Goal: Task Accomplishment & Management: Complete application form

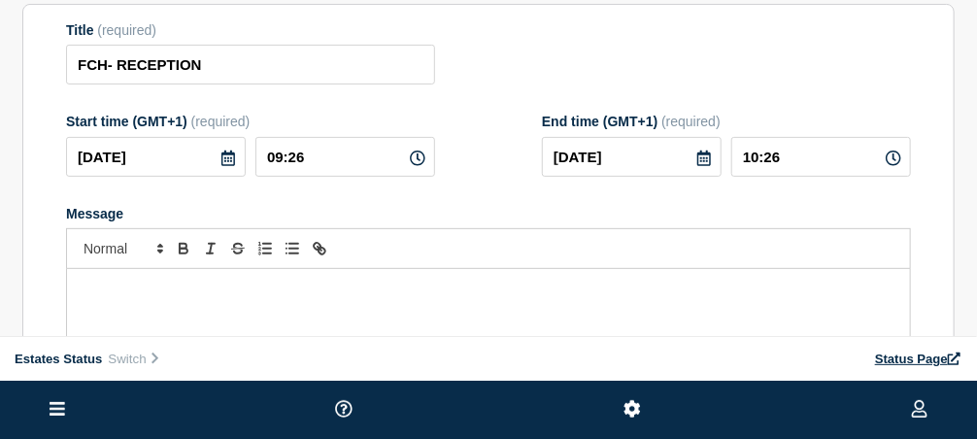
click at [703, 162] on icon at bounding box center [704, 159] width 14 height 16
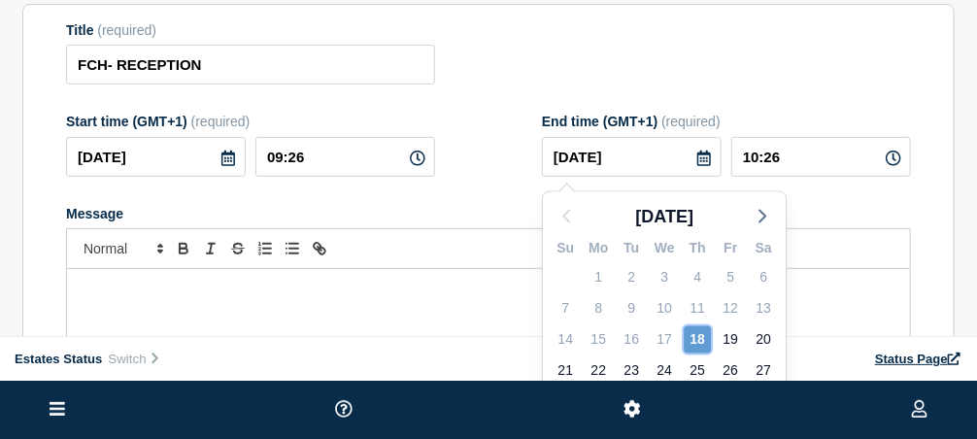
click at [704, 336] on div "18" at bounding box center [697, 339] width 27 height 27
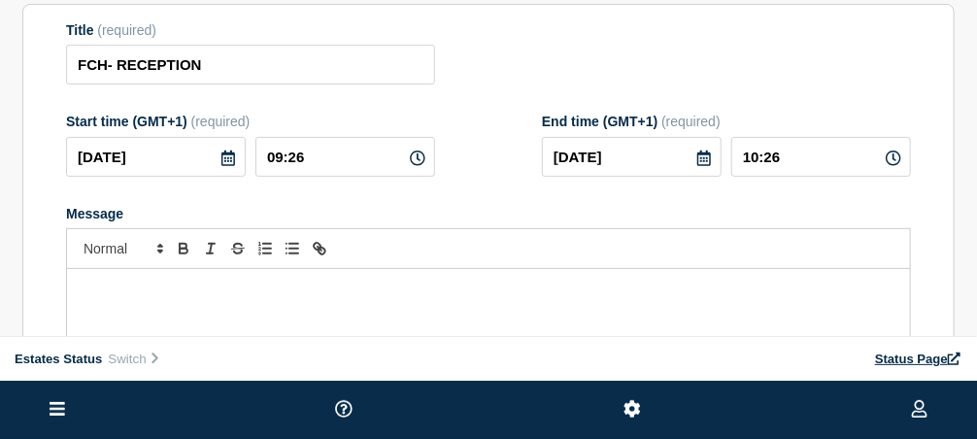
drag, startPoint x: 890, startPoint y: 159, endPoint x: 849, endPoint y: 161, distance: 41.8
click at [890, 163] on icon at bounding box center [894, 159] width 16 height 16
click at [767, 161] on input "10:26" at bounding box center [821, 157] width 180 height 40
drag, startPoint x: 782, startPoint y: 162, endPoint x: 726, endPoint y: 161, distance: 55.4
click at [726, 161] on div "[DATE] 10:26" at bounding box center [726, 157] width 369 height 40
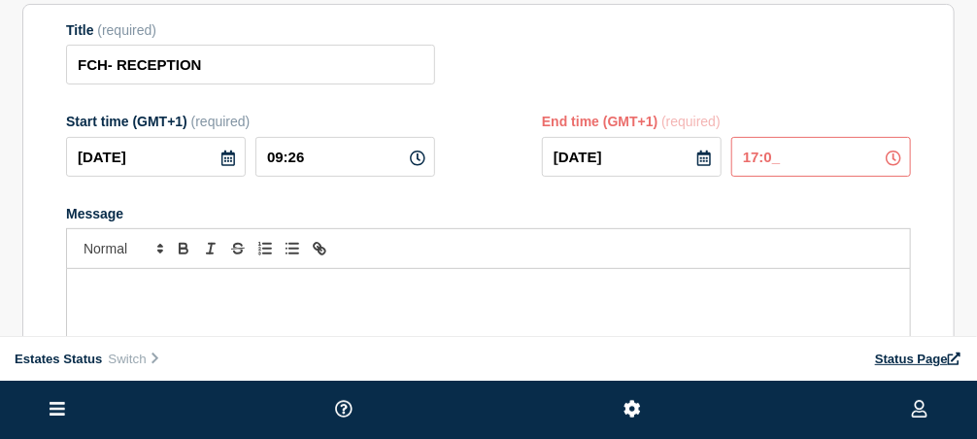
type input "17:00"
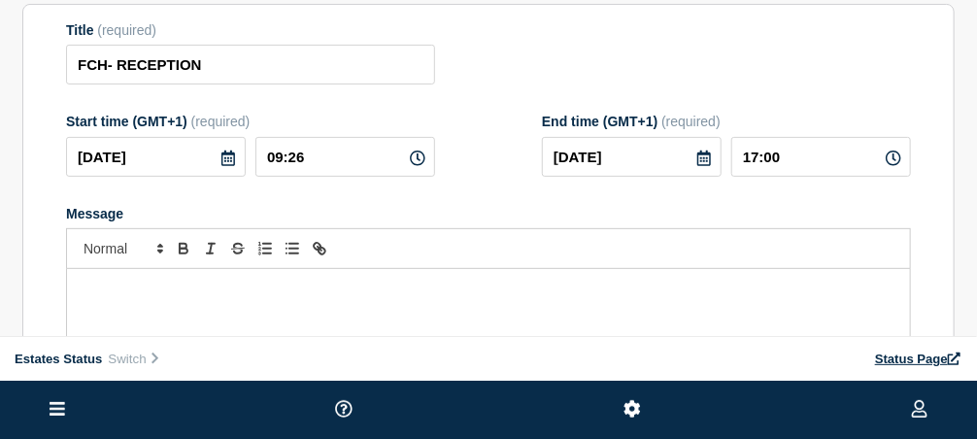
click at [227, 161] on icon at bounding box center [228, 159] width 16 height 16
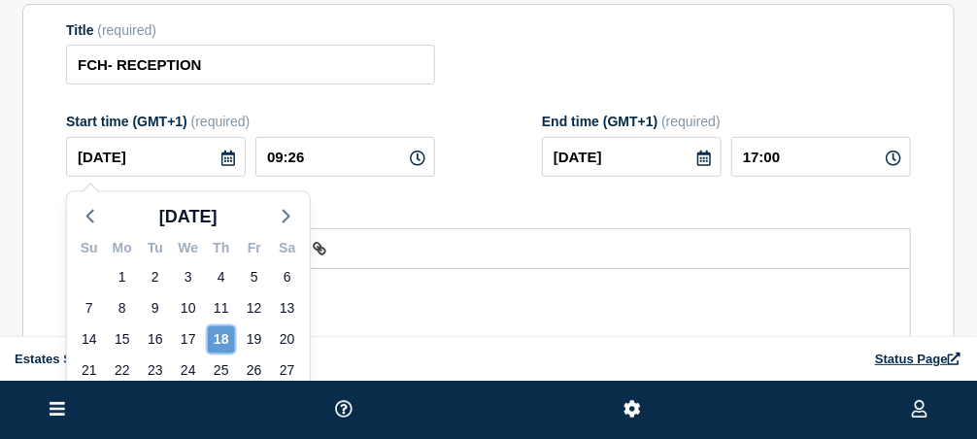
click at [212, 333] on div "18" at bounding box center [221, 339] width 27 height 27
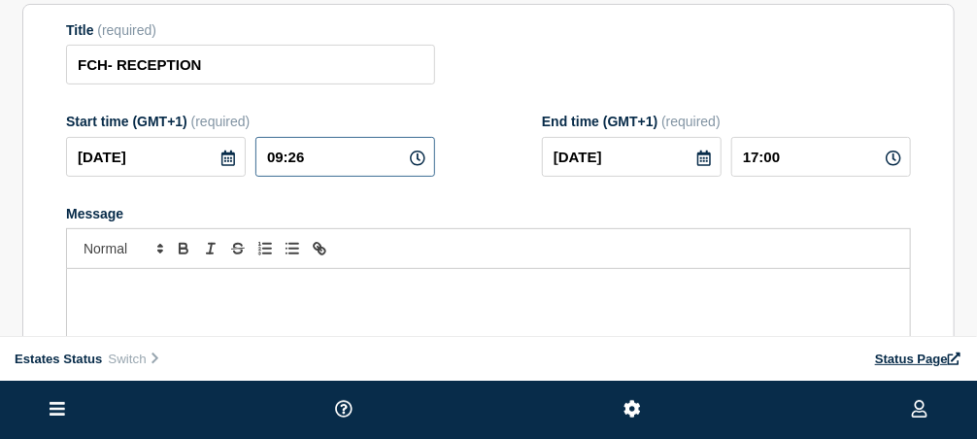
drag, startPoint x: 310, startPoint y: 165, endPoint x: 251, endPoint y: 161, distance: 59.4
click at [251, 161] on div "[DATE] 09:26" at bounding box center [250, 157] width 369 height 40
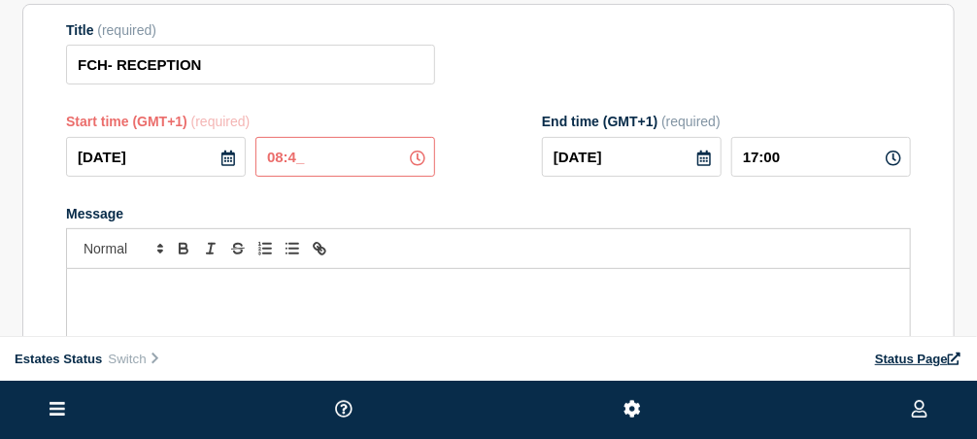
type input "08:45"
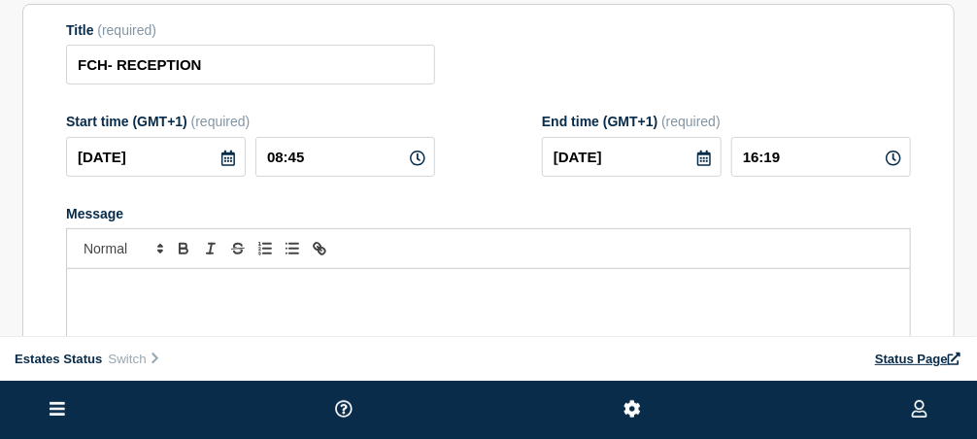
click at [334, 315] on p "Message" at bounding box center [489, 307] width 814 height 17
drag, startPoint x: 792, startPoint y: 160, endPoint x: 741, endPoint y: 163, distance: 51.5
click at [741, 163] on input "16:19" at bounding box center [821, 157] width 180 height 40
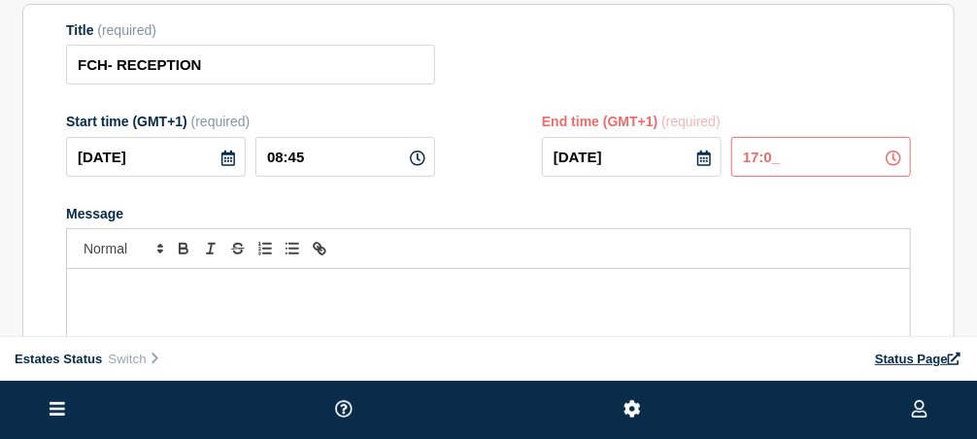
type input "17:00"
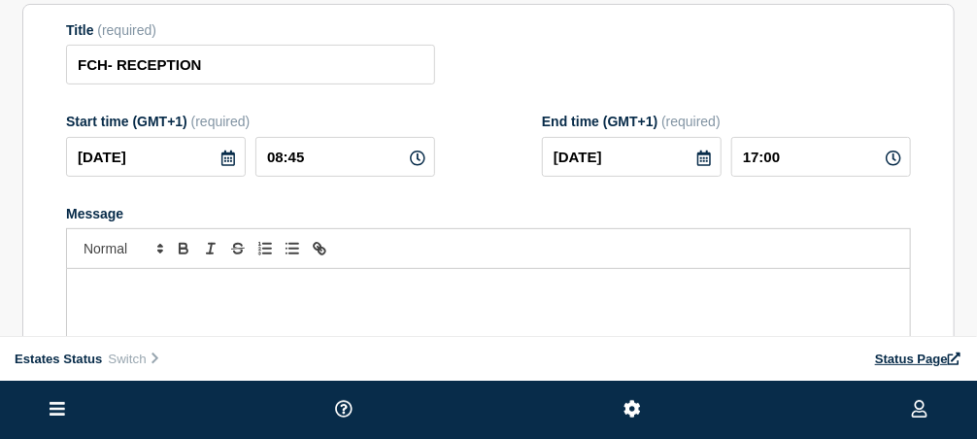
click at [522, 329] on p "Message" at bounding box center [489, 325] width 814 height 17
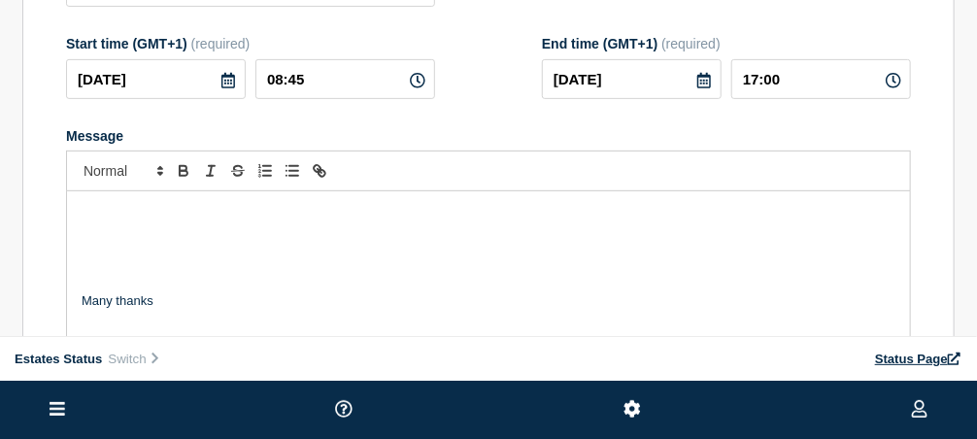
scroll to position [252, 0]
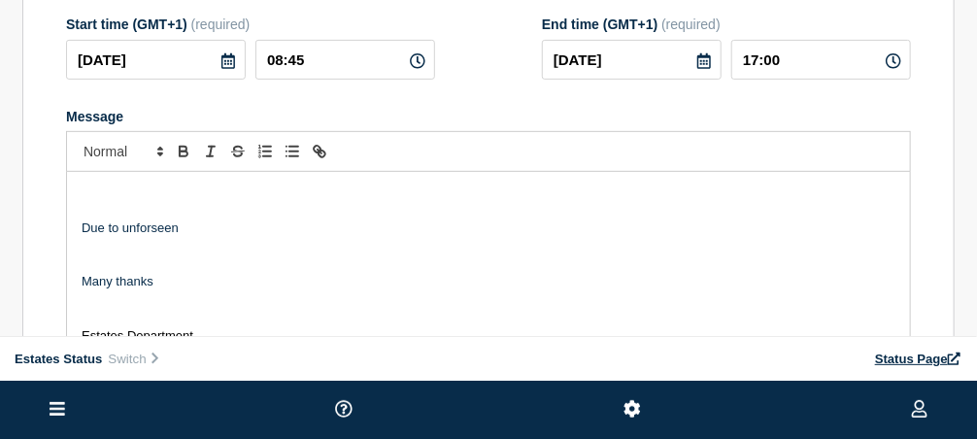
drag, startPoint x: 148, startPoint y: 236, endPoint x: 612, endPoint y: 285, distance: 466.8
click at [647, 289] on p "Many thanks" at bounding box center [489, 281] width 814 height 17
click at [151, 237] on p "Due to unforseen" at bounding box center [489, 227] width 814 height 17
click at [156, 237] on p "Due to unforseen" at bounding box center [489, 227] width 814 height 17
click at [157, 237] on p "Due to unforseen" at bounding box center [489, 227] width 814 height 17
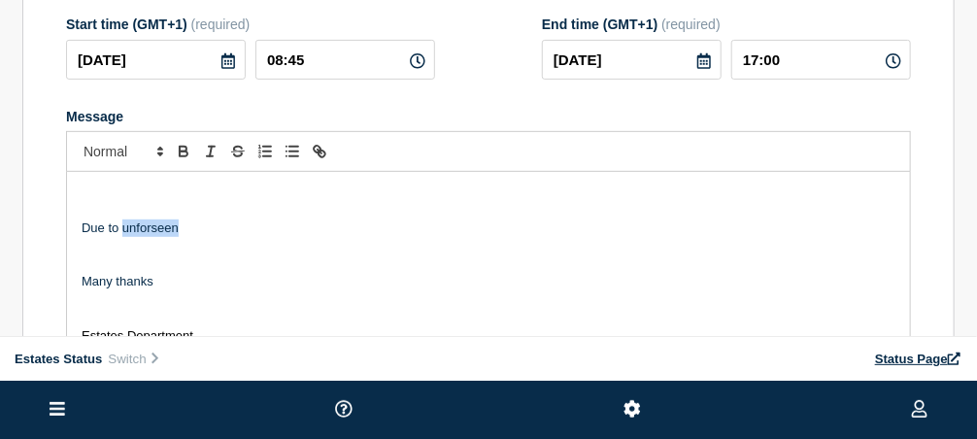
click at [159, 237] on p "Due to unforseen" at bounding box center [489, 227] width 814 height 17
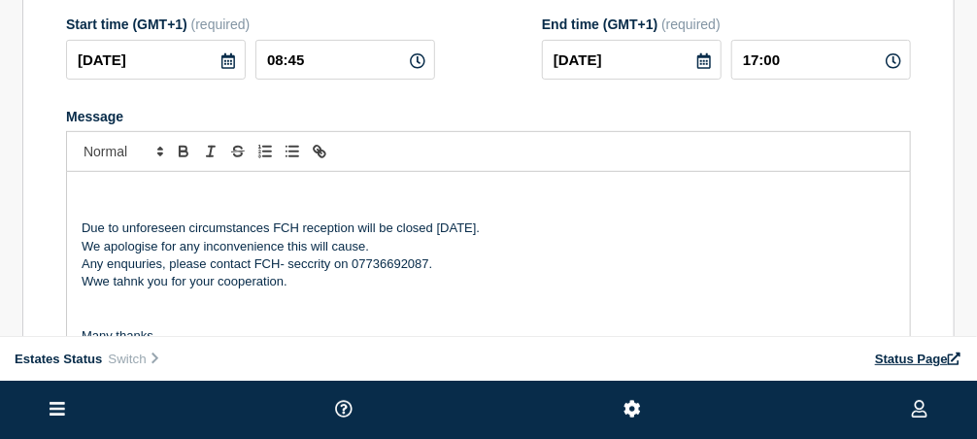
click at [95, 290] on p "Wwe tahnk you for your cooperation." at bounding box center [489, 281] width 814 height 17
click at [96, 288] on p "Wwe tahnk you for your cooperation." at bounding box center [489, 281] width 814 height 17
click at [287, 269] on p "Any enquiries, please contact FCH- security on 07736692087." at bounding box center [489, 263] width 814 height 17
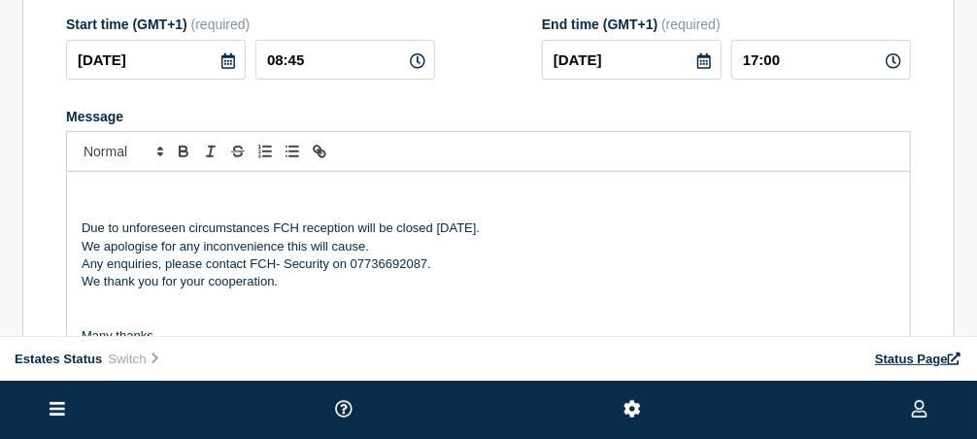
click at [269, 235] on p "Due to unforeseen circumstances FCH reception will be closed [DATE]." at bounding box center [489, 227] width 814 height 17
click at [312, 231] on p "Due to unforeseen circumstances, FCH reception will be closed [DATE]." at bounding box center [489, 227] width 814 height 17
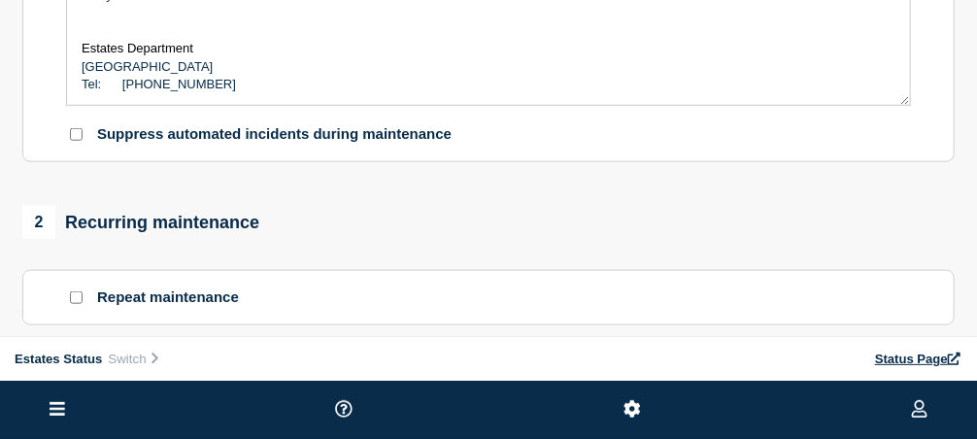
scroll to position [350, 0]
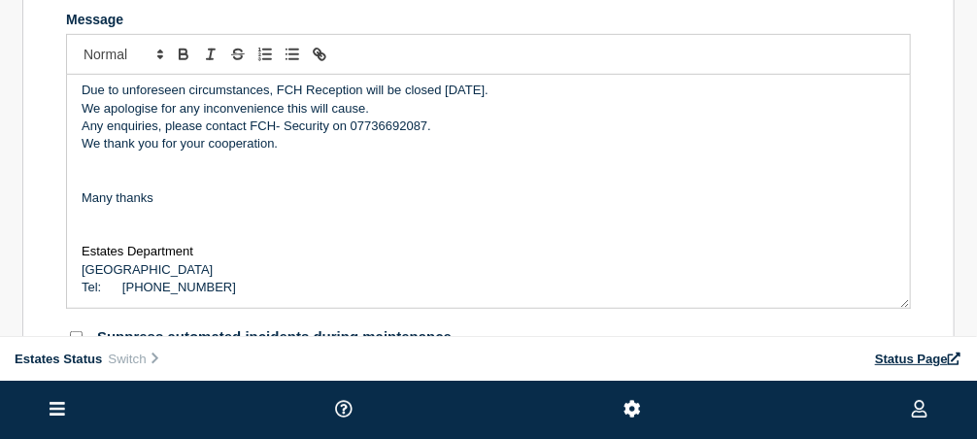
click at [93, 236] on p "Message" at bounding box center [489, 233] width 814 height 17
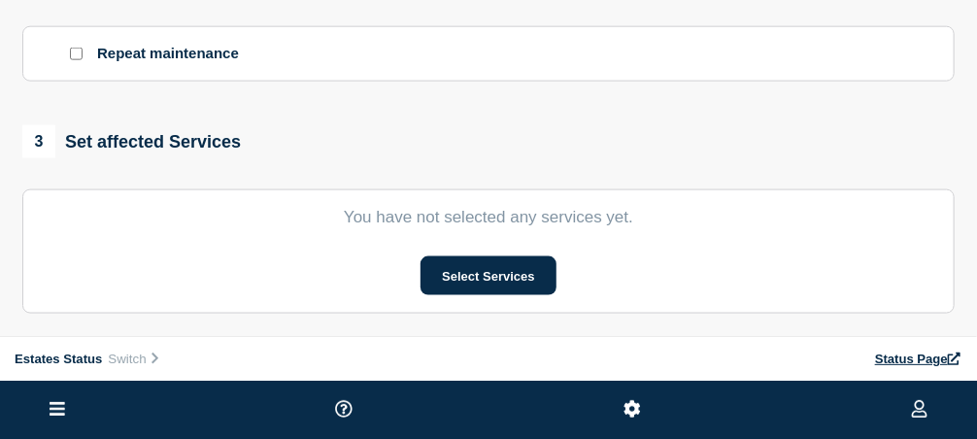
scroll to position [835, 0]
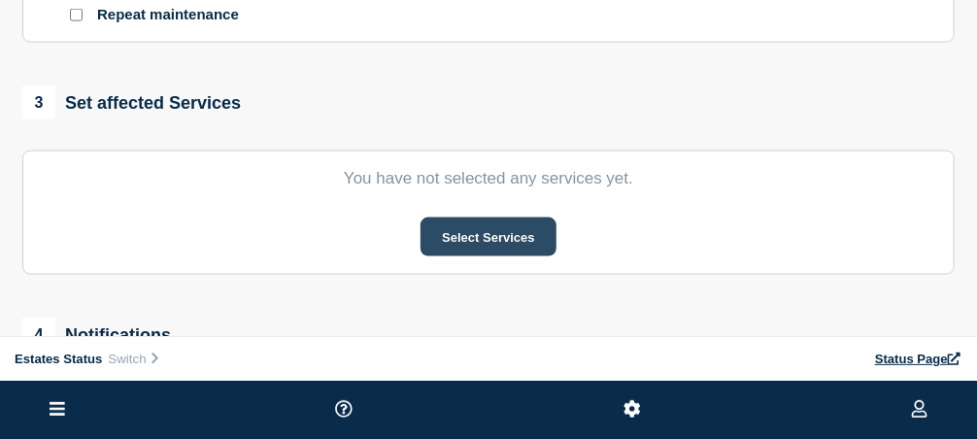
click at [486, 234] on button "Select Services" at bounding box center [487, 237] width 135 height 39
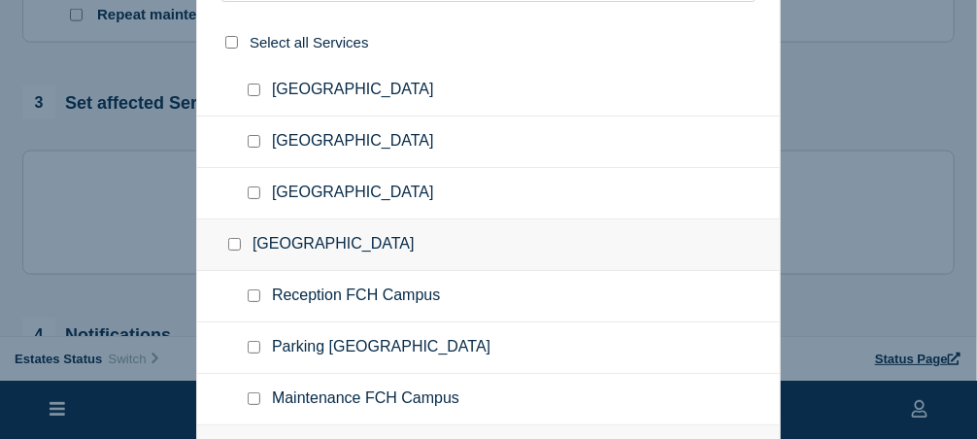
scroll to position [388, 0]
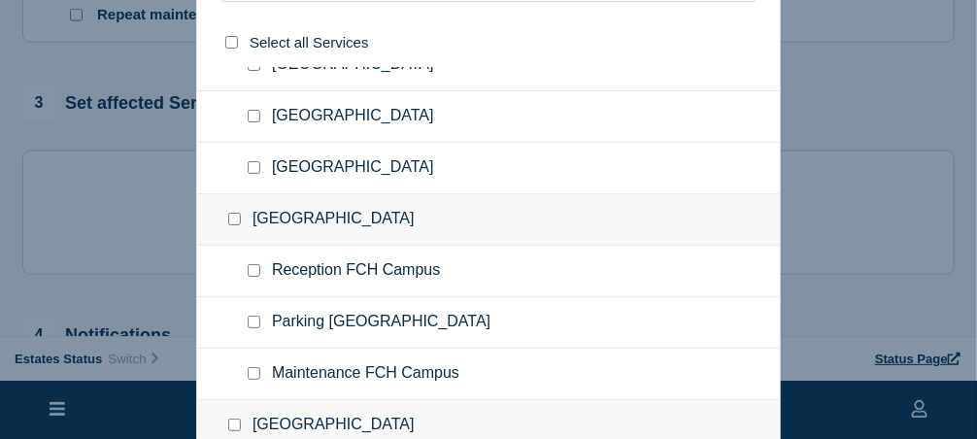
click at [252, 264] on input "Reception FCH Campus checkbox" at bounding box center [254, 270] width 13 height 13
checkbox input "true"
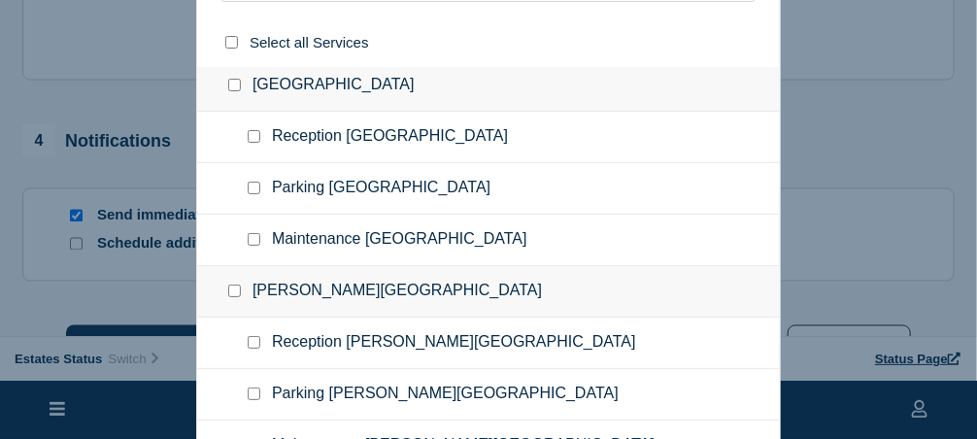
scroll to position [1269, 0]
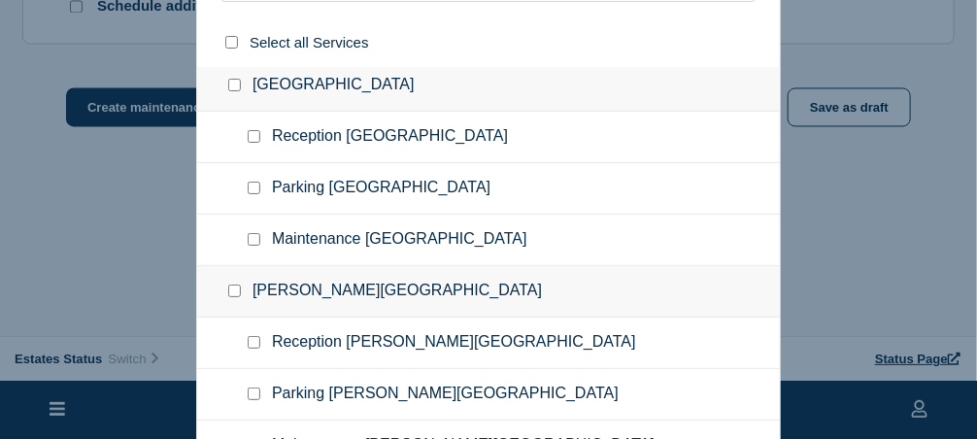
click at [722, 280] on div "[PERSON_NAME][GEOGRAPHIC_DATA]" at bounding box center [488, 291] width 583 height 51
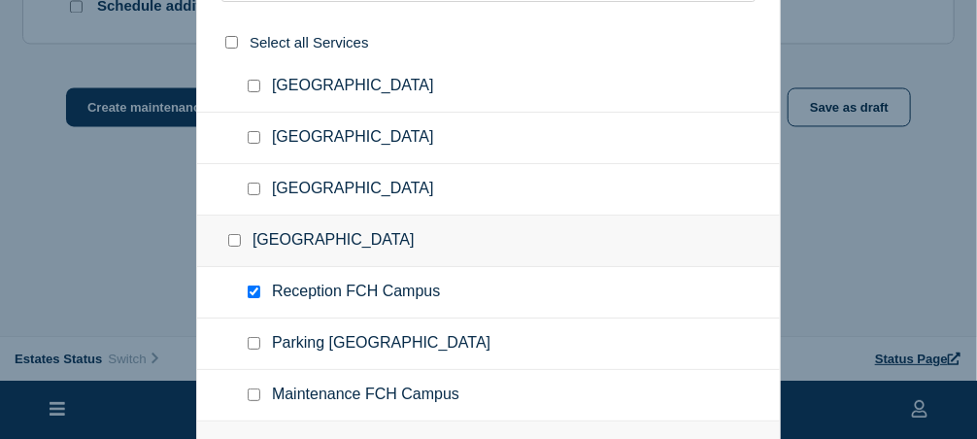
scroll to position [340, 0]
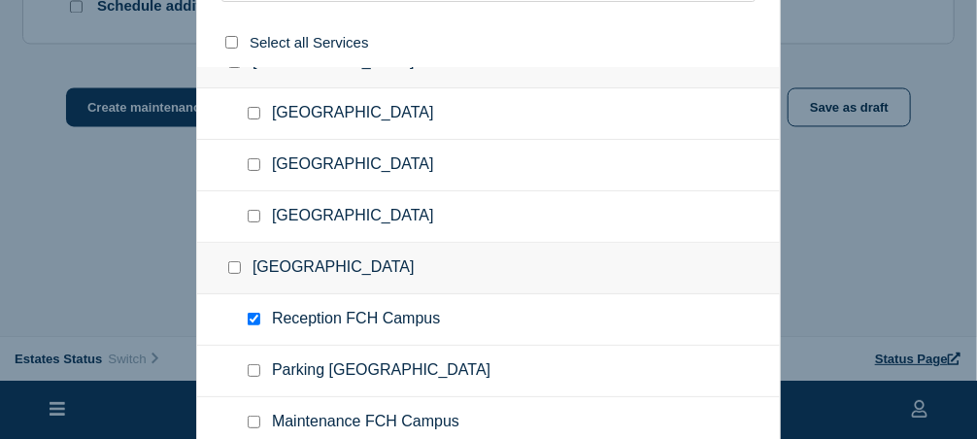
click at [235, 261] on input "FCH Campus checkbox" at bounding box center [234, 267] width 13 height 13
checkbox input "true"
click at [235, 261] on input "FCH Campus checkbox" at bounding box center [234, 267] width 13 height 13
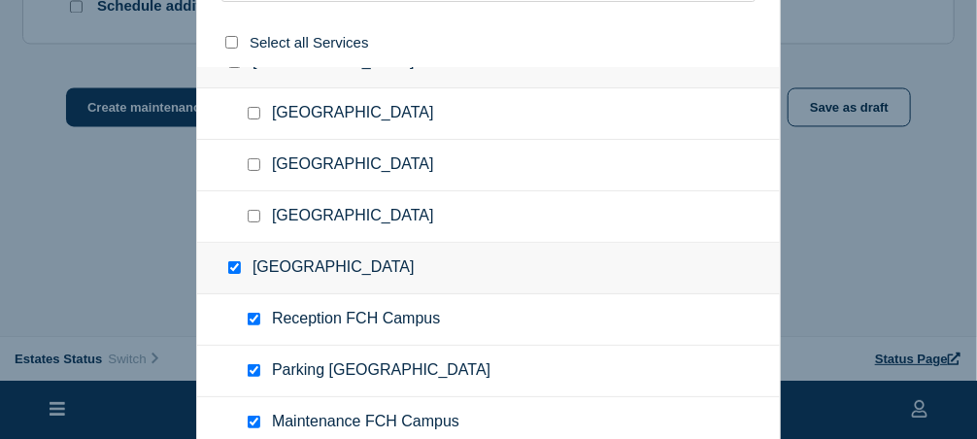
checkbox input "false"
click at [254, 313] on input "Reception FCH Campus checkbox" at bounding box center [254, 319] width 13 height 13
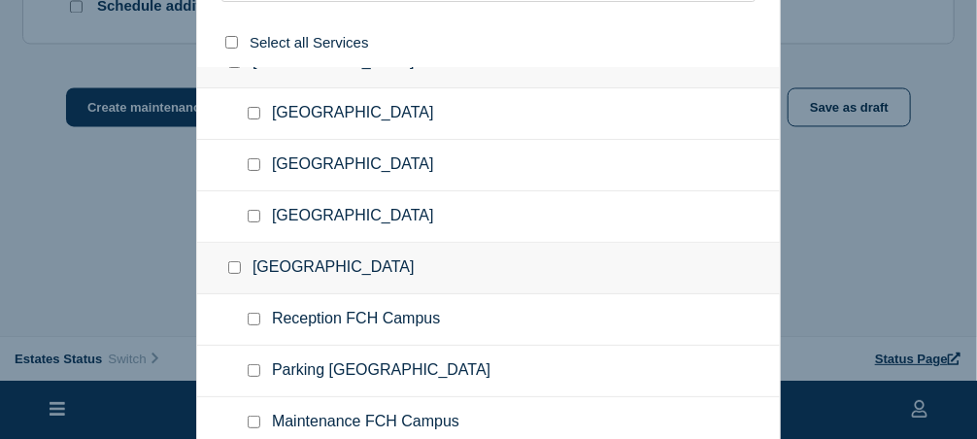
checkbox input "true"
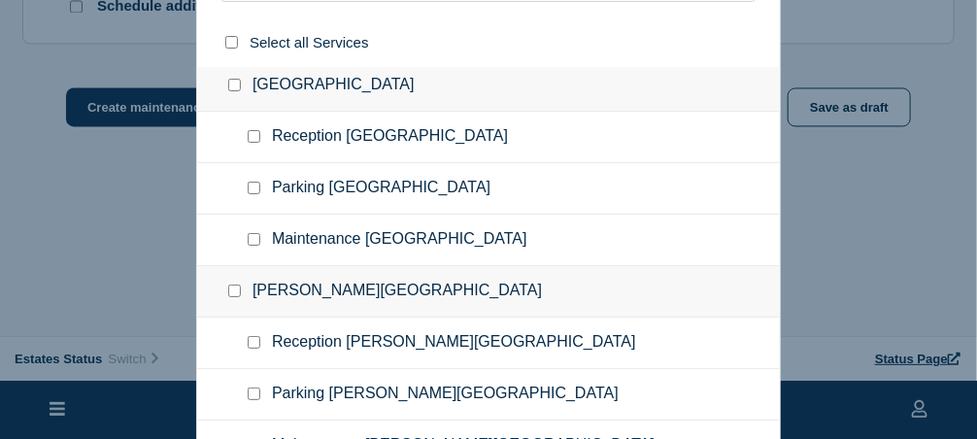
click at [130, 111] on div at bounding box center [488, 219] width 977 height 439
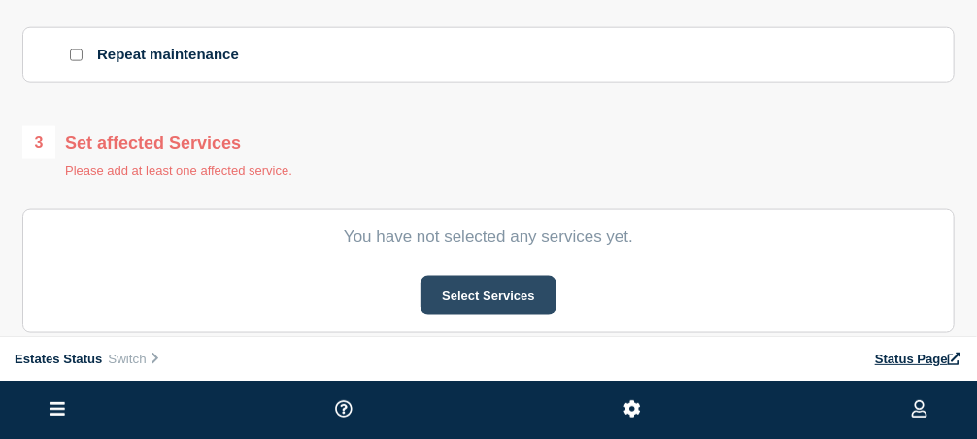
scroll to position [802, 0]
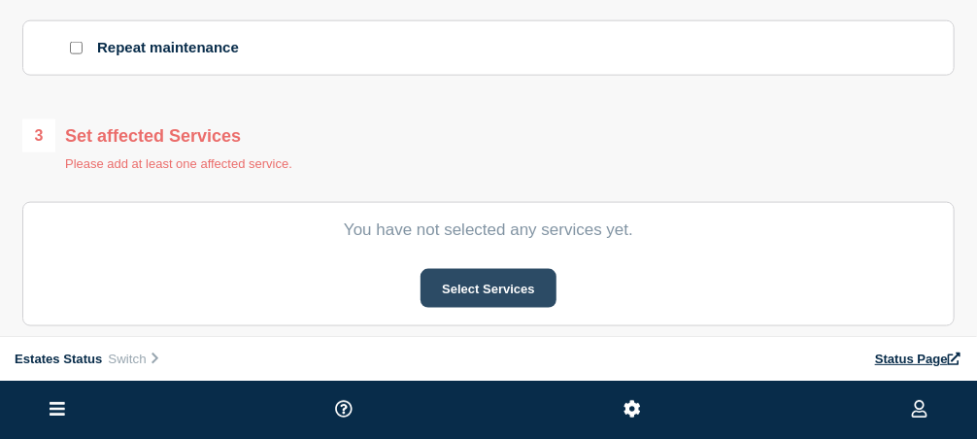
click at [499, 296] on button "Select Services" at bounding box center [487, 288] width 135 height 39
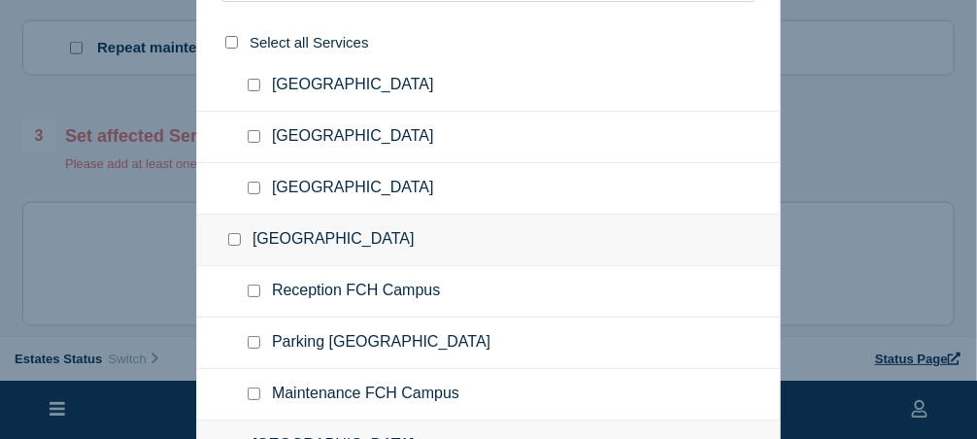
scroll to position [388, 0]
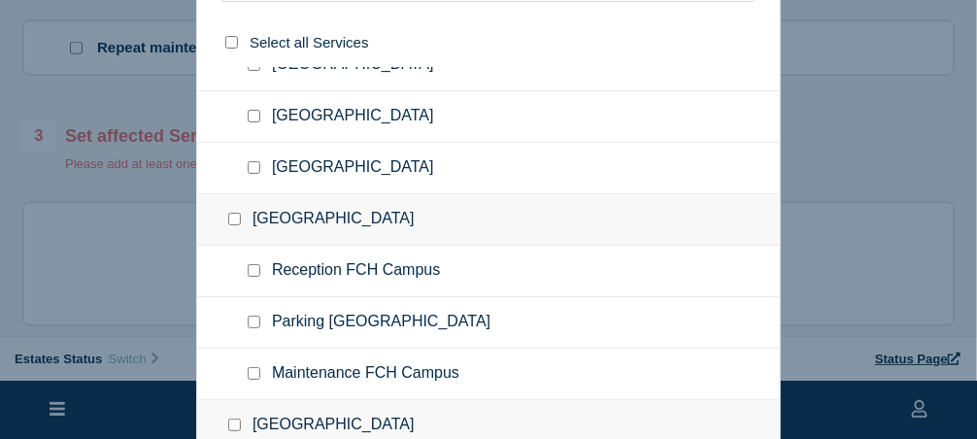
click at [257, 266] on input "Reception FCH Campus checkbox" at bounding box center [254, 270] width 13 height 13
checkbox input "true"
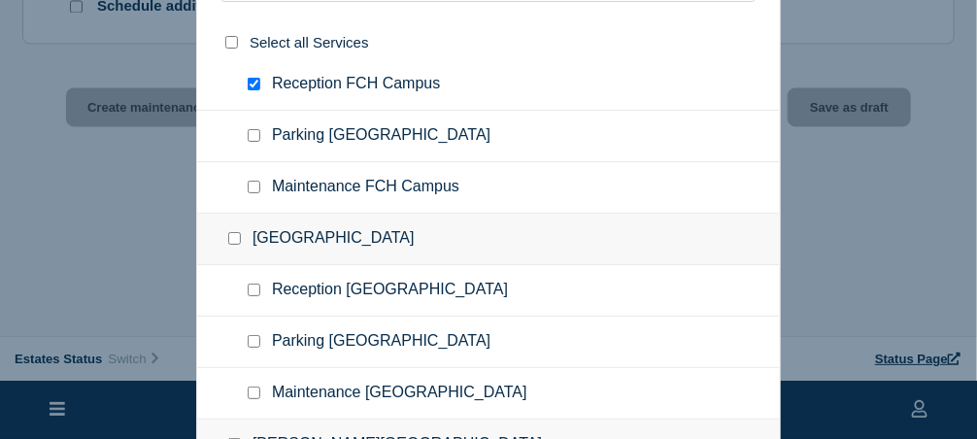
scroll to position [534, 0]
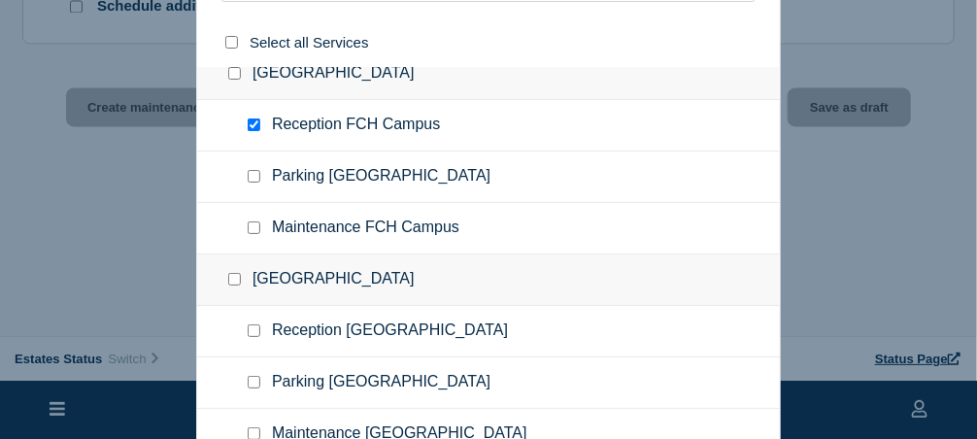
click at [151, 111] on div at bounding box center [488, 219] width 977 height 439
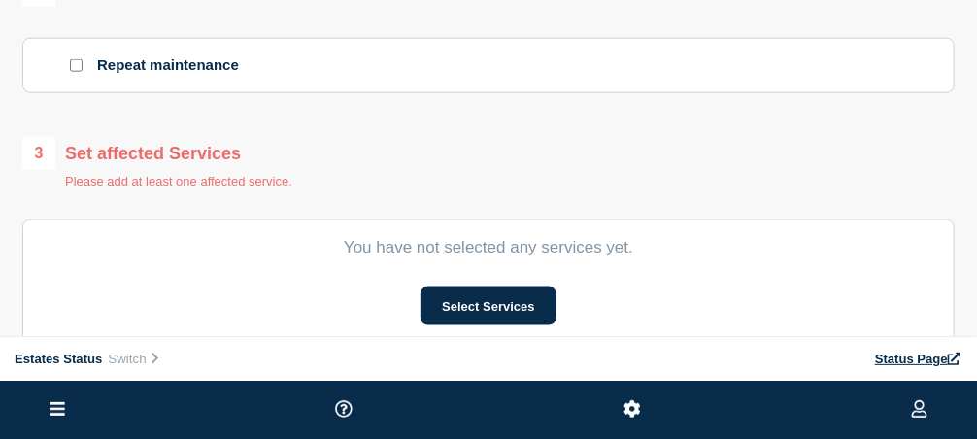
scroll to position [898, 0]
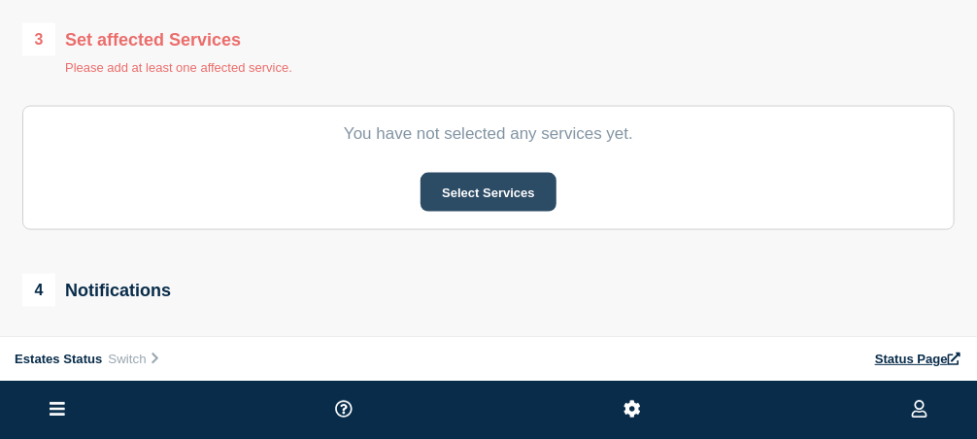
click at [487, 196] on button "Select Services" at bounding box center [487, 192] width 135 height 39
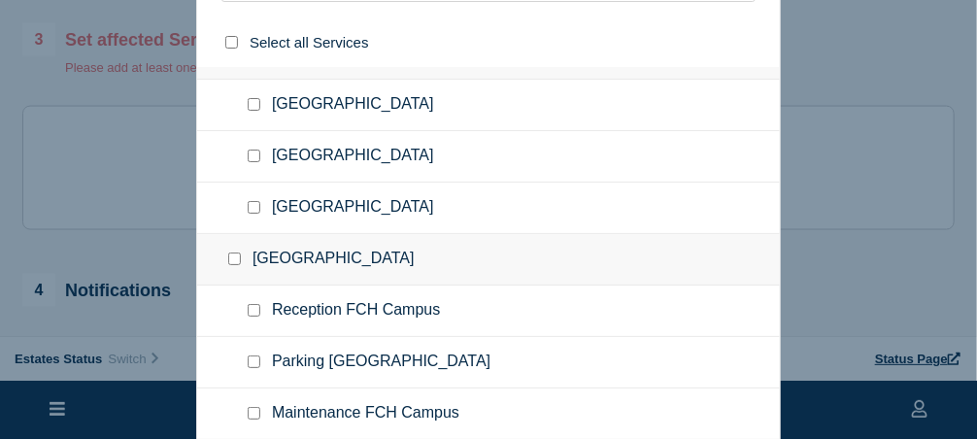
scroll to position [388, 0]
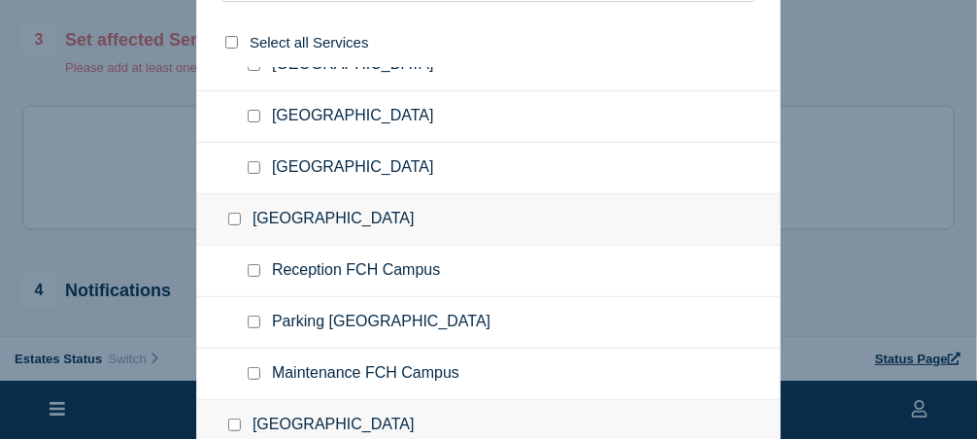
click at [256, 264] on input "Reception FCH Campus checkbox" at bounding box center [254, 270] width 13 height 13
checkbox input "true"
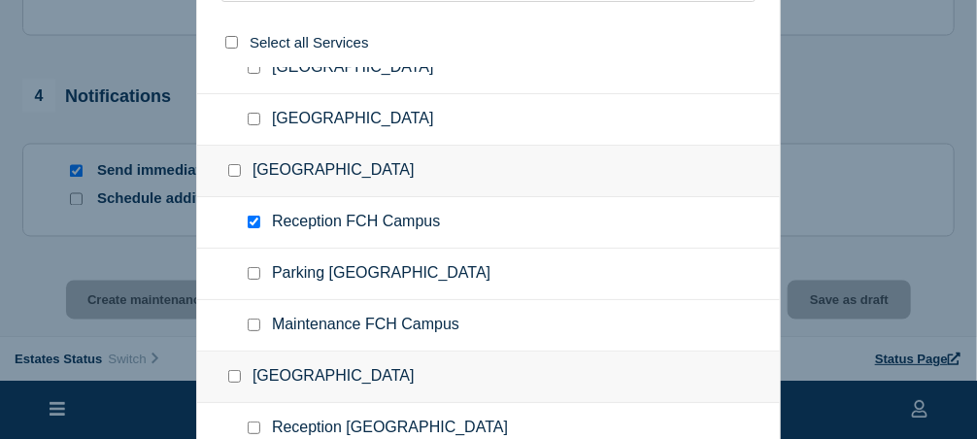
scroll to position [1287, 0]
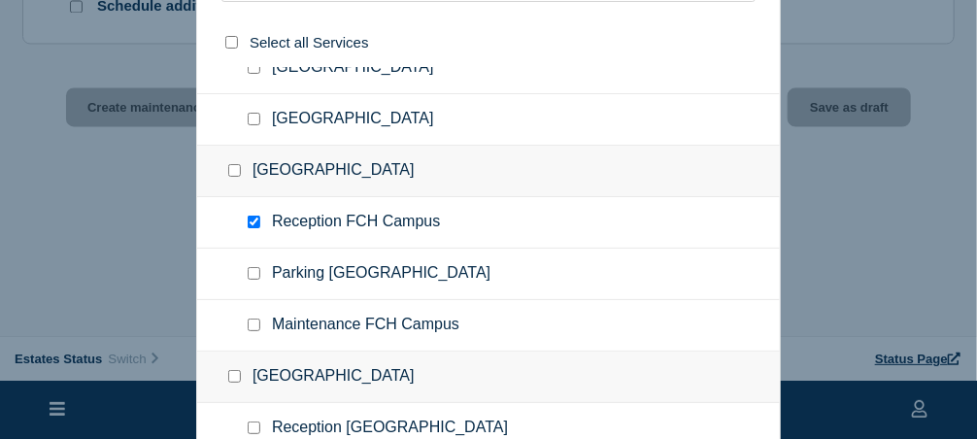
click at [862, 399] on div at bounding box center [488, 219] width 977 height 439
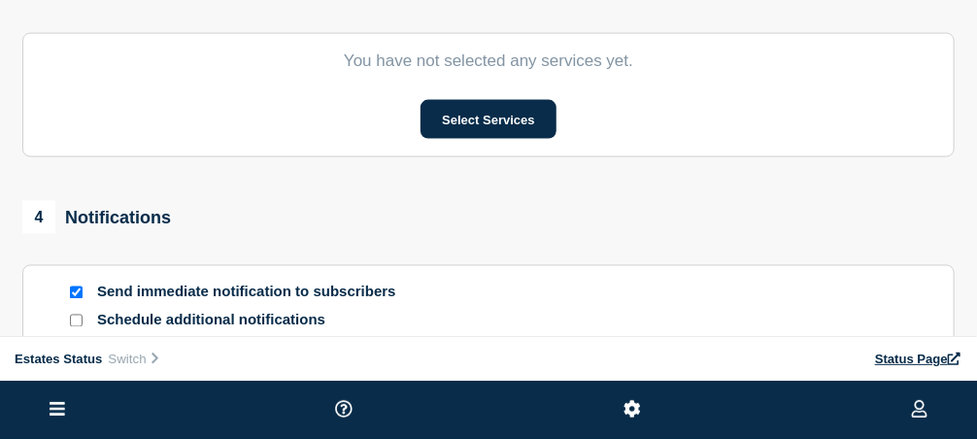
scroll to position [1068, 0]
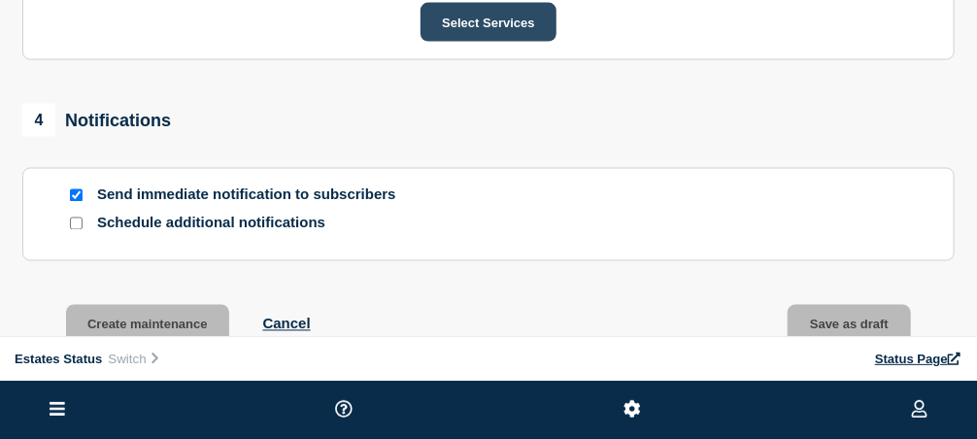
click at [486, 31] on button "Select Services" at bounding box center [487, 22] width 135 height 39
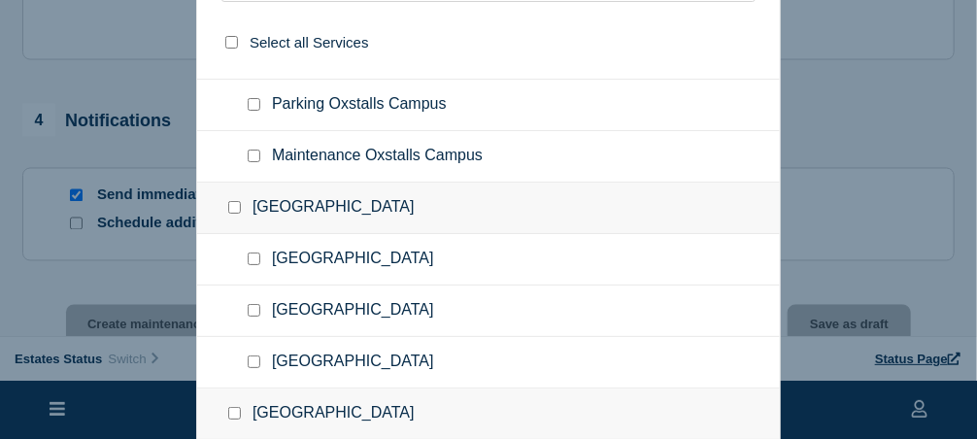
scroll to position [291, 0]
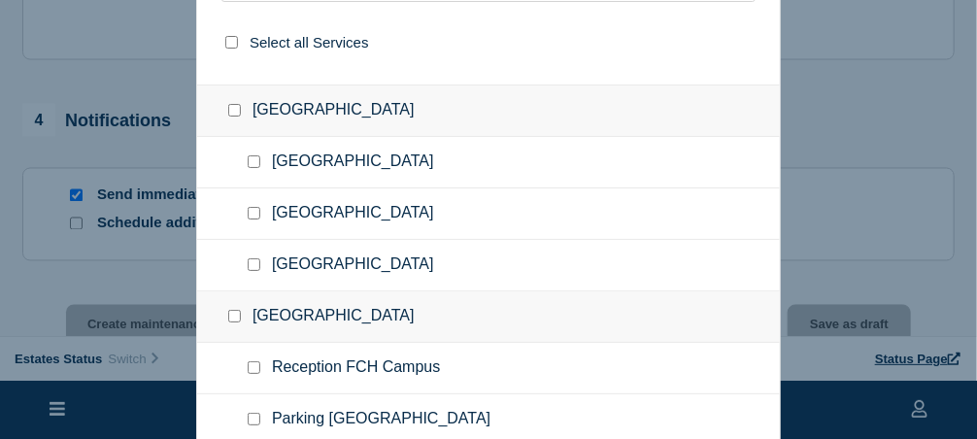
click at [235, 310] on input "FCH Campus checkbox" at bounding box center [234, 316] width 13 height 13
checkbox input "true"
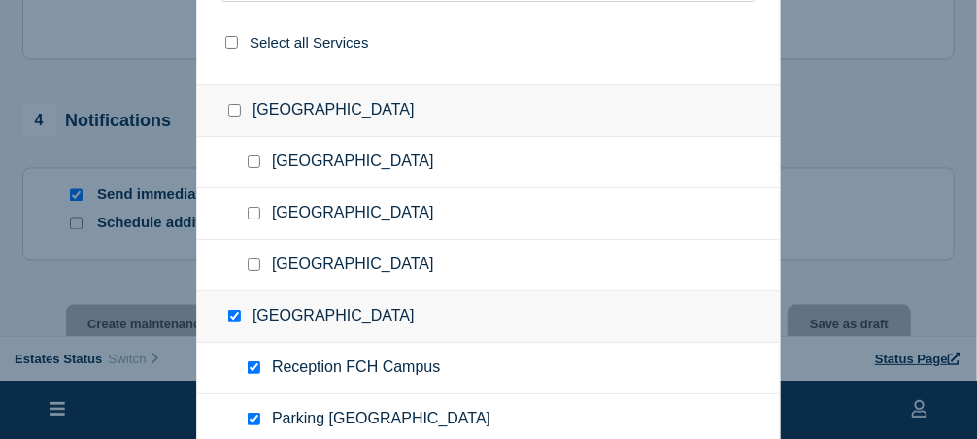
click at [235, 310] on input "FCH Campus checkbox" at bounding box center [234, 316] width 13 height 13
checkbox input "false"
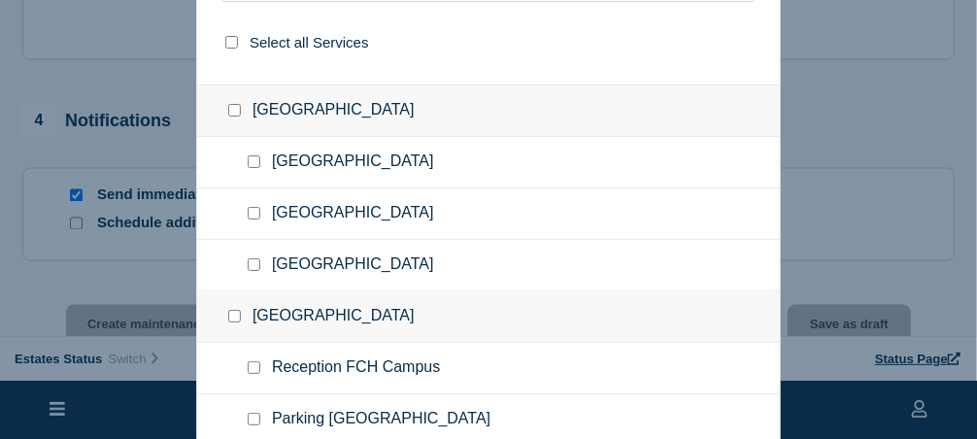
click at [259, 361] on input "Reception FCH Campus checkbox" at bounding box center [254, 367] width 13 height 13
checkbox input "true"
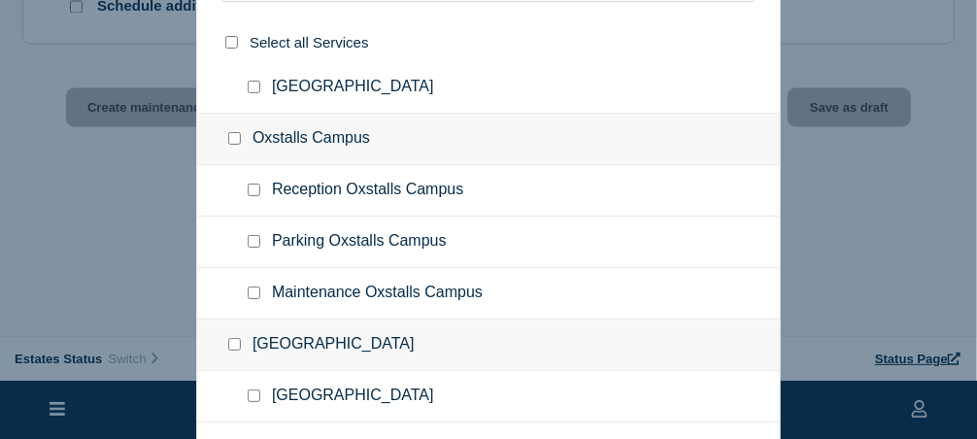
scroll to position [0, 0]
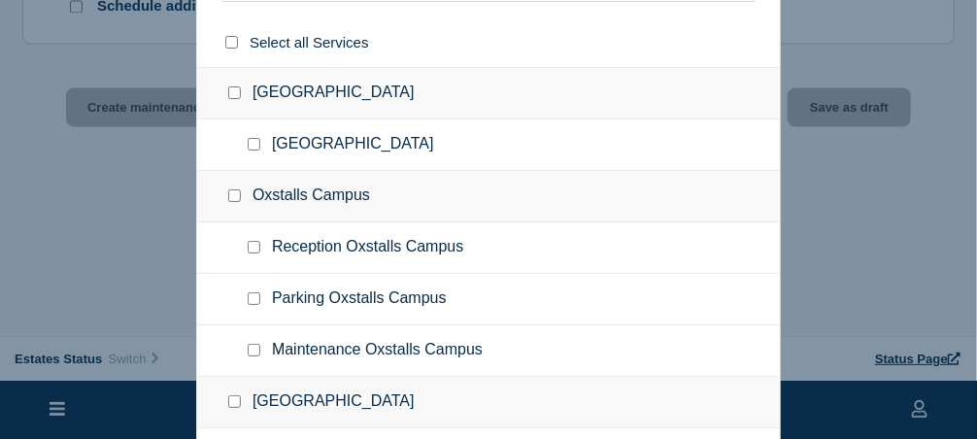
click at [230, 37] on input "select all checkbox" at bounding box center [231, 42] width 13 height 13
checkbox input "true"
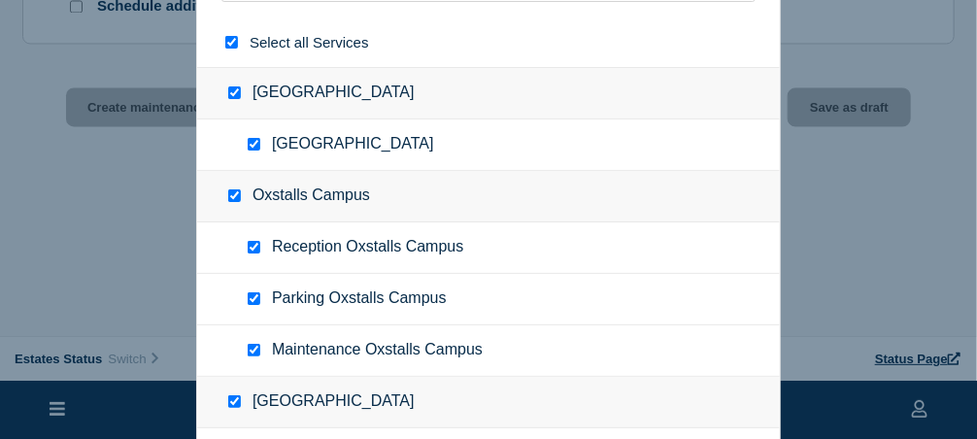
checkbox input "true"
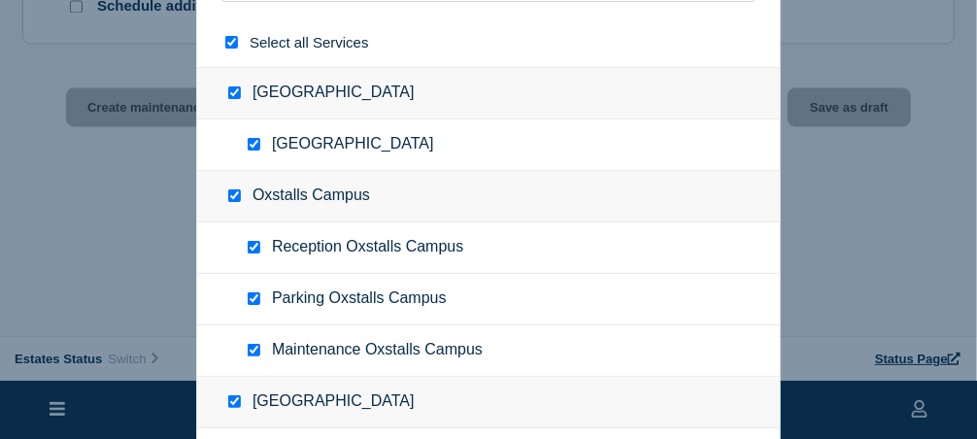
checkbox input "true"
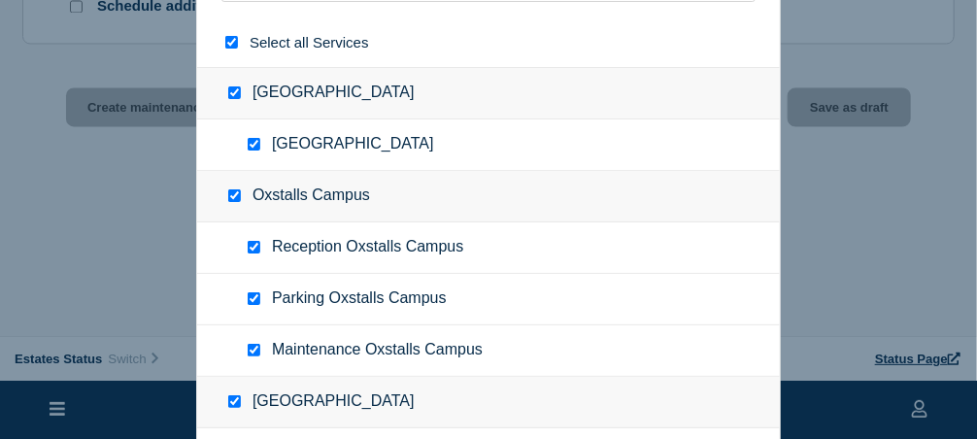
checkbox input "true"
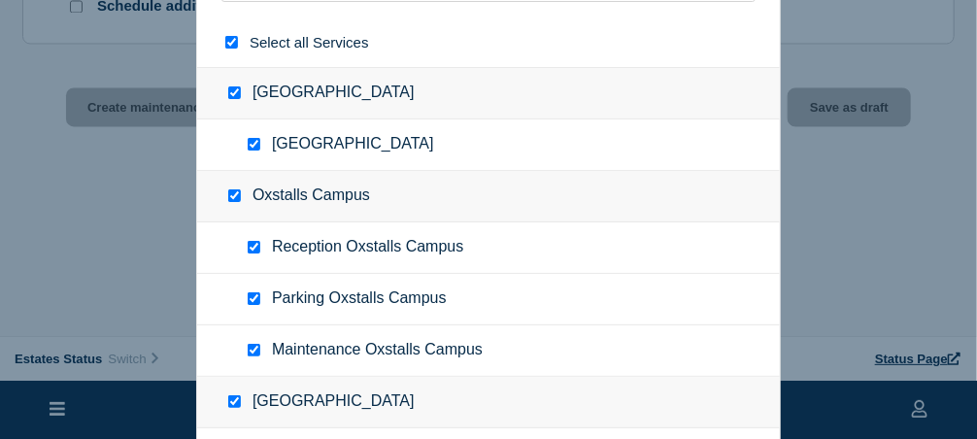
checkbox input "true"
click at [230, 37] on input "select all checkbox" at bounding box center [231, 42] width 13 height 13
checkbox input "false"
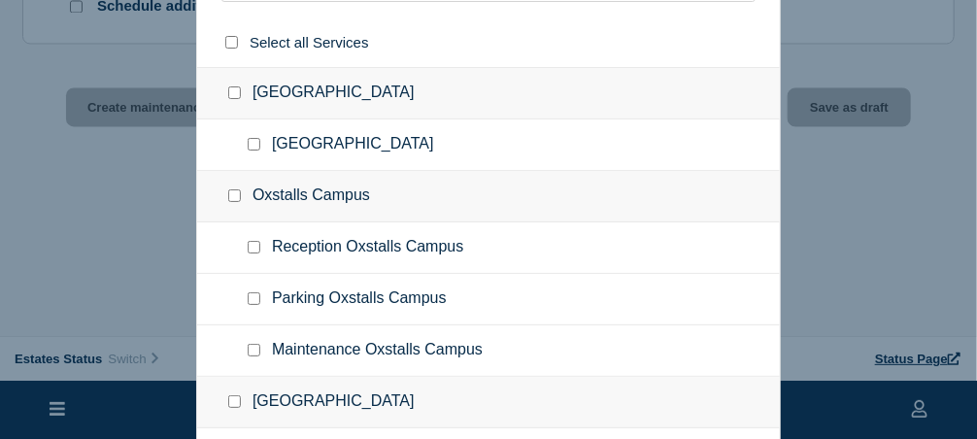
checkbox input "false"
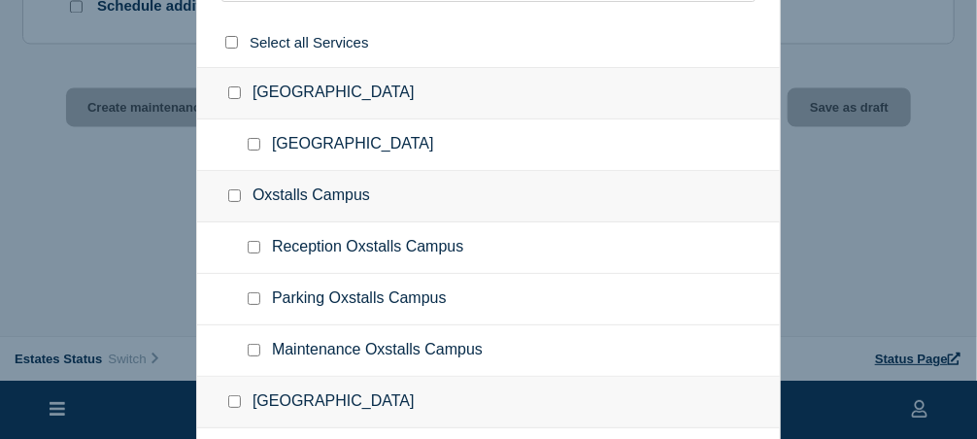
checkbox input "false"
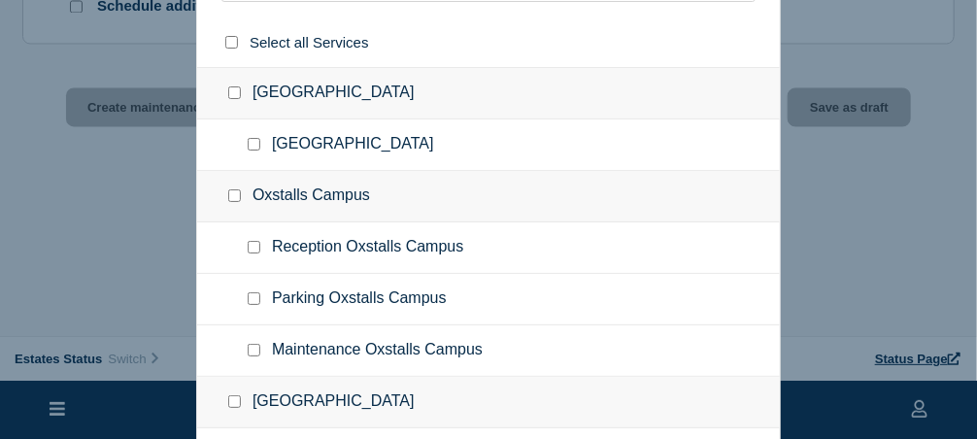
checkbox input "false"
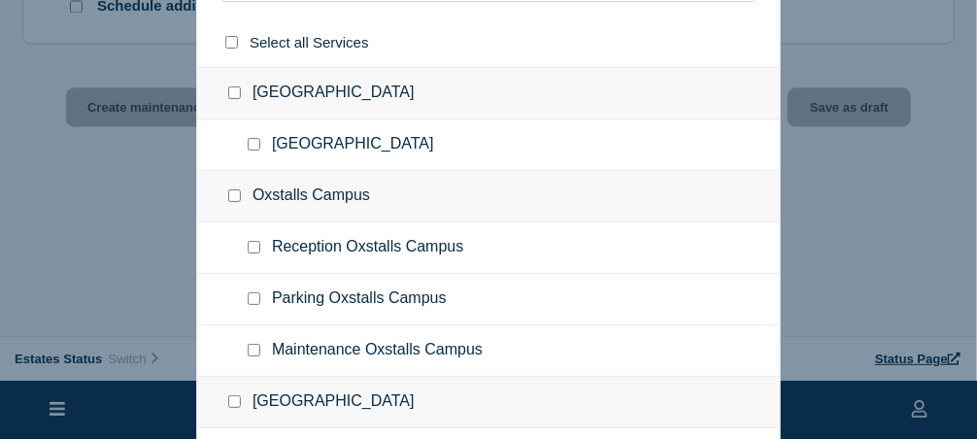
checkbox input "false"
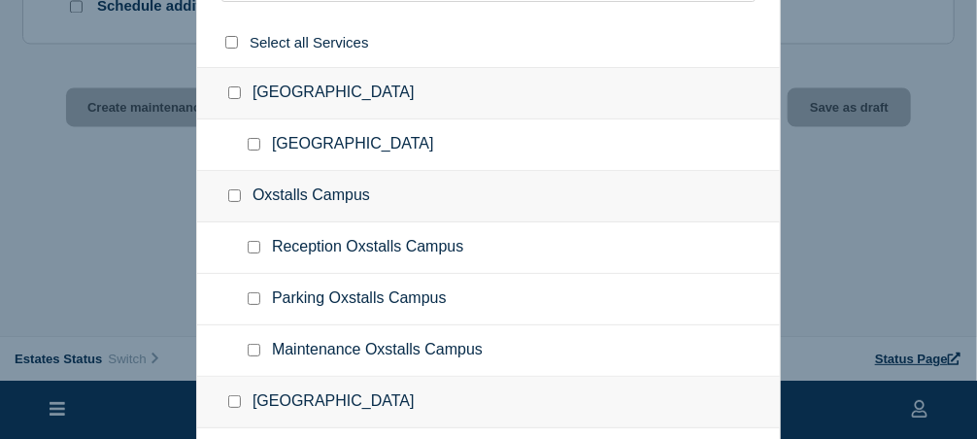
checkbox input "false"
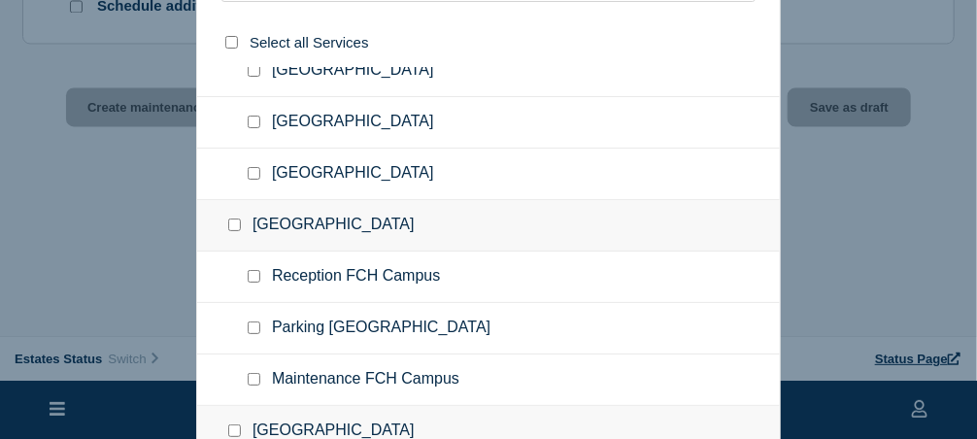
scroll to position [388, 0]
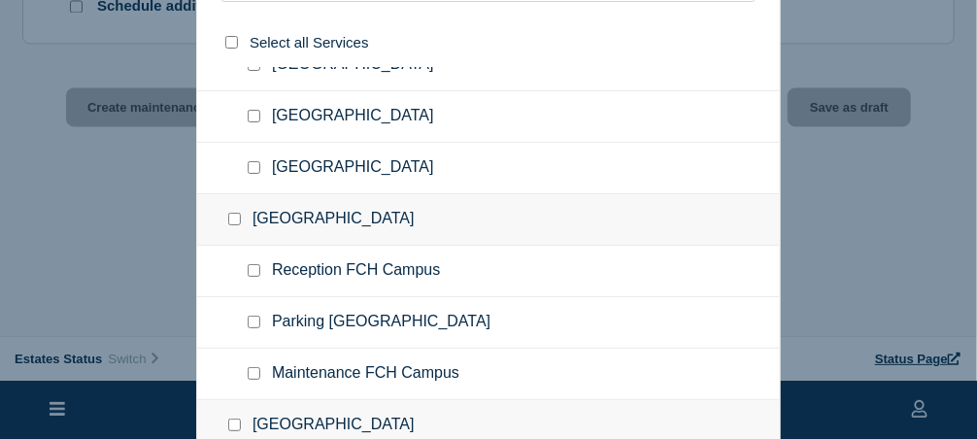
click at [255, 264] on input "Reception FCH Campus checkbox" at bounding box center [254, 270] width 13 height 13
checkbox input "true"
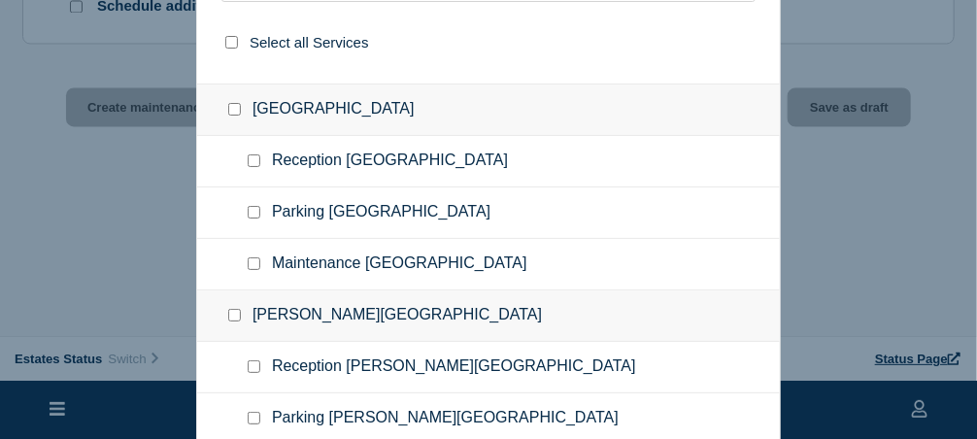
scroll to position [728, 0]
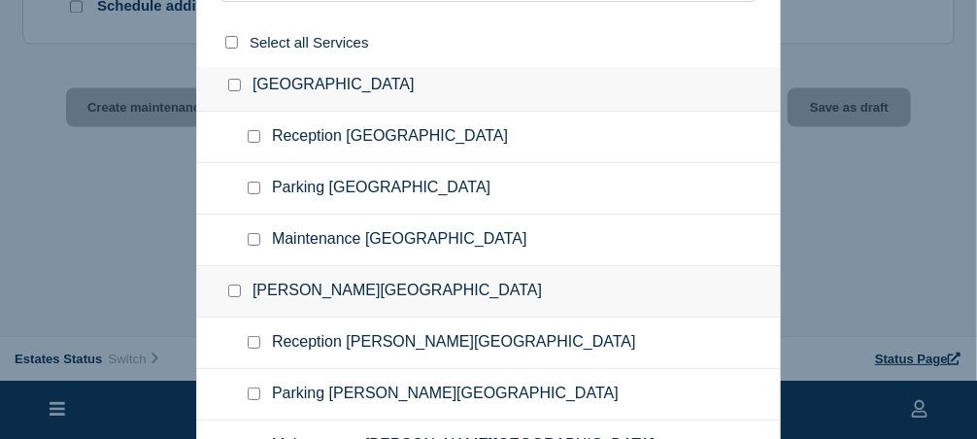
click at [63, 355] on div at bounding box center [488, 219] width 977 height 439
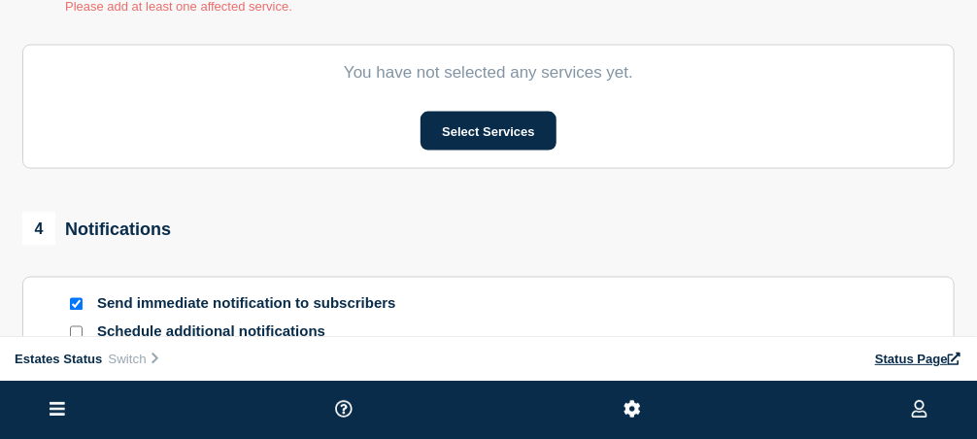
scroll to position [996, 0]
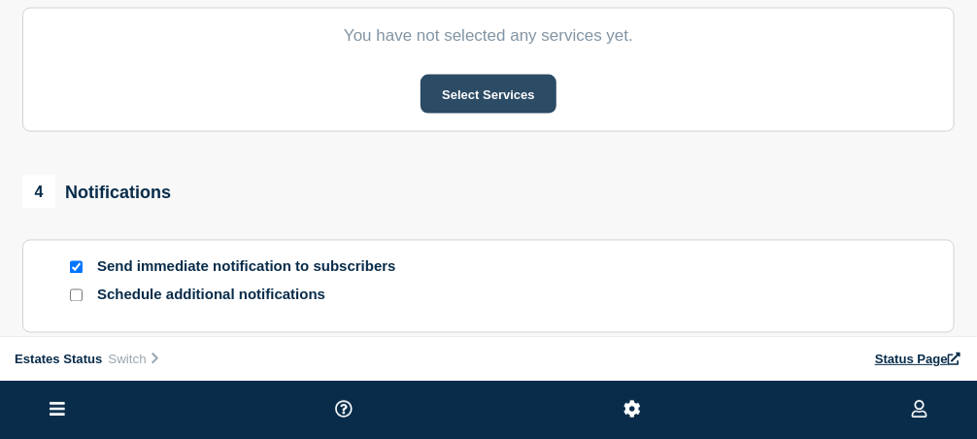
click at [483, 100] on button "Select Services" at bounding box center [487, 94] width 135 height 39
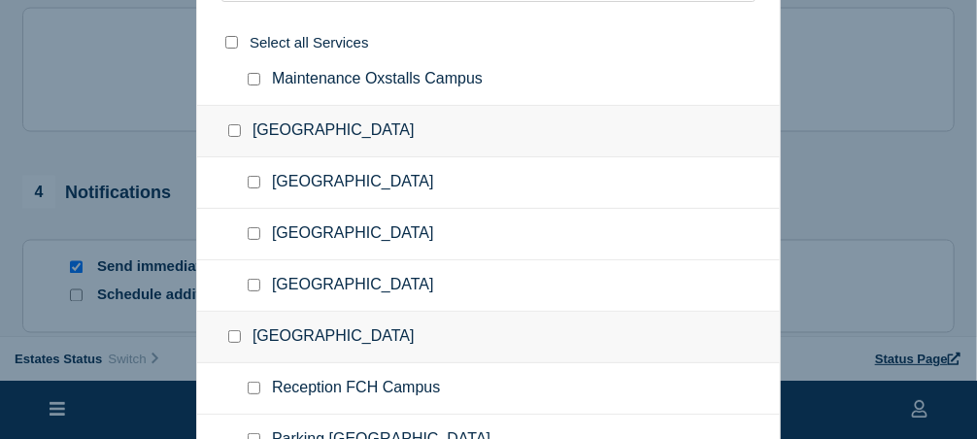
scroll to position [291, 0]
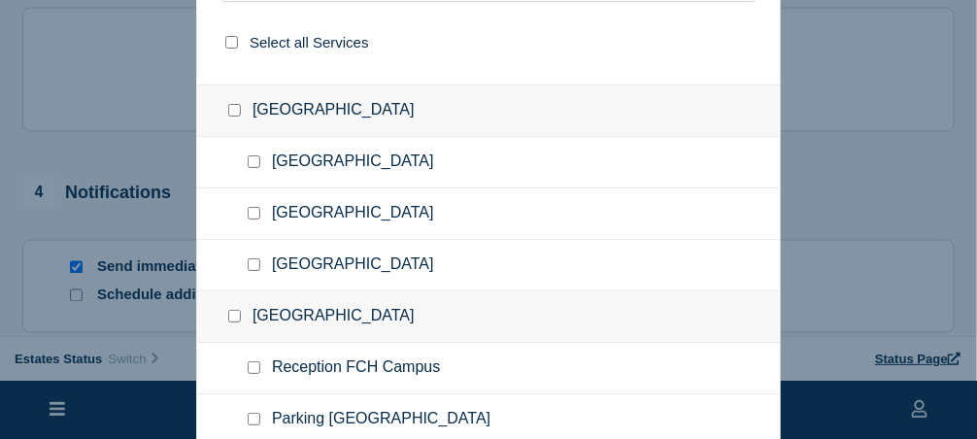
drag, startPoint x: 256, startPoint y: 362, endPoint x: 316, endPoint y: 377, distance: 61.0
click at [262, 367] on div at bounding box center [258, 367] width 28 height 19
click at [257, 361] on input "Reception FCH Campus checkbox" at bounding box center [254, 367] width 13 height 13
checkbox input "true"
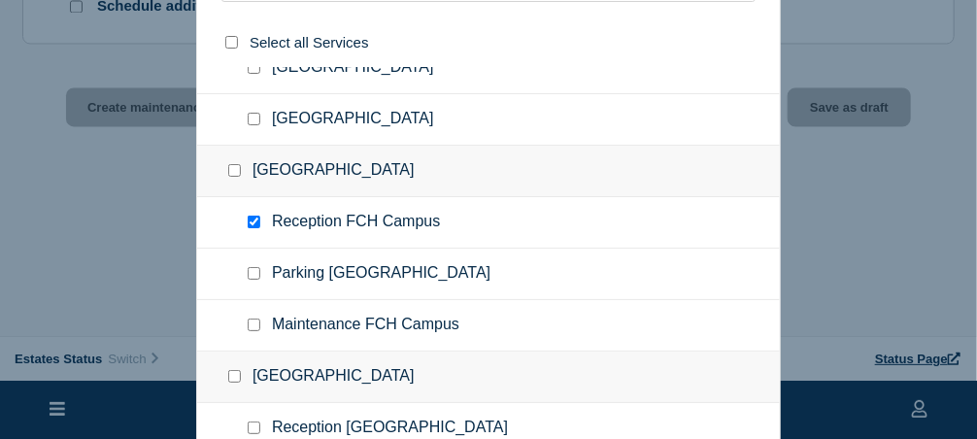
scroll to position [728, 0]
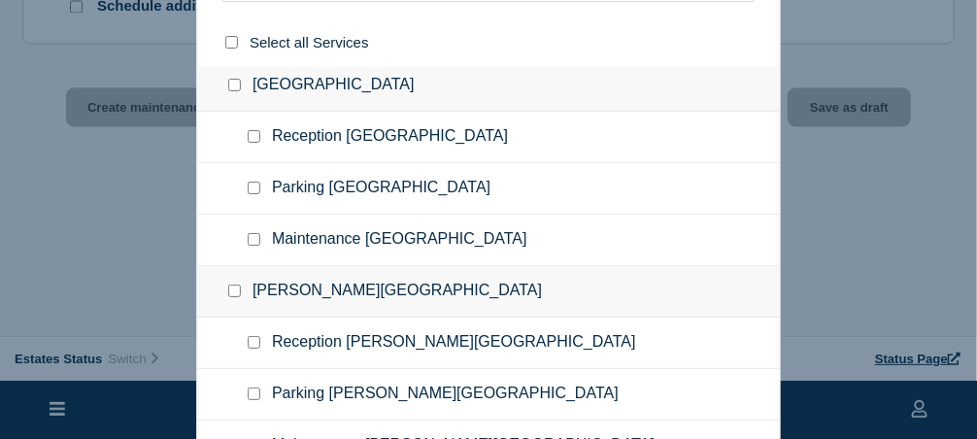
click at [940, 409] on div at bounding box center [488, 219] width 977 height 439
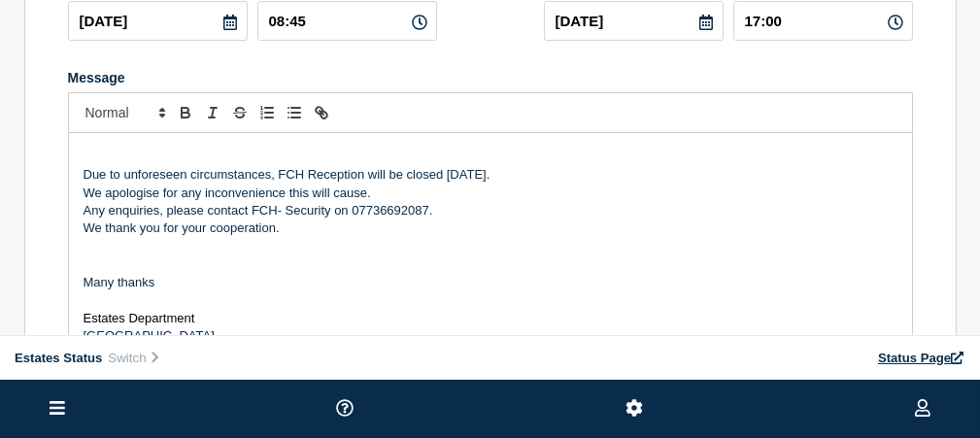
scroll to position [23, 0]
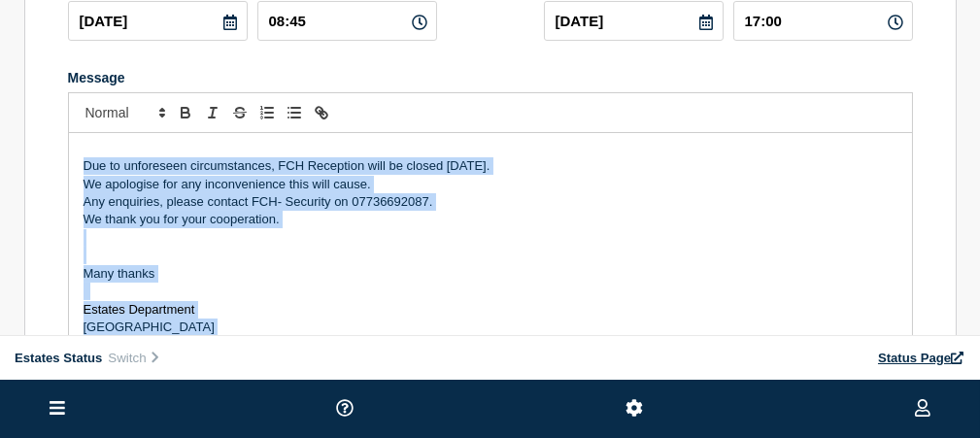
drag, startPoint x: 457, startPoint y: 424, endPoint x: 322, endPoint y: 240, distance: 228.6
click at [322, 240] on div "Due to unforeseen circumstances, FCH Reception will be closed [DATE]. We apolog…" at bounding box center [490, 249] width 843 height 233
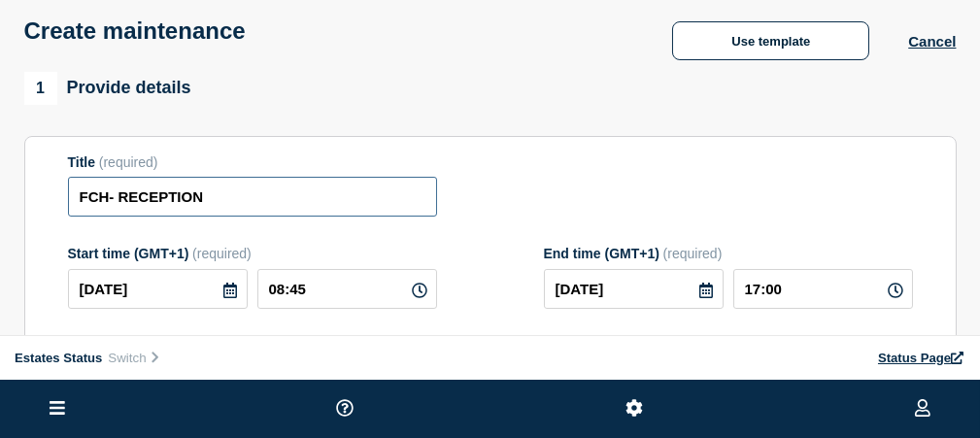
drag, startPoint x: 459, startPoint y: 275, endPoint x: 378, endPoint y: 273, distance: 81.6
click at [378, 217] on input "FCH- RECEPTION" at bounding box center [252, 197] width 369 height 40
type input "F"
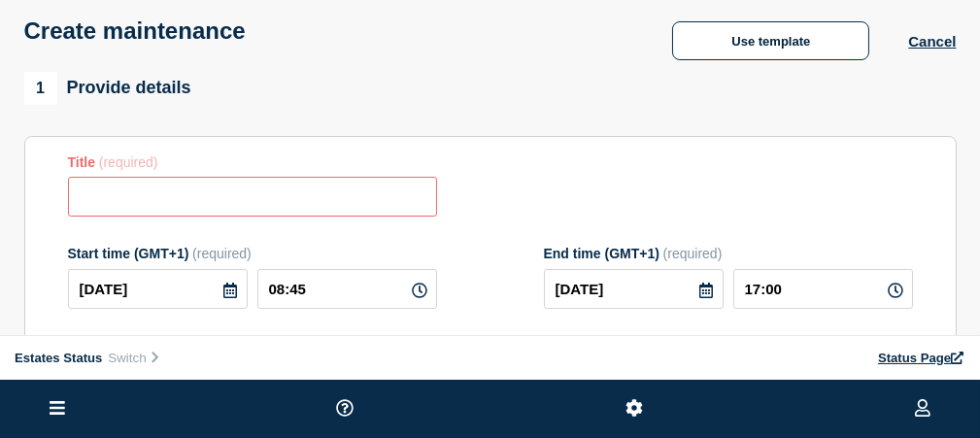
click at [0, 0] on link "Overview" at bounding box center [0, 0] width 0 height 0
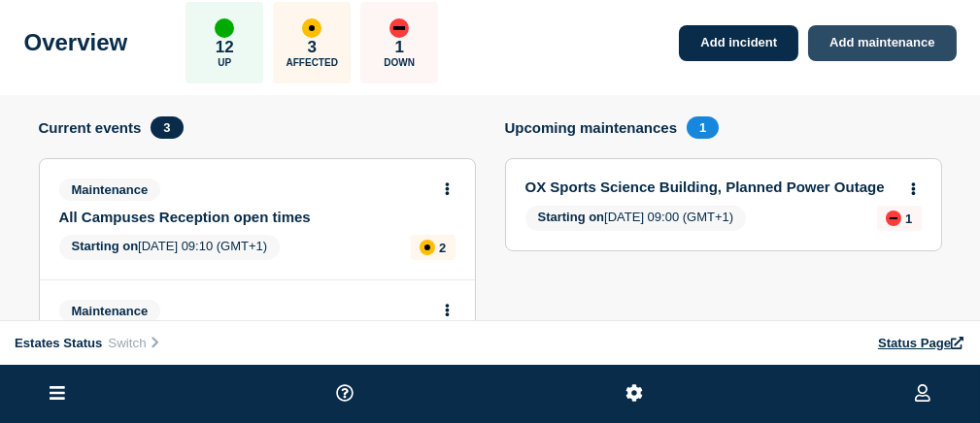
click at [919, 61] on link "Add maintenance" at bounding box center [882, 43] width 148 height 36
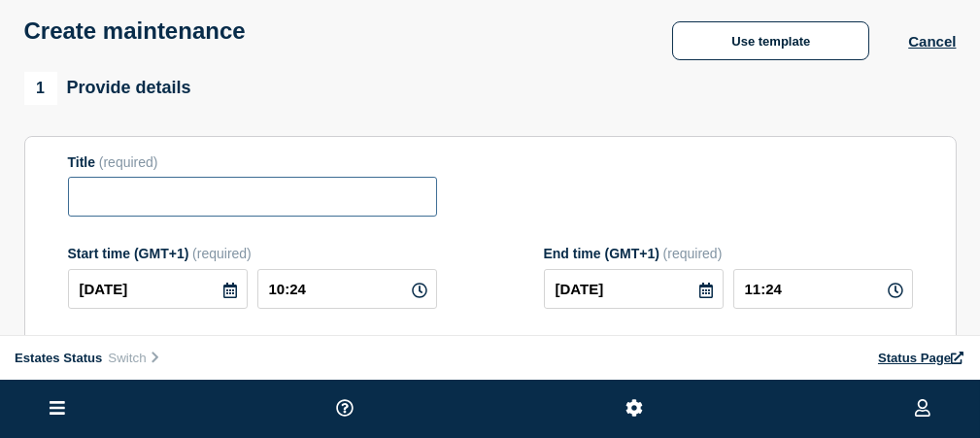
click at [388, 217] on input "Title" at bounding box center [252, 197] width 369 height 40
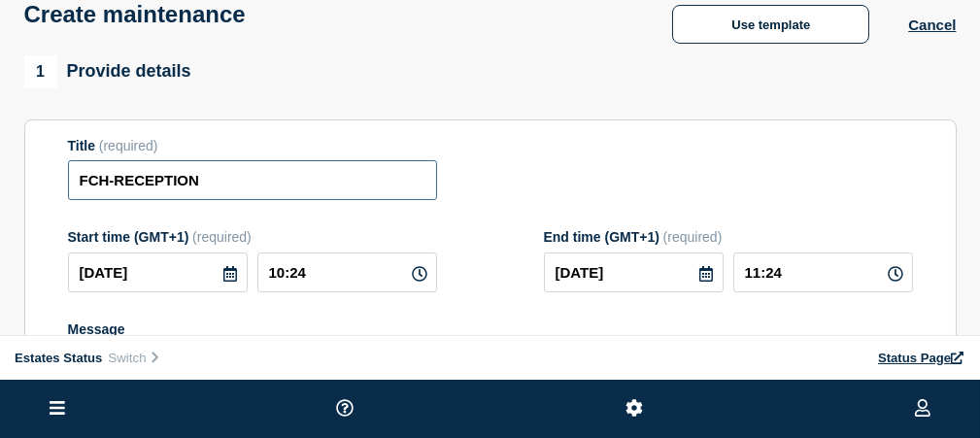
scroll to position [218, 0]
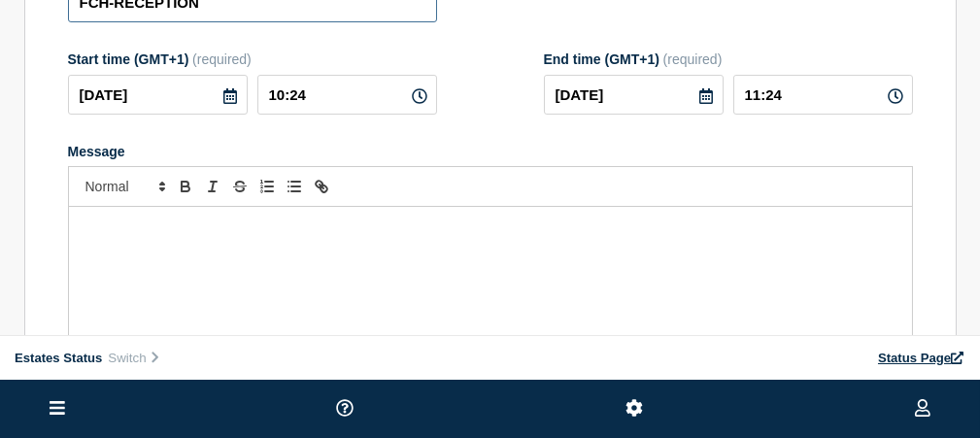
type input "FCH-RECEPTION"
click at [420, 329] on div "Message" at bounding box center [490, 323] width 843 height 233
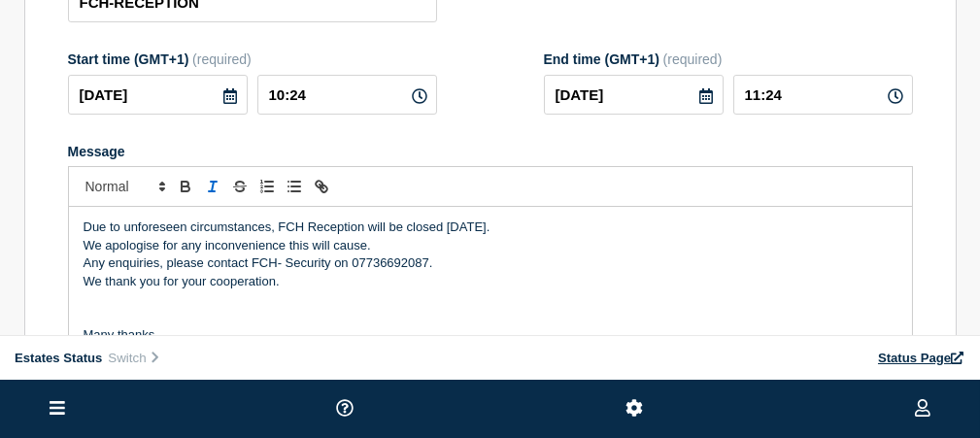
scroll to position [268, 0]
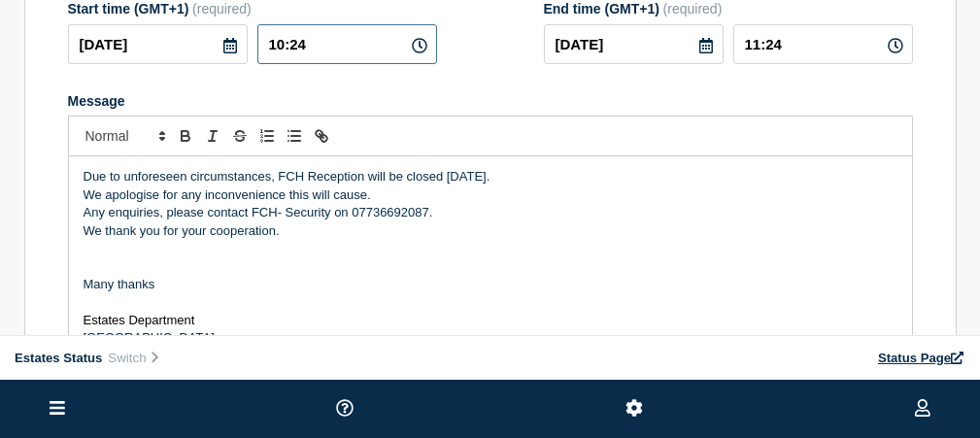
drag, startPoint x: 503, startPoint y: 120, endPoint x: 447, endPoint y: 125, distance: 56.5
click at [437, 64] on input "10:24" at bounding box center [347, 44] width 180 height 40
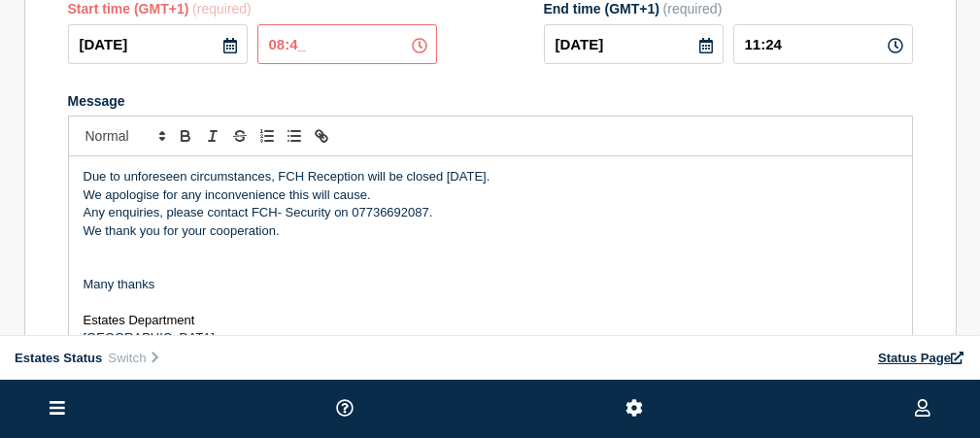
type input "08:45"
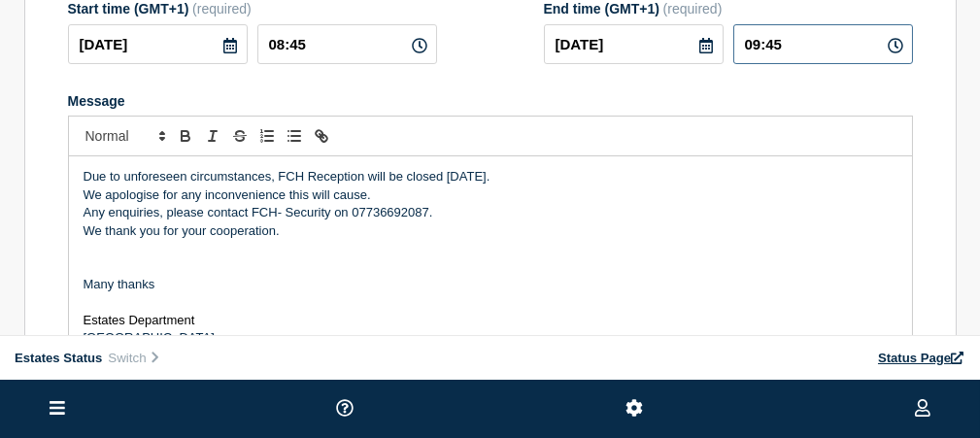
drag, startPoint x: 857, startPoint y: 119, endPoint x: 764, endPoint y: 118, distance: 93.2
click at [765, 64] on div "[DATE] 09:45" at bounding box center [728, 44] width 369 height 40
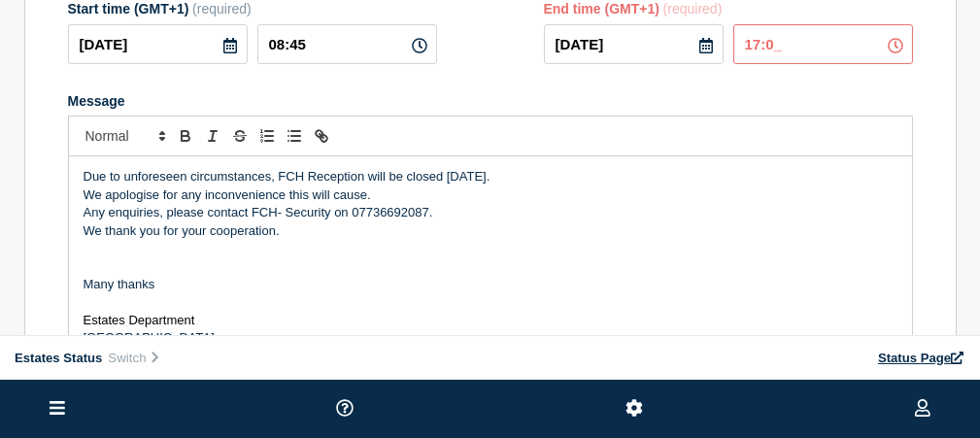
type input "17:00"
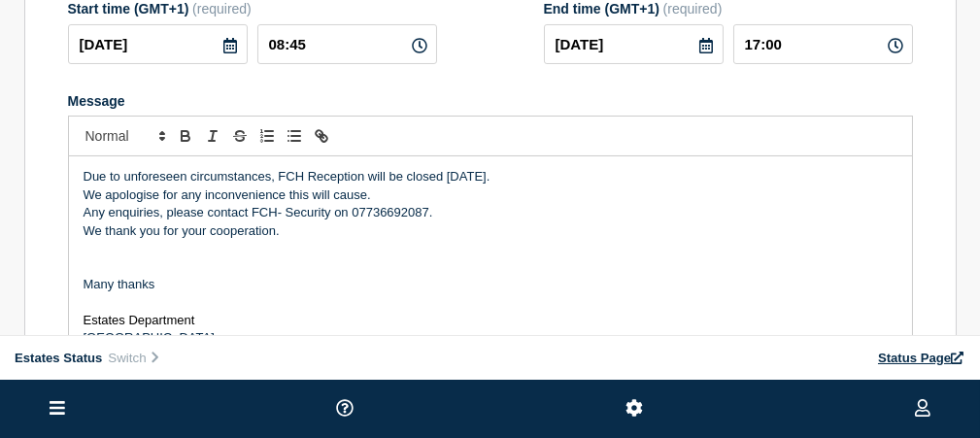
click at [628, 293] on p "Many thanks" at bounding box center [491, 284] width 814 height 17
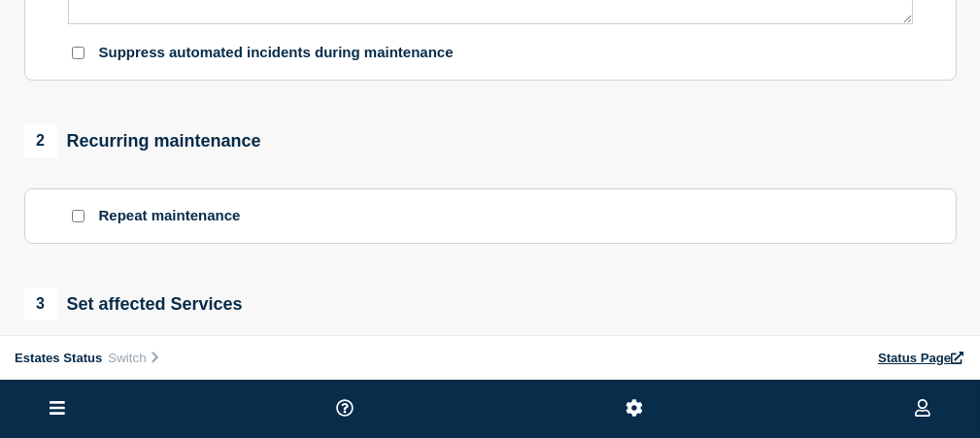
scroll to position [755, 0]
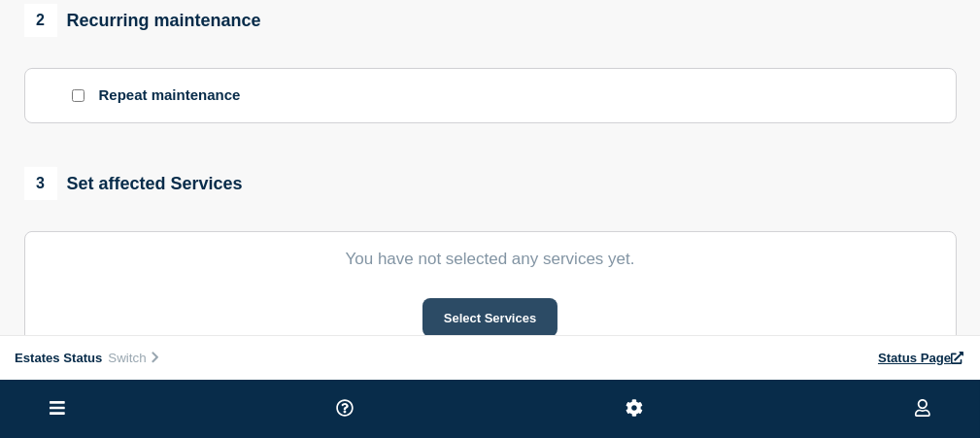
click at [557, 337] on button "Select Services" at bounding box center [489, 317] width 135 height 39
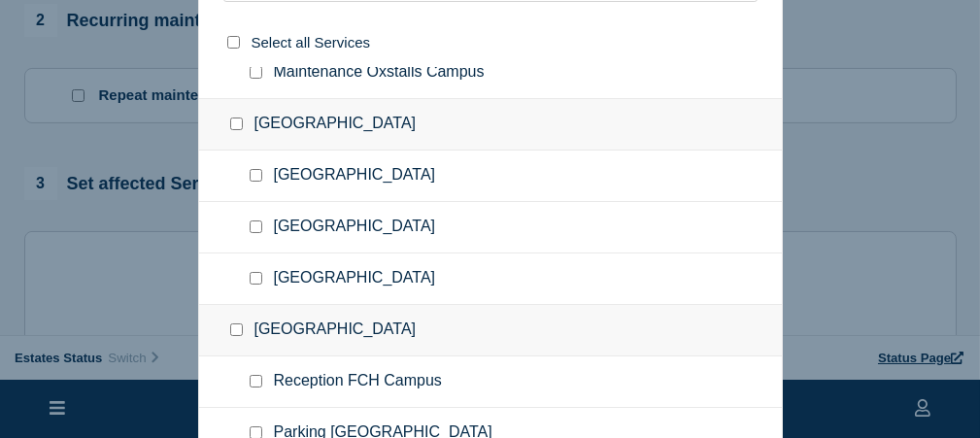
scroll to position [388, 0]
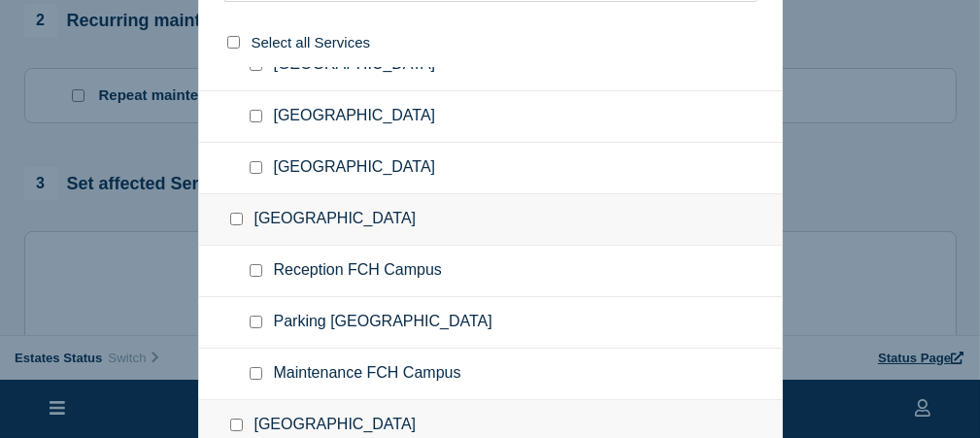
drag, startPoint x: 256, startPoint y: 262, endPoint x: 277, endPoint y: 269, distance: 21.5
click at [260, 265] on input "Reception FCH Campus checkbox" at bounding box center [256, 270] width 13 height 13
checkbox input "true"
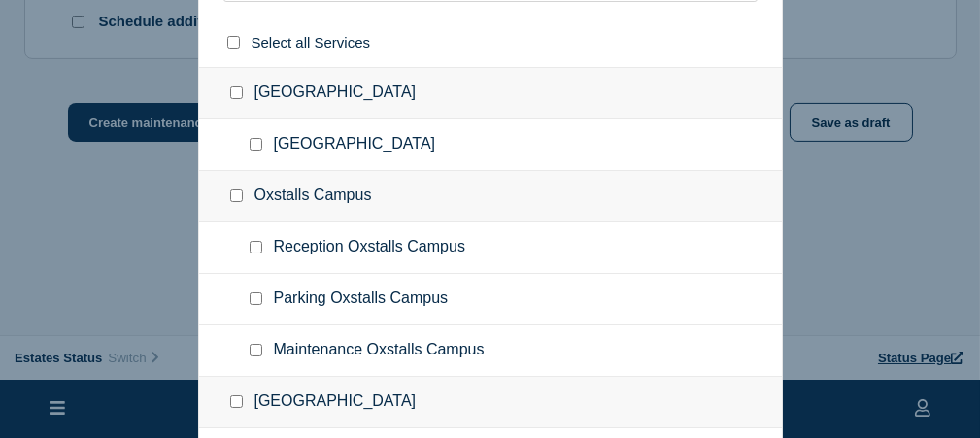
scroll to position [728, 0]
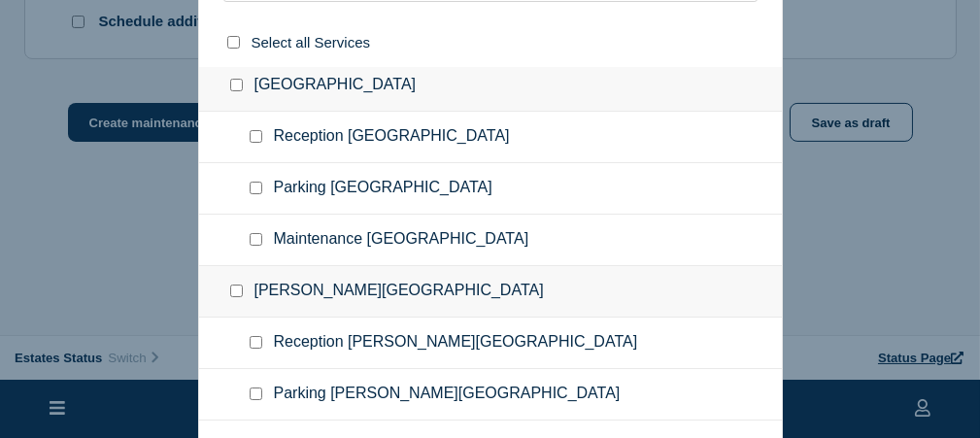
click at [80, 191] on div at bounding box center [490, 219] width 980 height 438
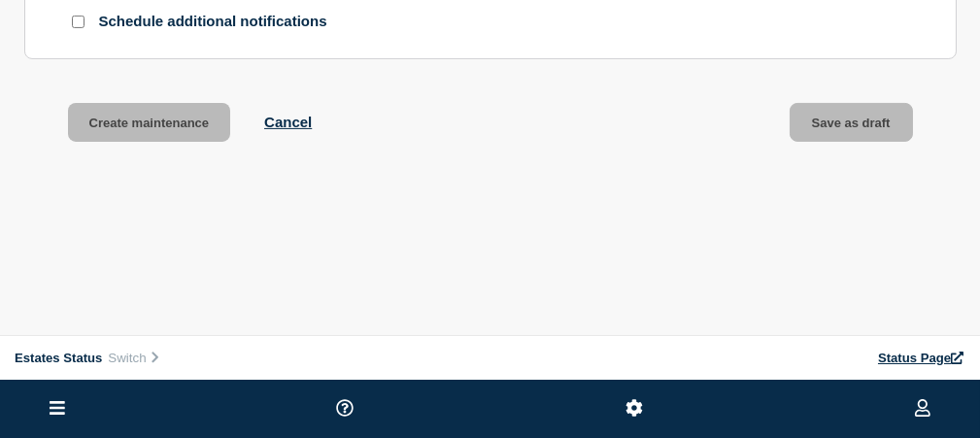
scroll to position [979, 0]
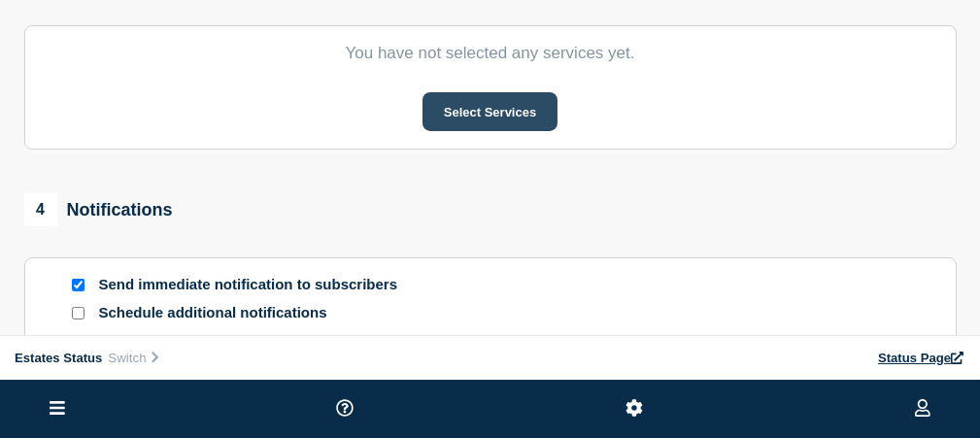
click at [557, 131] on button "Select Services" at bounding box center [489, 111] width 135 height 39
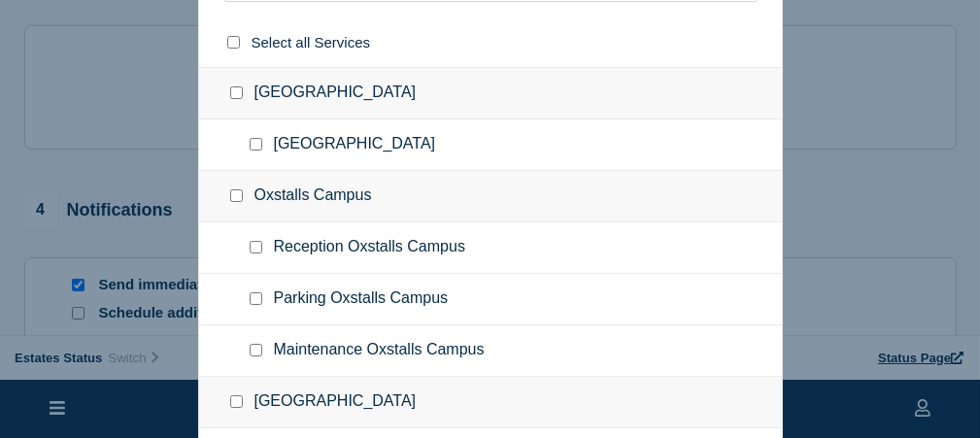
scroll to position [785, 0]
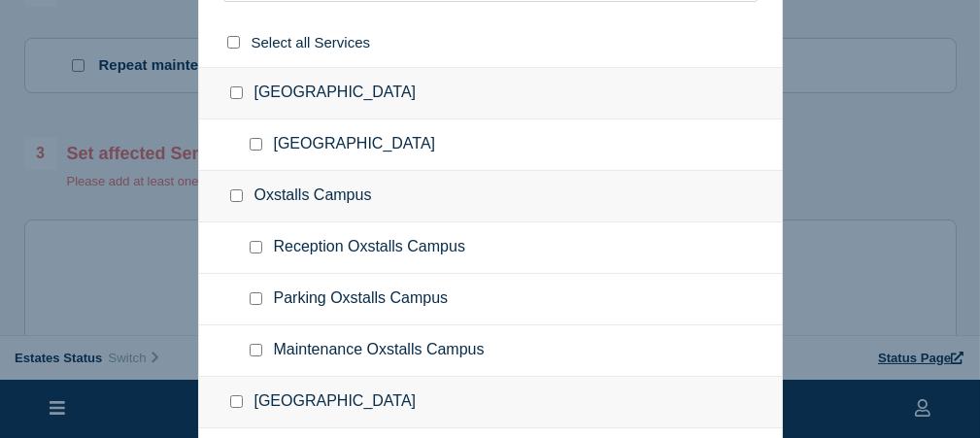
click at [44, 37] on div at bounding box center [490, 219] width 980 height 438
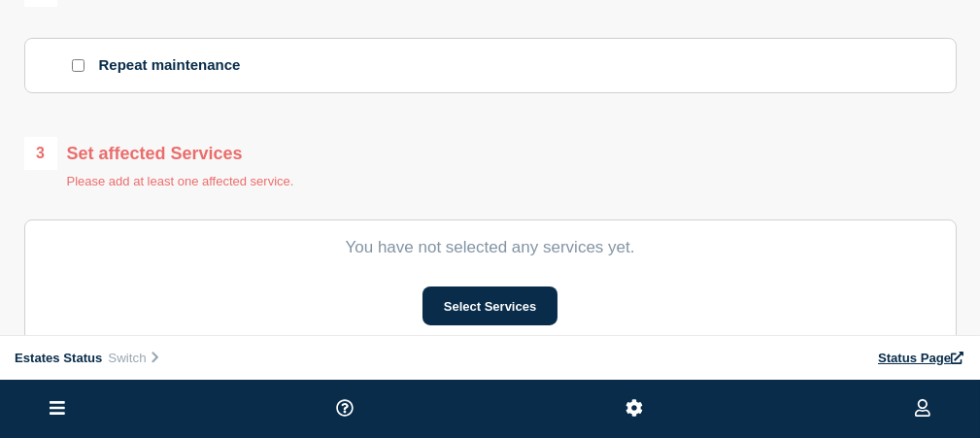
click at [0, 0] on link "Home" at bounding box center [0, 0] width 0 height 0
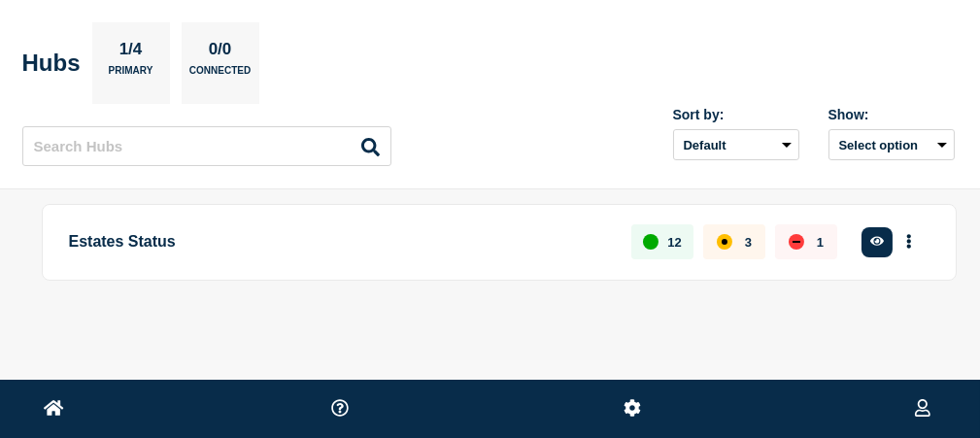
scroll to position [19, 0]
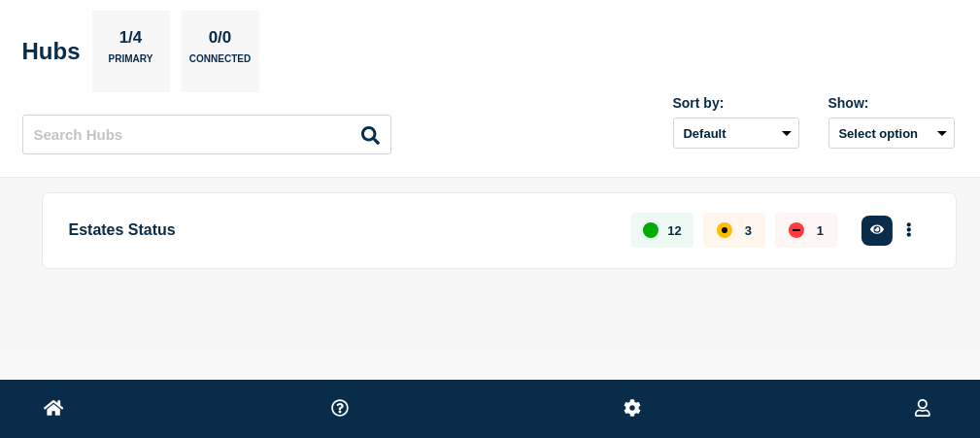
click at [0, 0] on link "Home" at bounding box center [0, 0] width 0 height 0
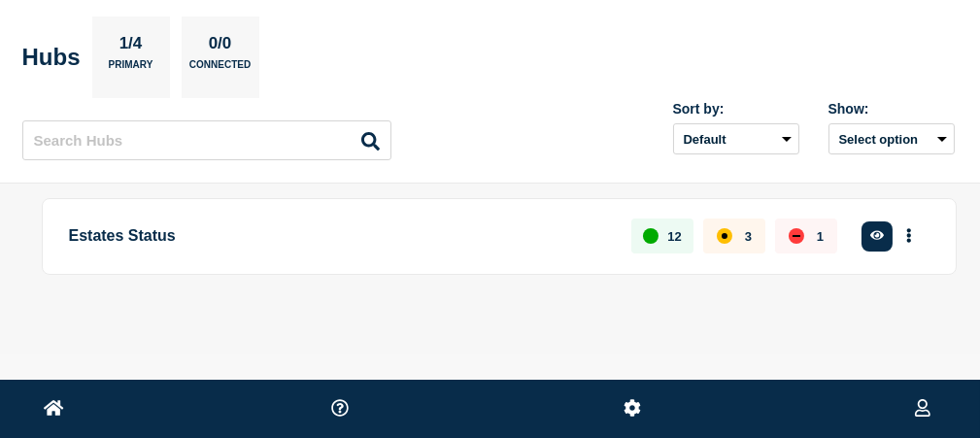
scroll to position [0, 0]
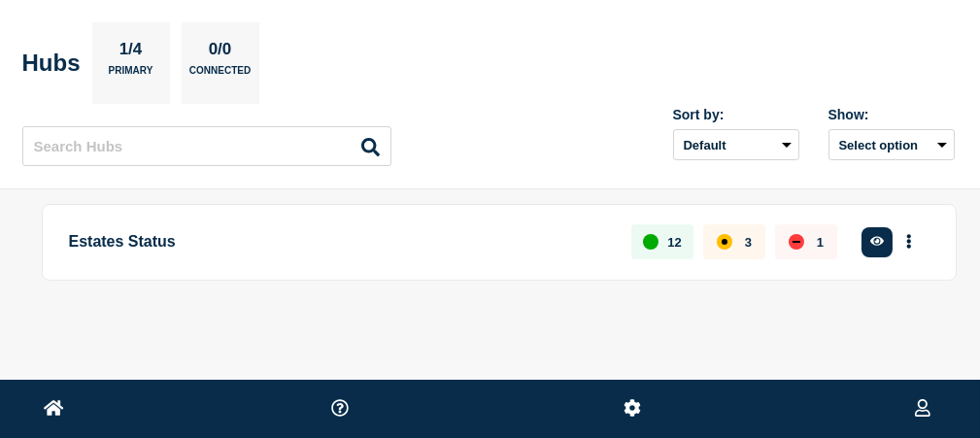
drag, startPoint x: 980, startPoint y: 0, endPoint x: 399, endPoint y: 42, distance: 582.2
click at [0, 0] on div "Home uogictstatus Estates Generic" at bounding box center [0, 0] width 0 height 0
click at [0, 0] on link "Home" at bounding box center [0, 0] width 0 height 0
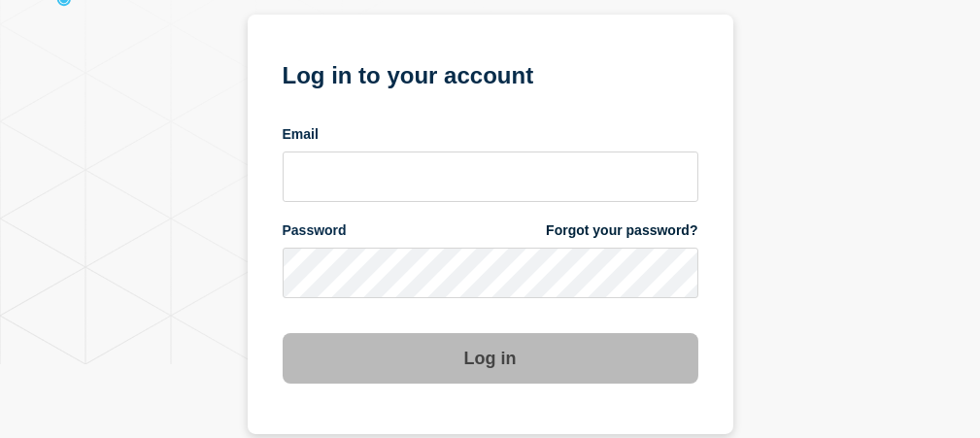
scroll to position [97, 0]
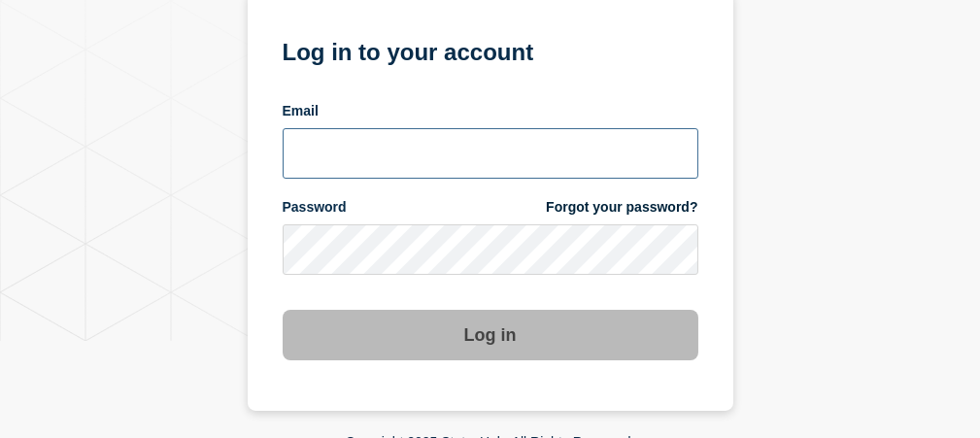
type input "emhelpdesk@glos.ac.uk"
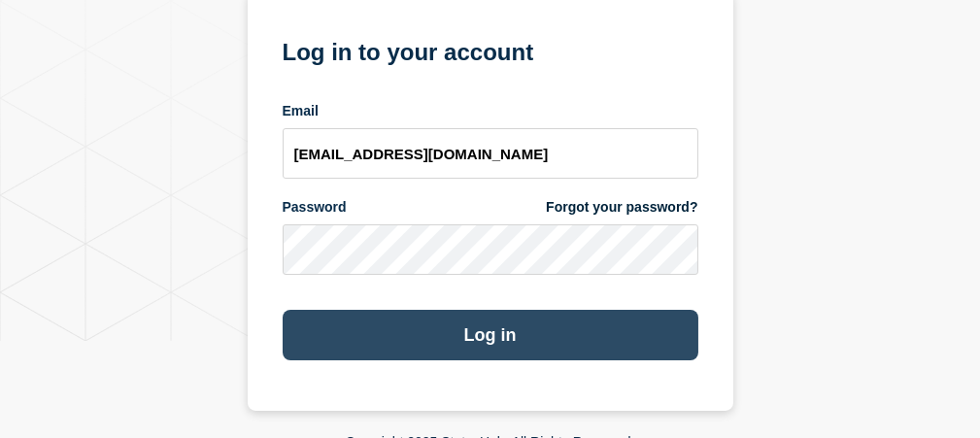
click at [482, 346] on button "Log in" at bounding box center [491, 335] width 416 height 50
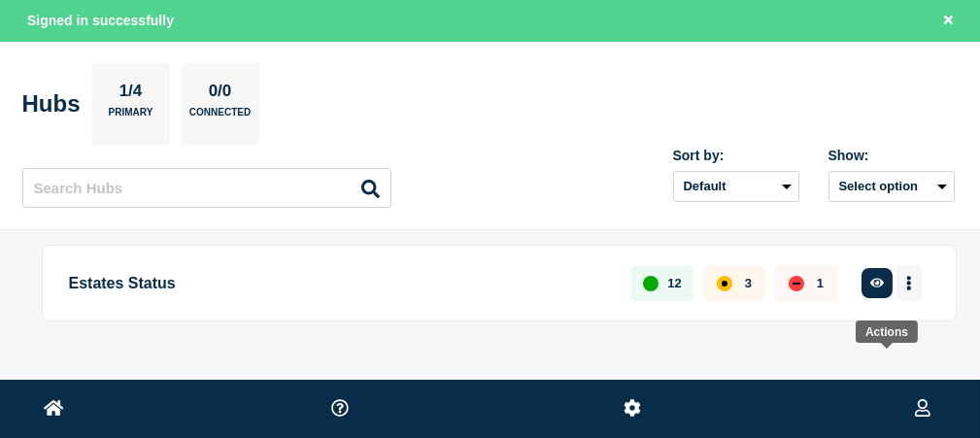
click at [896, 301] on button "More actions" at bounding box center [908, 283] width 25 height 36
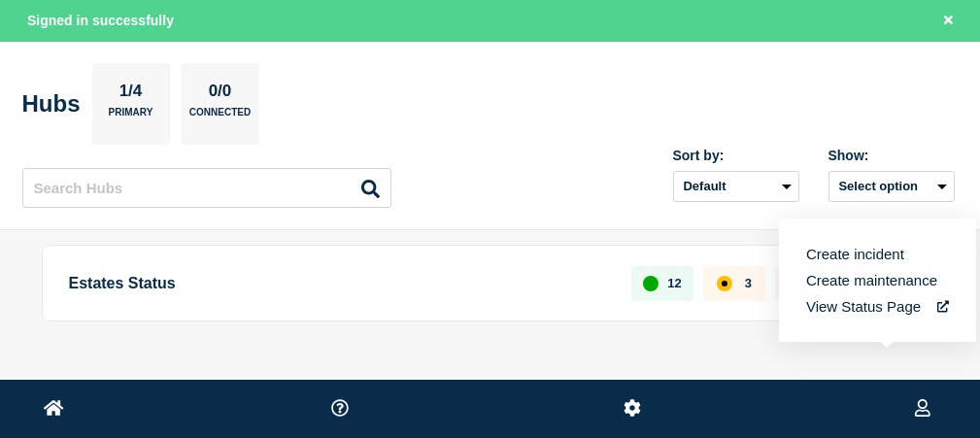
click at [870, 277] on button "Create maintenance" at bounding box center [871, 280] width 131 height 17
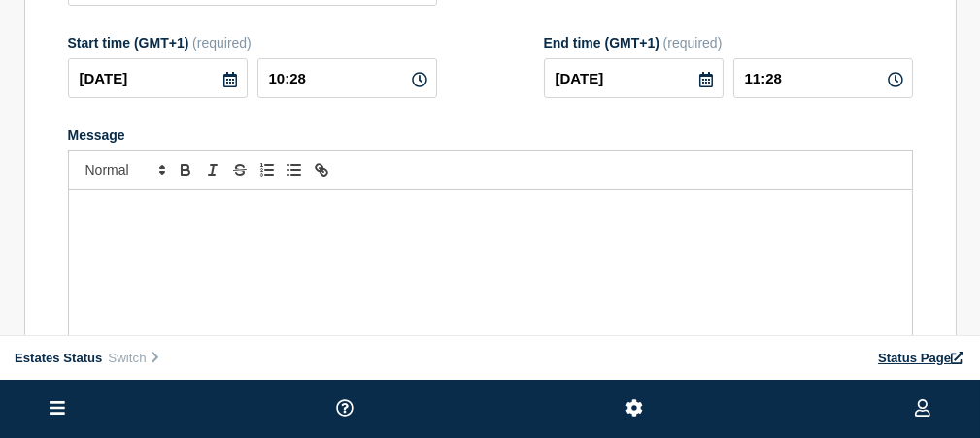
scroll to position [291, 0]
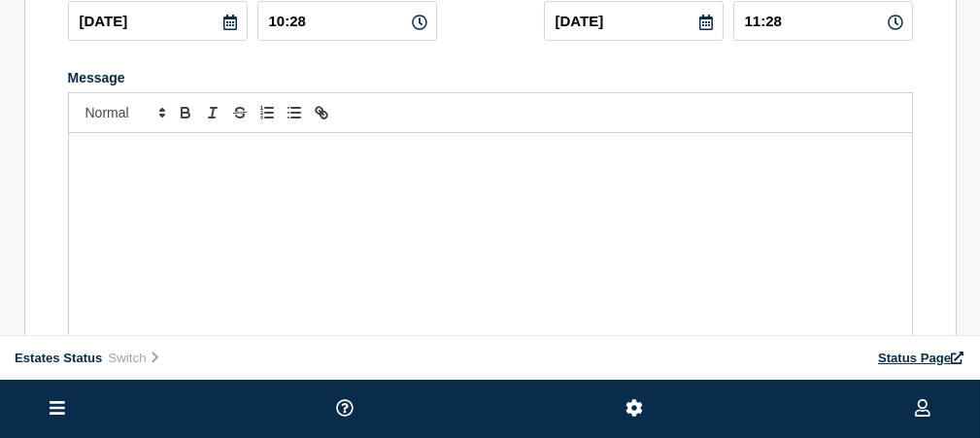
click at [471, 262] on div "Message" at bounding box center [490, 249] width 843 height 233
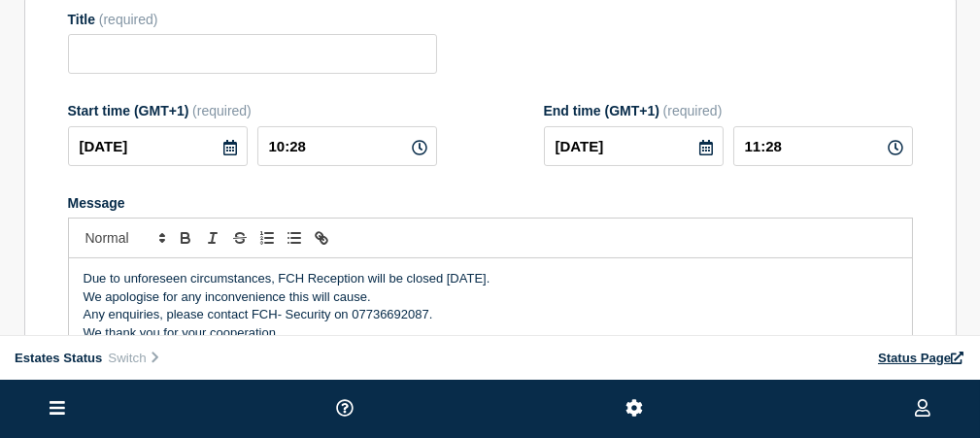
scroll to position [97, 0]
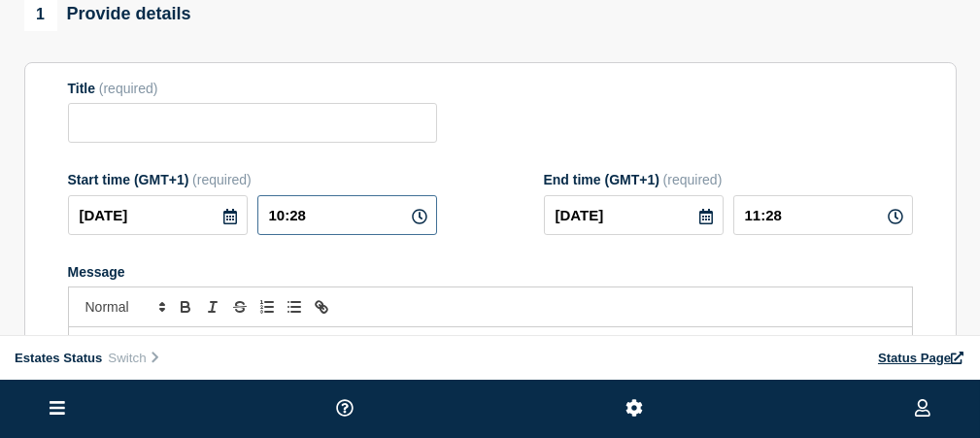
drag, startPoint x: 500, startPoint y: 291, endPoint x: 454, endPoint y: 290, distance: 45.7
click at [437, 235] on input "10:28" at bounding box center [347, 215] width 180 height 40
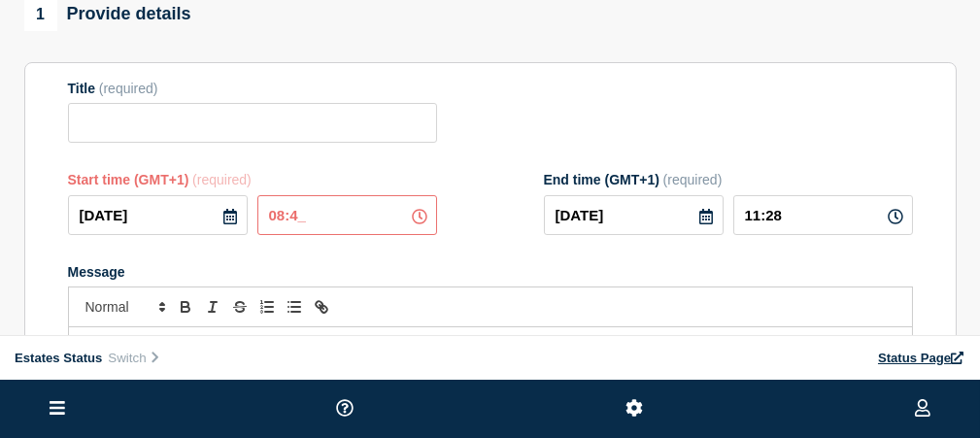
type input "08:45"
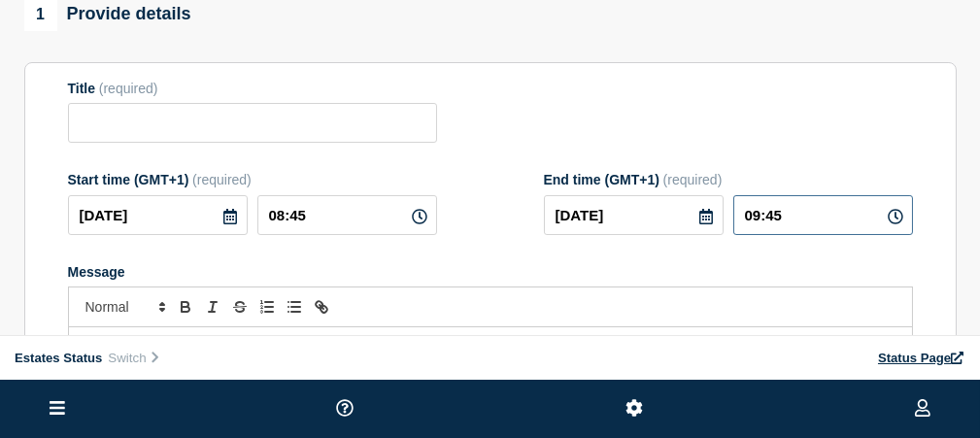
drag, startPoint x: 870, startPoint y: 292, endPoint x: 789, endPoint y: 294, distance: 80.6
click at [789, 235] on div "[DATE] 09:45" at bounding box center [728, 215] width 369 height 40
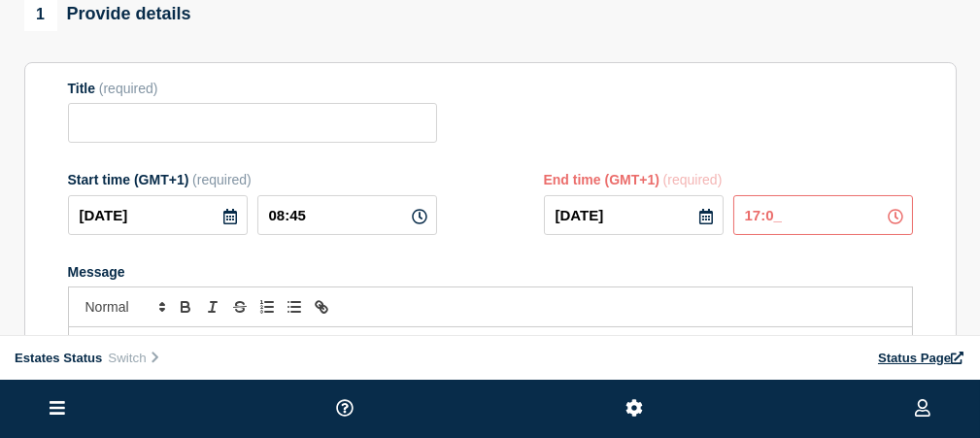
type input "17:00"
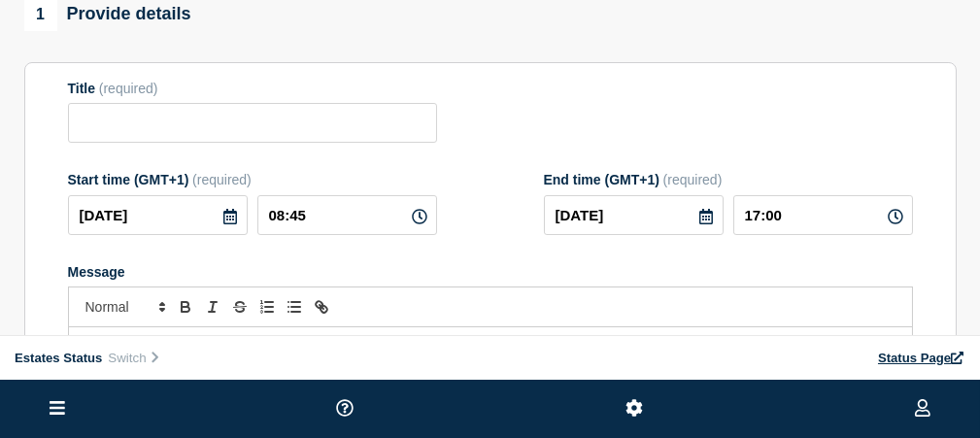
click at [0, 0] on link "Maintenance" at bounding box center [0, 0] width 0 height 0
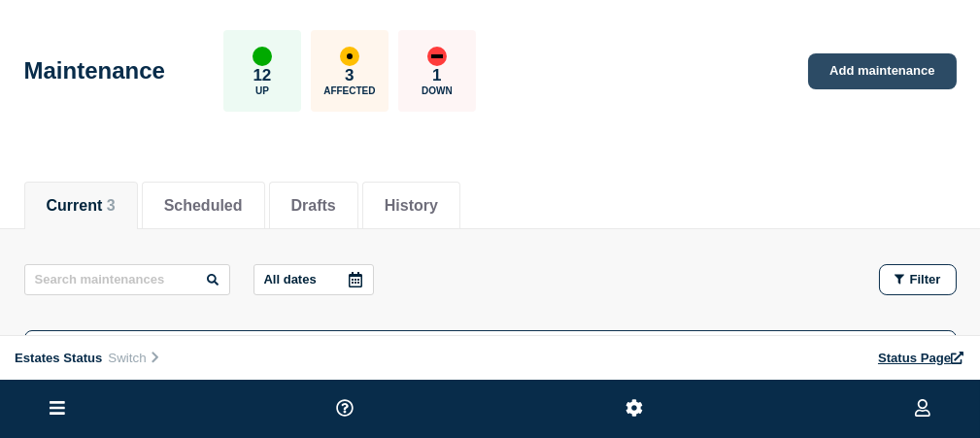
click at [881, 89] on link "Add maintenance" at bounding box center [882, 71] width 148 height 36
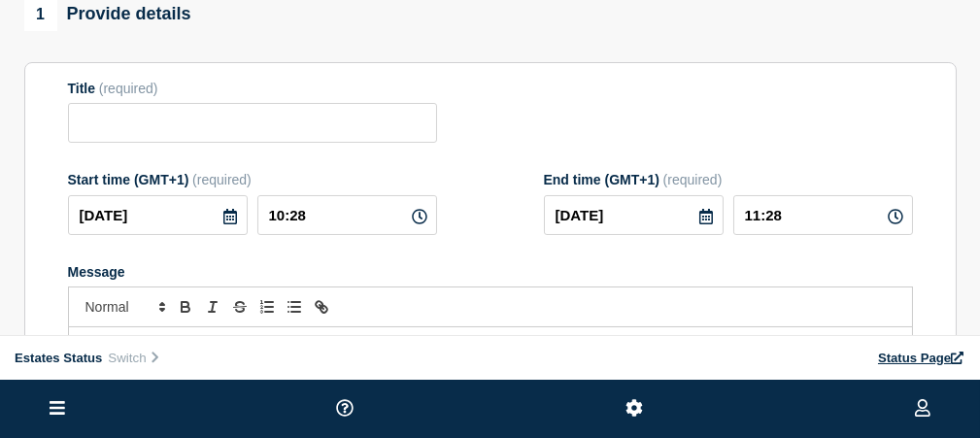
scroll to position [97, 0]
click at [374, 143] on input "Title" at bounding box center [252, 123] width 369 height 40
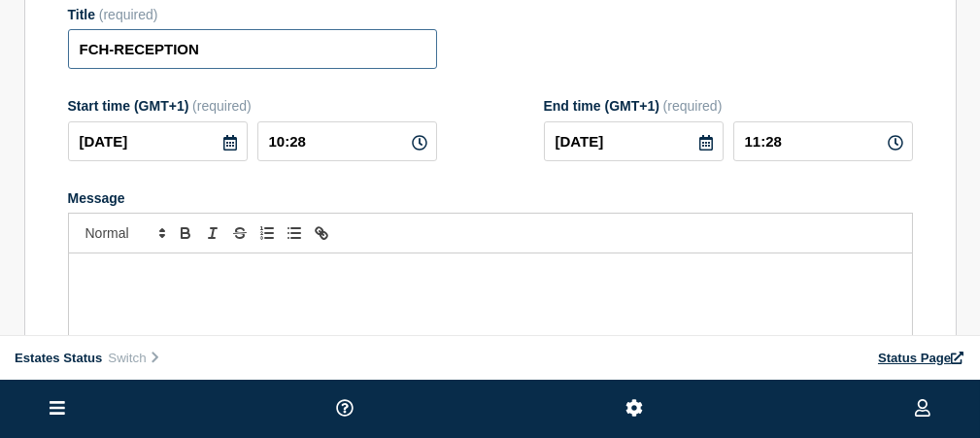
scroll to position [291, 0]
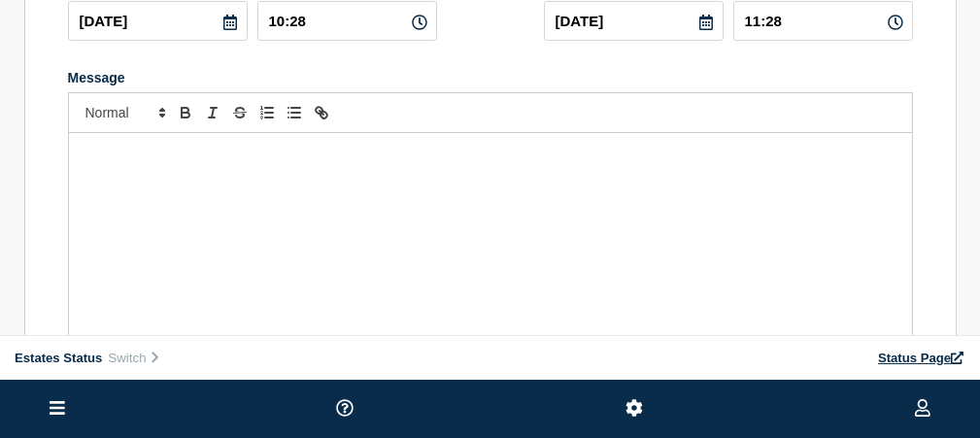
type input "FCH-RECEPTION"
click at [440, 265] on div "Message" at bounding box center [490, 249] width 843 height 233
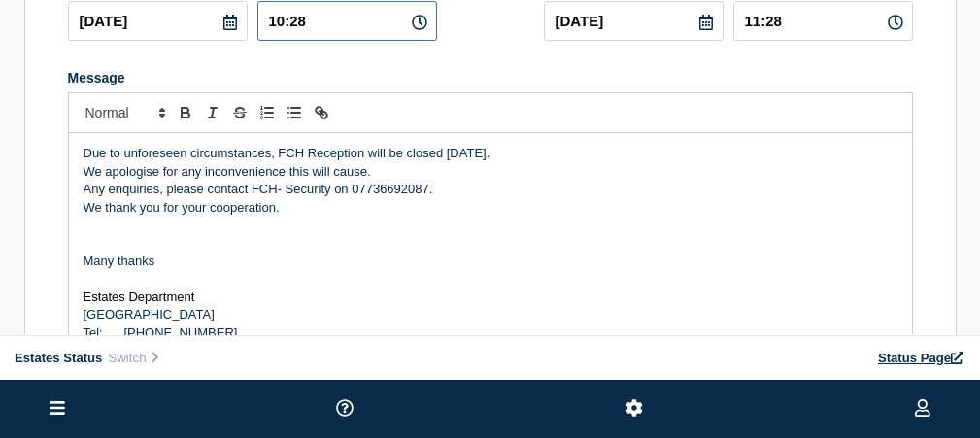
drag, startPoint x: 507, startPoint y: 99, endPoint x: 442, endPoint y: 91, distance: 65.5
click at [437, 41] on input "10:28" at bounding box center [347, 21] width 180 height 40
type input "08:45"
drag, startPoint x: 828, startPoint y: 99, endPoint x: 770, endPoint y: 96, distance: 58.3
click at [770, 41] on div "[DATE] 09:45" at bounding box center [728, 21] width 369 height 40
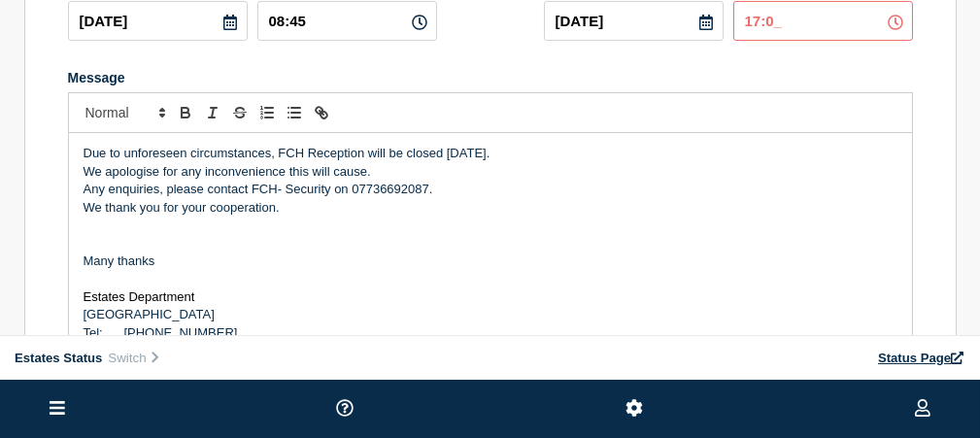
type input "17:00"
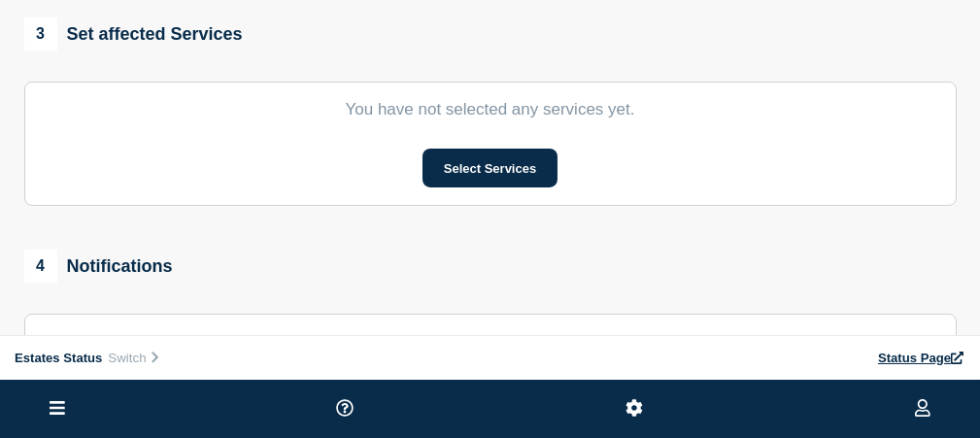
scroll to position [777, 0]
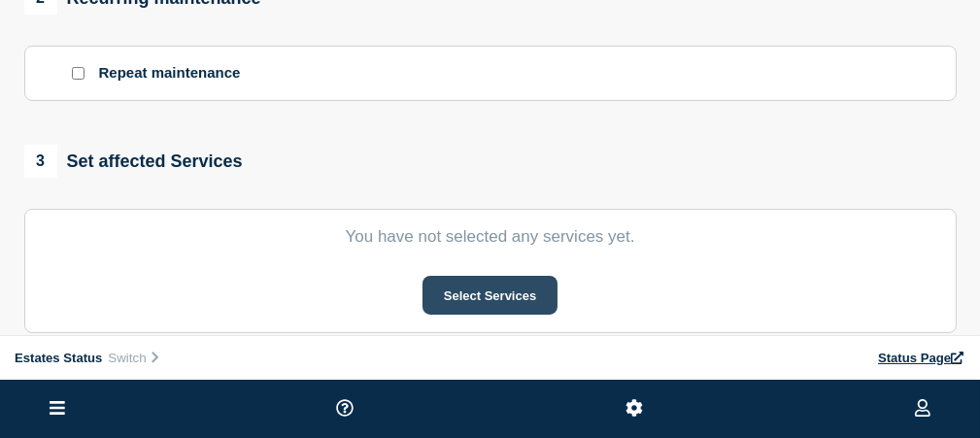
click at [557, 315] on button "Select Services" at bounding box center [489, 295] width 135 height 39
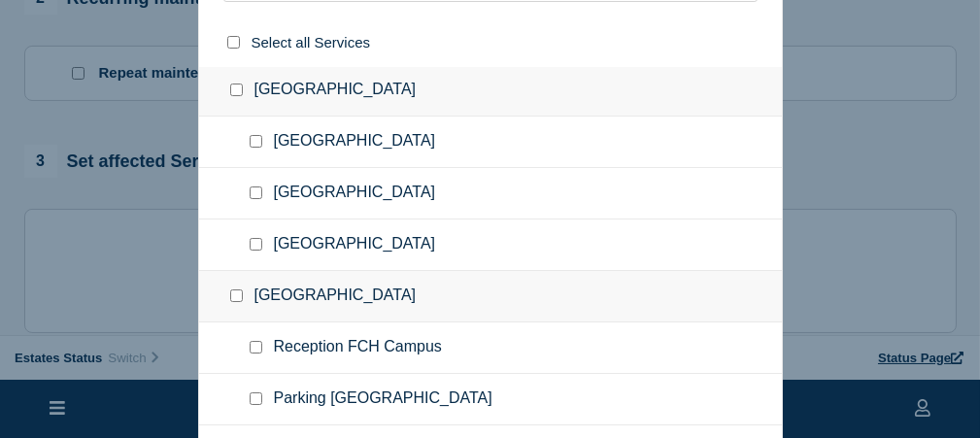
scroll to position [388, 0]
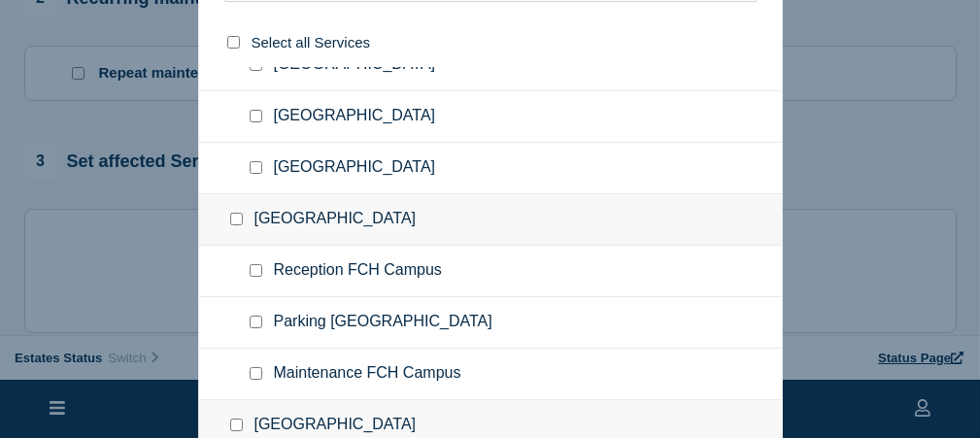
drag, startPoint x: 257, startPoint y: 262, endPoint x: 341, endPoint y: 269, distance: 83.8
click at [259, 264] on input "Reception FCH Campus checkbox" at bounding box center [256, 270] width 13 height 13
checkbox input "true"
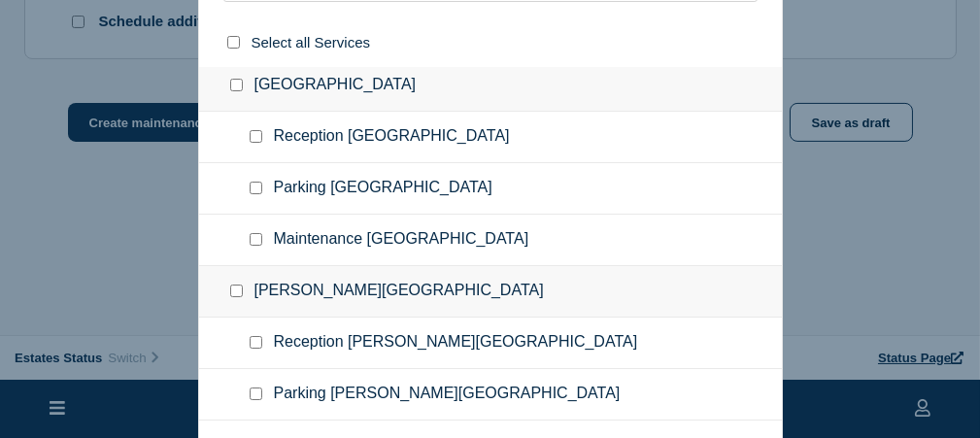
scroll to position [728, 0]
click at [48, 337] on div at bounding box center [490, 219] width 980 height 438
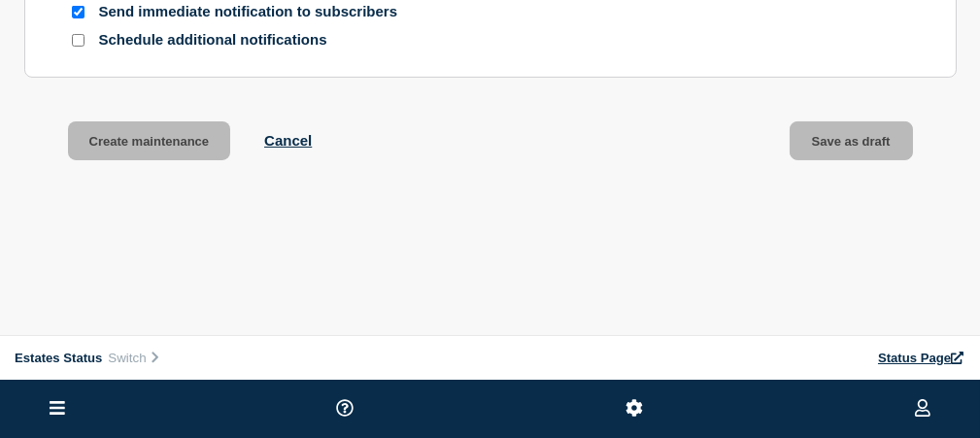
scroll to position [1270, 0]
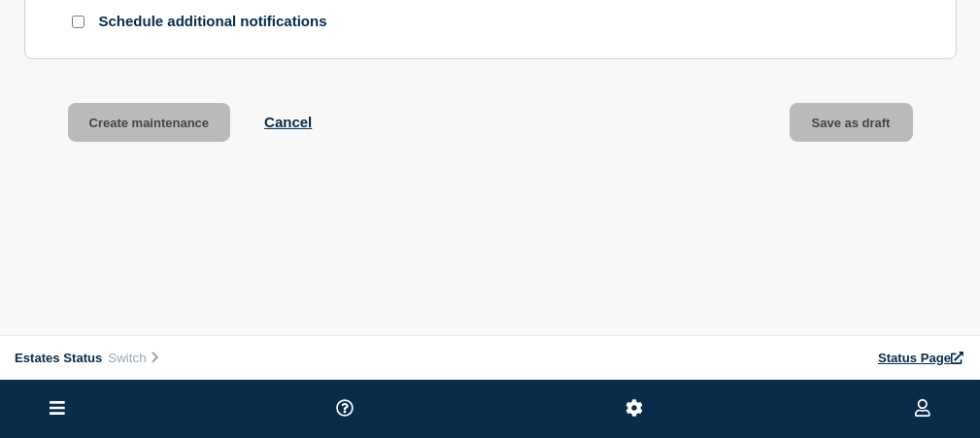
click at [0, 0] on link "Overview" at bounding box center [0, 0] width 0 height 0
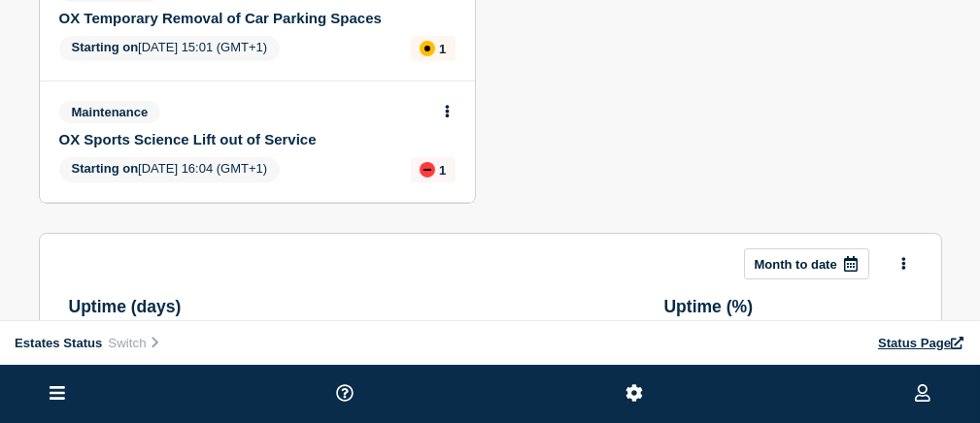
scroll to position [806, 0]
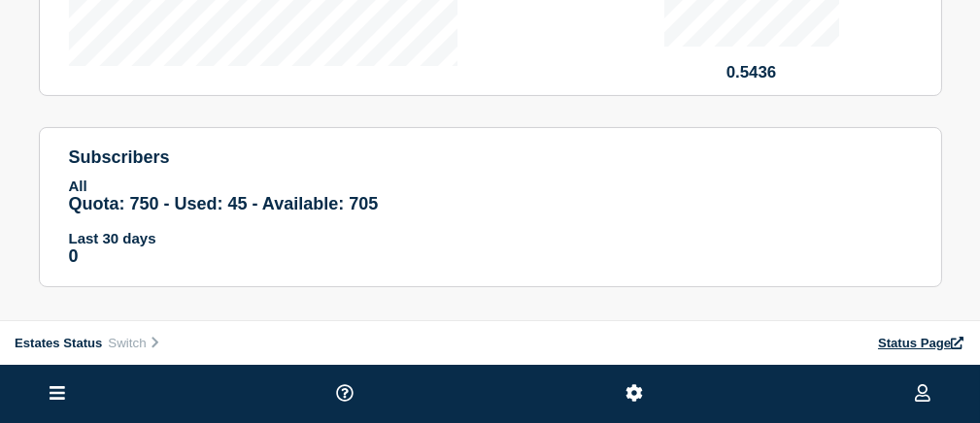
click at [0, 0] on link "Maintenance" at bounding box center [0, 0] width 0 height 0
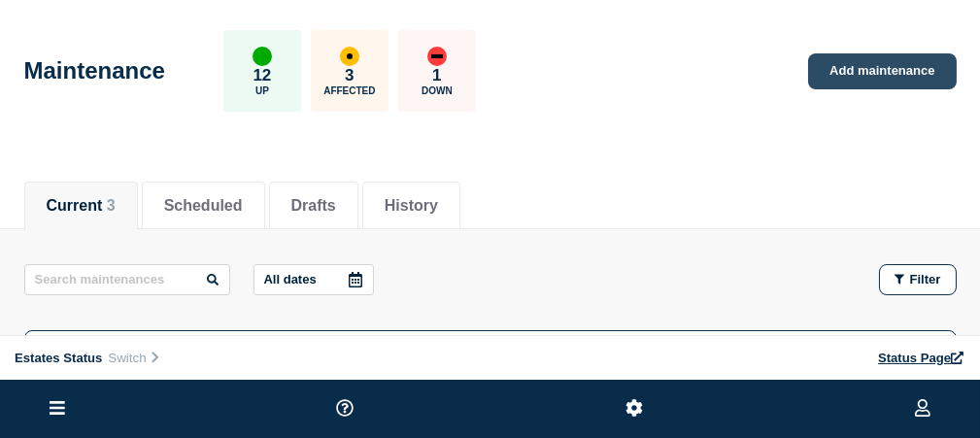
click at [848, 89] on link "Add maintenance" at bounding box center [882, 71] width 148 height 36
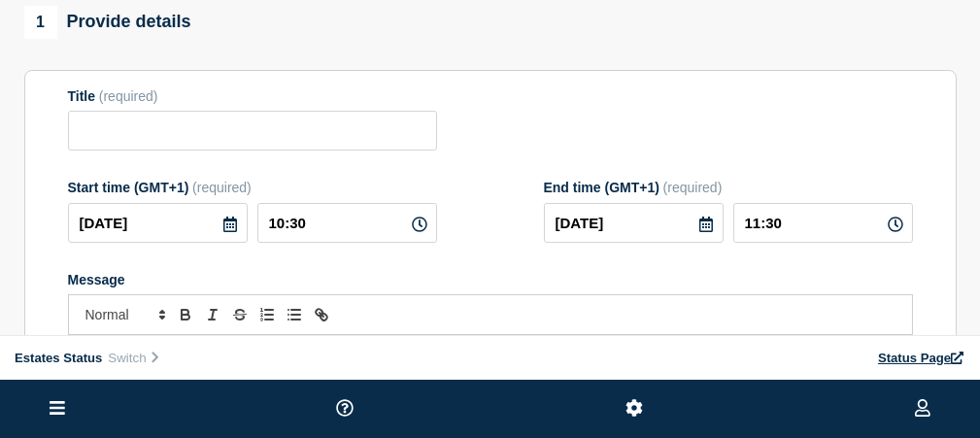
scroll to position [194, 0]
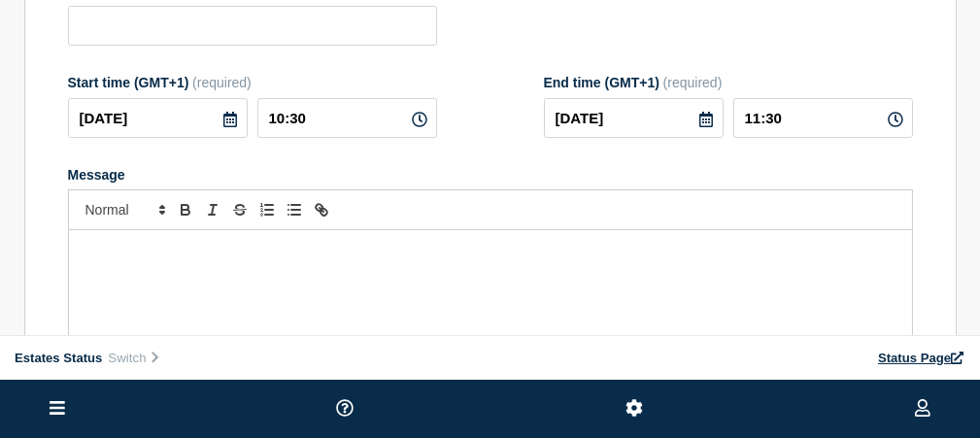
click at [465, 344] on div "Message" at bounding box center [490, 346] width 843 height 233
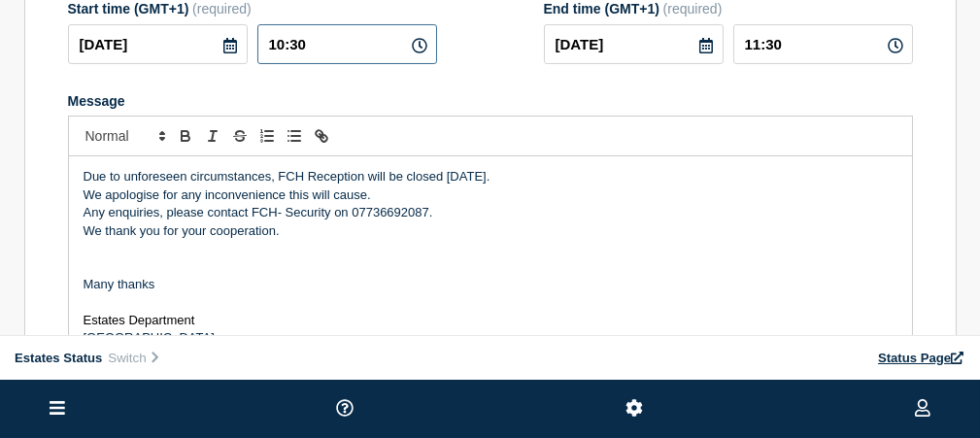
drag, startPoint x: 475, startPoint y: 119, endPoint x: 406, endPoint y: 118, distance: 69.0
click at [406, 64] on div "2025-09-18 10:30" at bounding box center [252, 44] width 369 height 40
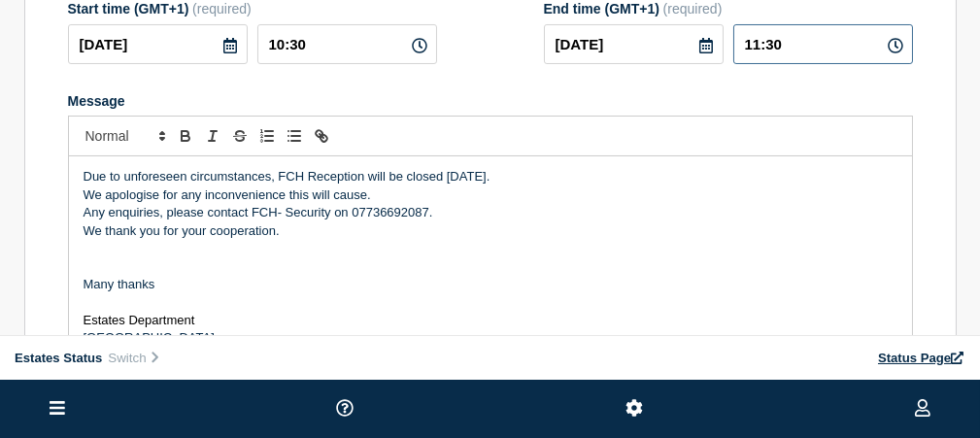
drag, startPoint x: 868, startPoint y: 120, endPoint x: 764, endPoint y: 122, distance: 103.9
click at [764, 64] on div "2025-09-18 11:30" at bounding box center [728, 44] width 369 height 40
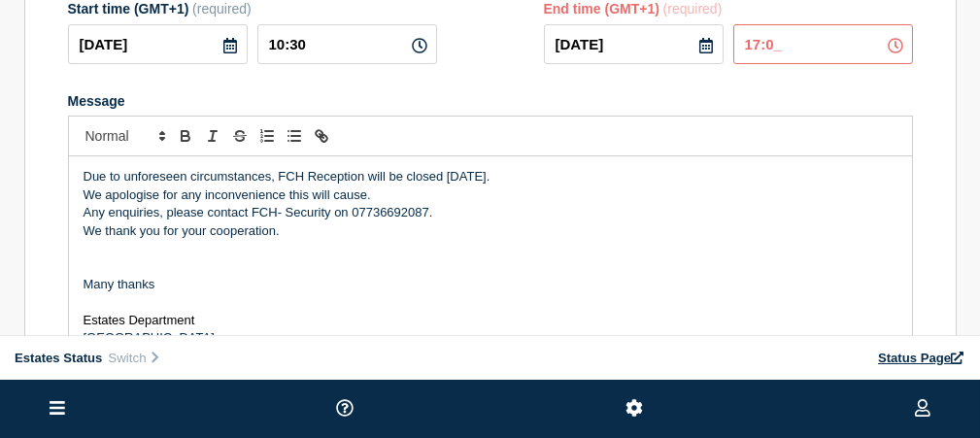
type input "17:00"
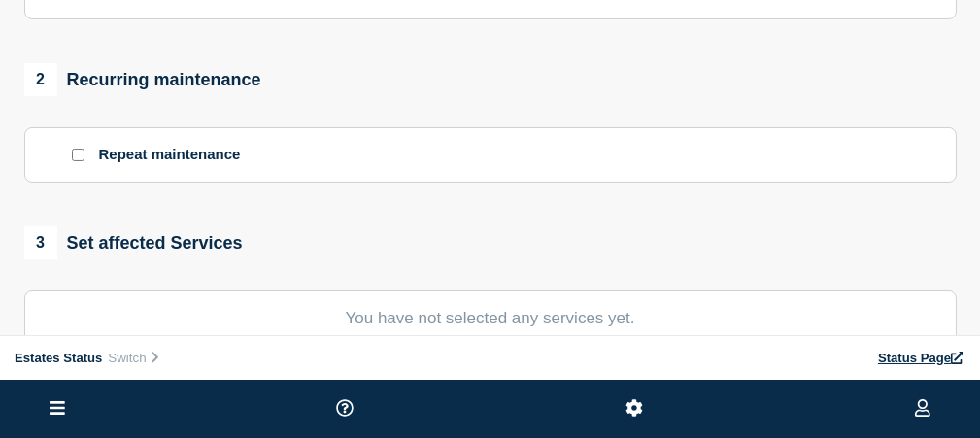
scroll to position [755, 0]
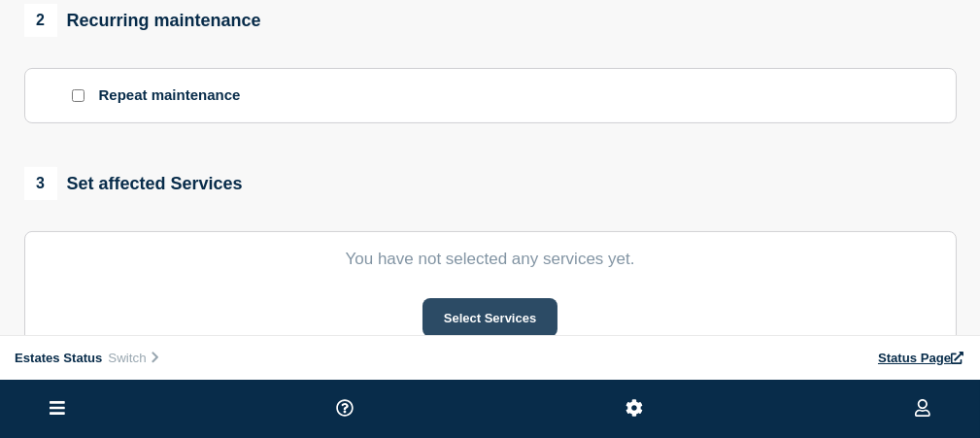
click at [557, 337] on button "Select Services" at bounding box center [489, 317] width 135 height 39
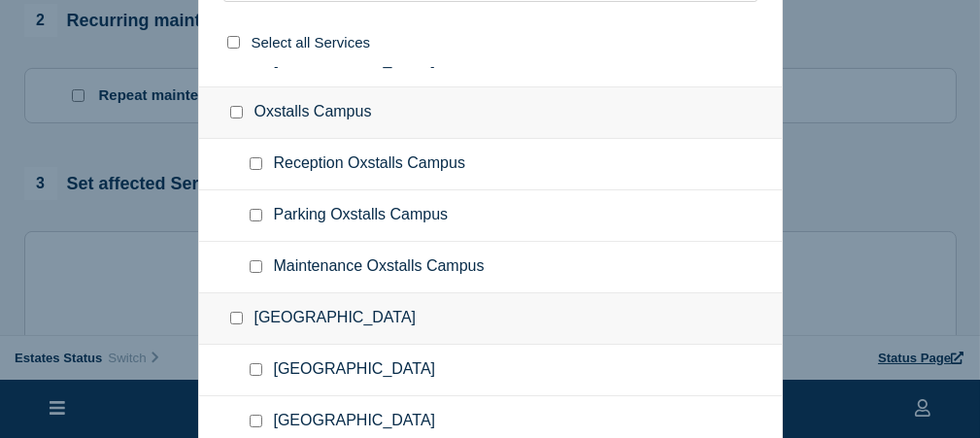
scroll to position [291, 0]
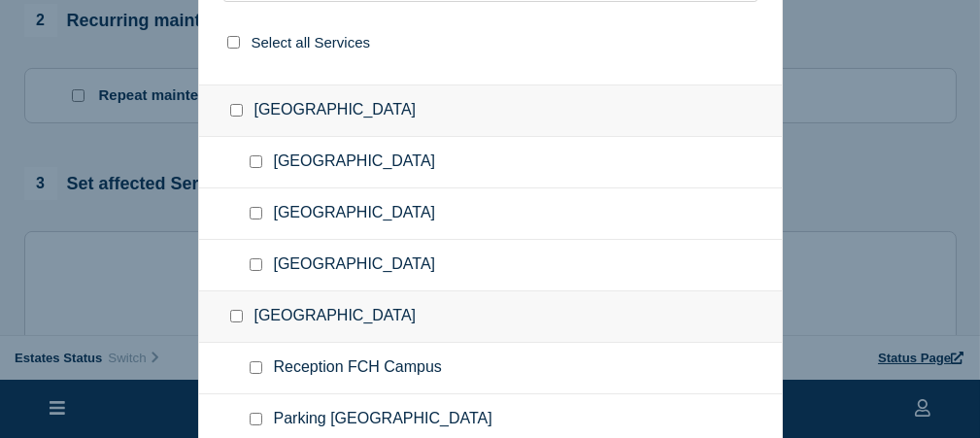
drag, startPoint x: 258, startPoint y: 360, endPoint x: 391, endPoint y: 366, distance: 133.2
click at [264, 360] on div at bounding box center [260, 367] width 28 height 19
click at [253, 361] on input "Reception FCH Campus checkbox" at bounding box center [256, 367] width 13 height 13
checkbox input "true"
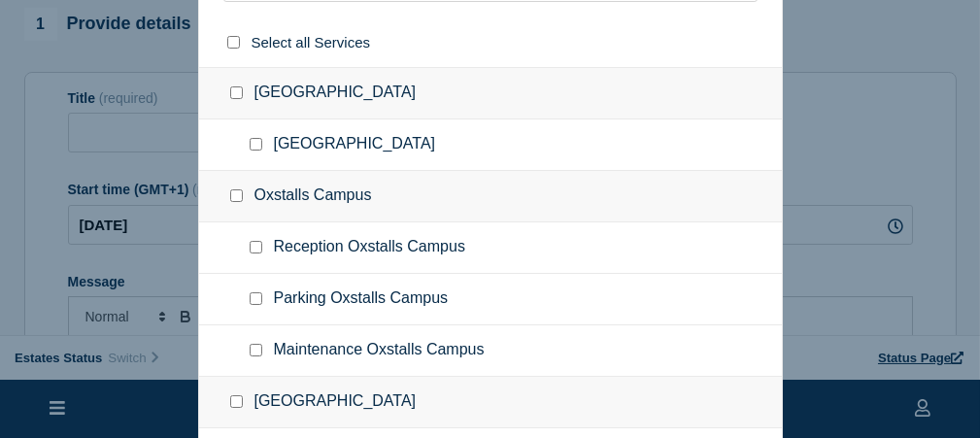
scroll to position [0, 0]
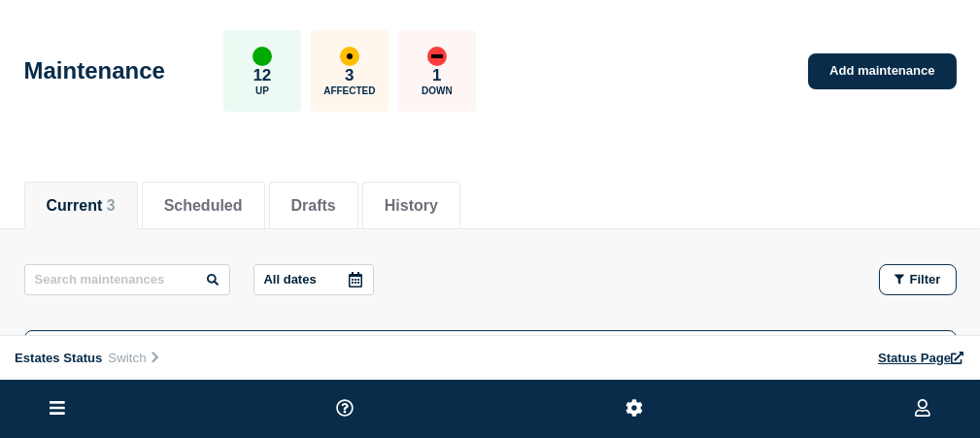
click at [0, 0] on link "Maintenance" at bounding box center [0, 0] width 0 height 0
click at [0, 0] on link "Home" at bounding box center [0, 0] width 0 height 0
click at [887, 89] on link "Add maintenance" at bounding box center [882, 71] width 148 height 36
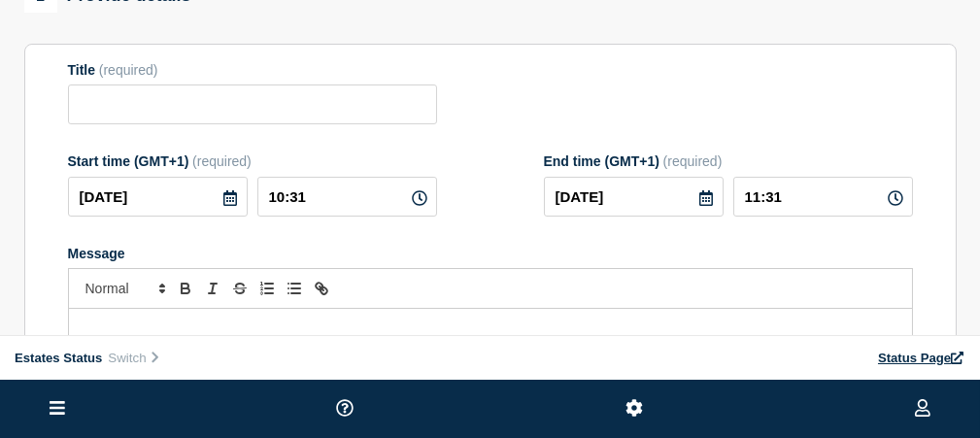
scroll to position [194, 0]
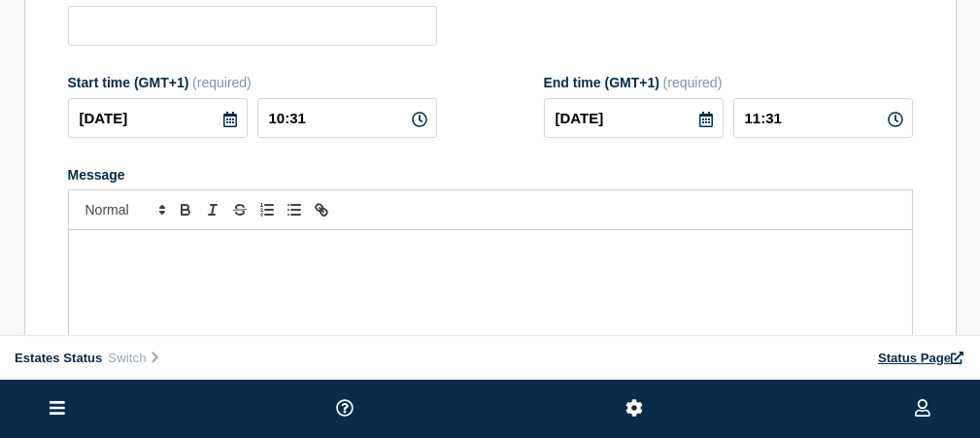
click at [512, 377] on div "Message" at bounding box center [490, 346] width 843 height 233
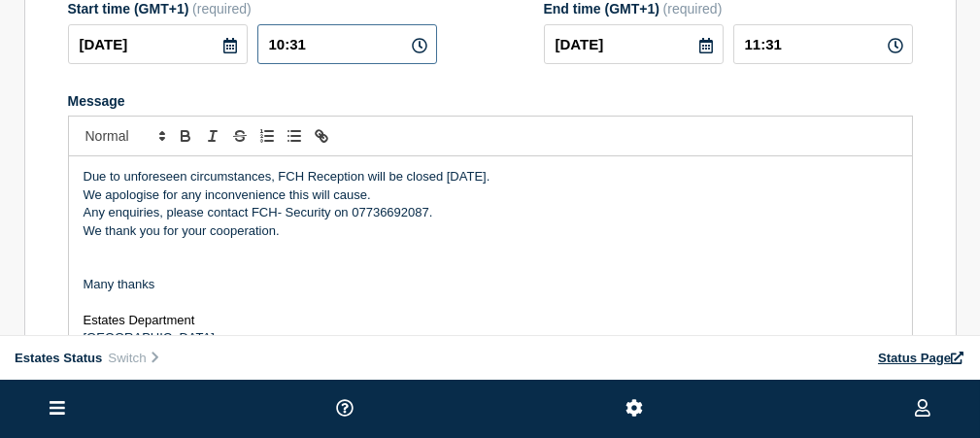
drag, startPoint x: 514, startPoint y: 127, endPoint x: 443, endPoint y: 131, distance: 71.0
click at [437, 64] on input "10:31" at bounding box center [347, 44] width 180 height 40
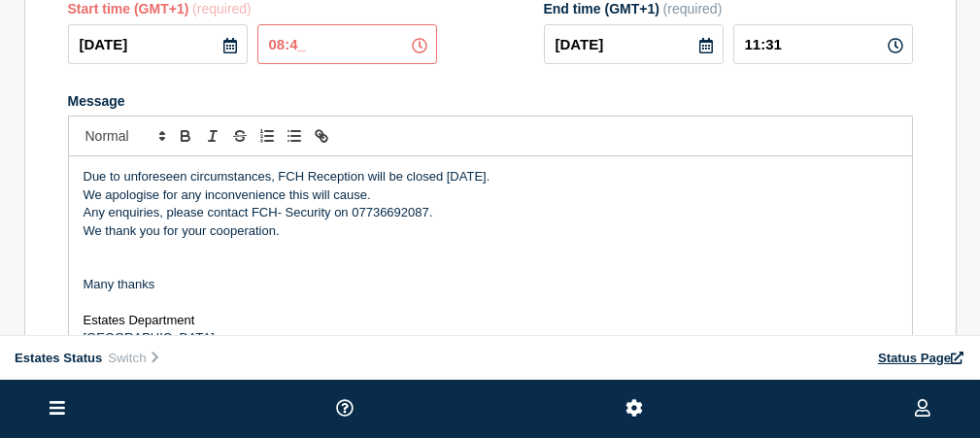
type input "08:45"
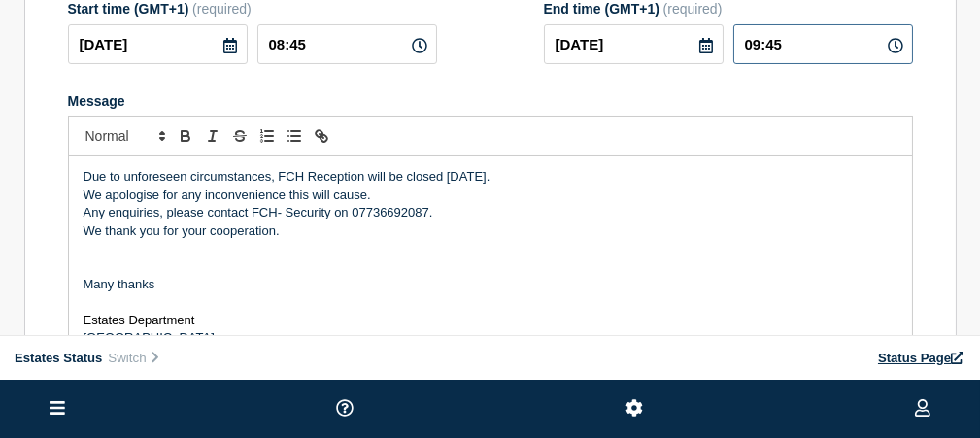
drag, startPoint x: 866, startPoint y: 119, endPoint x: 803, endPoint y: 115, distance: 63.3
click at [798, 64] on div "[DATE] 09:45" at bounding box center [728, 44] width 369 height 40
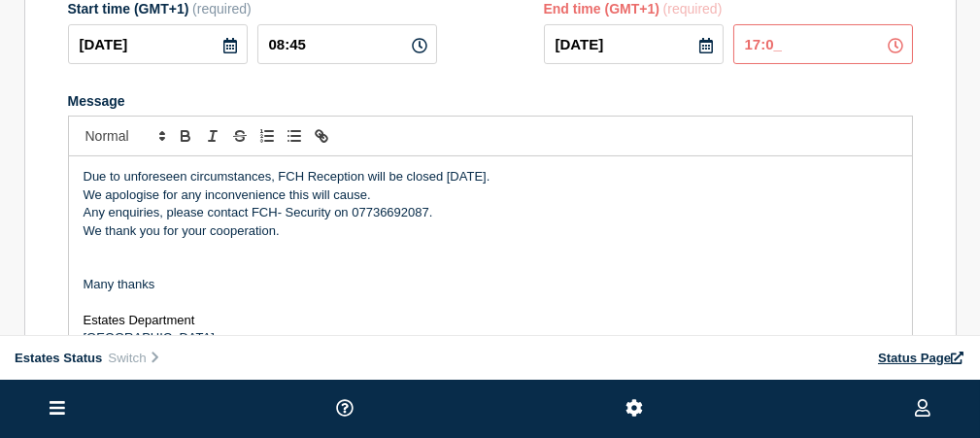
type input "17:00"
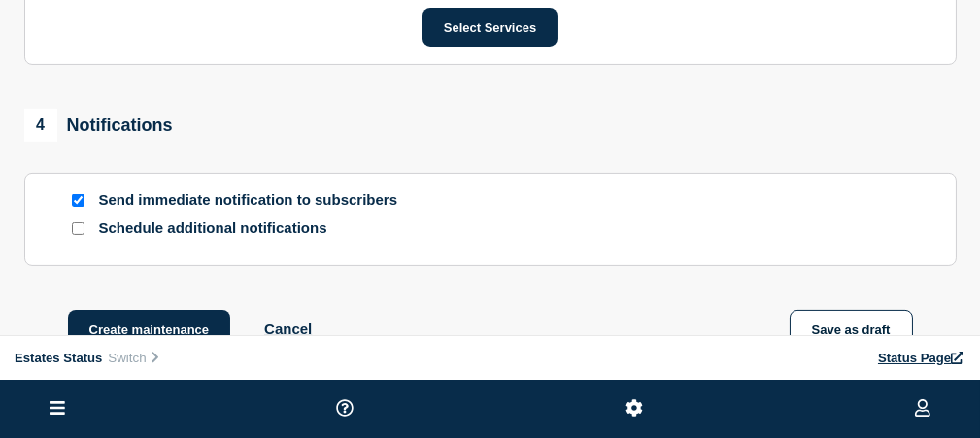
scroll to position [851, 0]
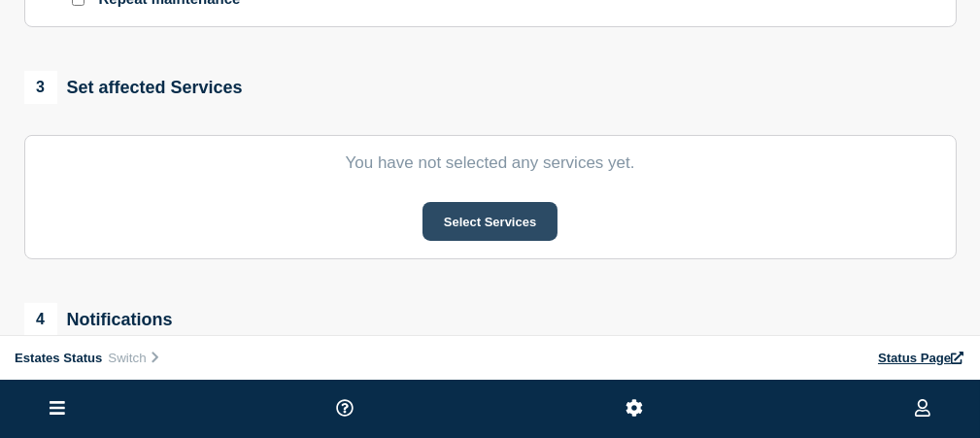
click at [557, 241] on button "Select Services" at bounding box center [489, 221] width 135 height 39
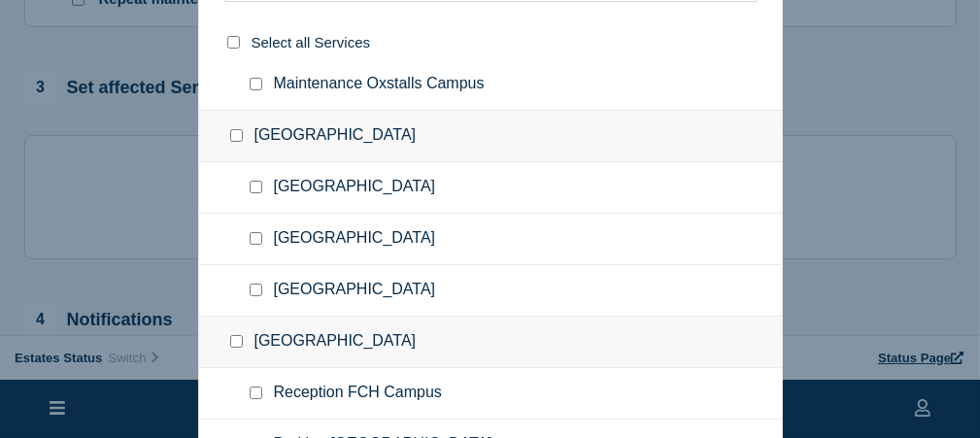
scroll to position [291, 0]
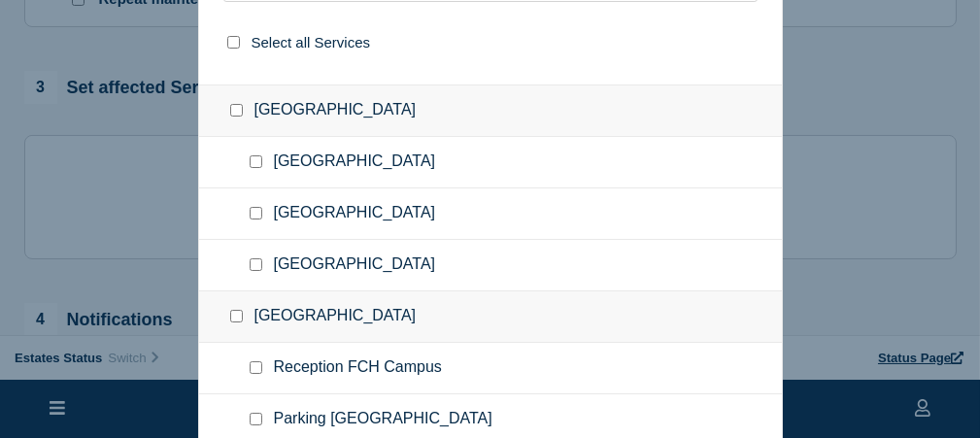
click at [261, 364] on div at bounding box center [260, 367] width 28 height 19
click at [255, 362] on input "Reception FCH Campus checkbox" at bounding box center [256, 367] width 13 height 13
checkbox input "true"
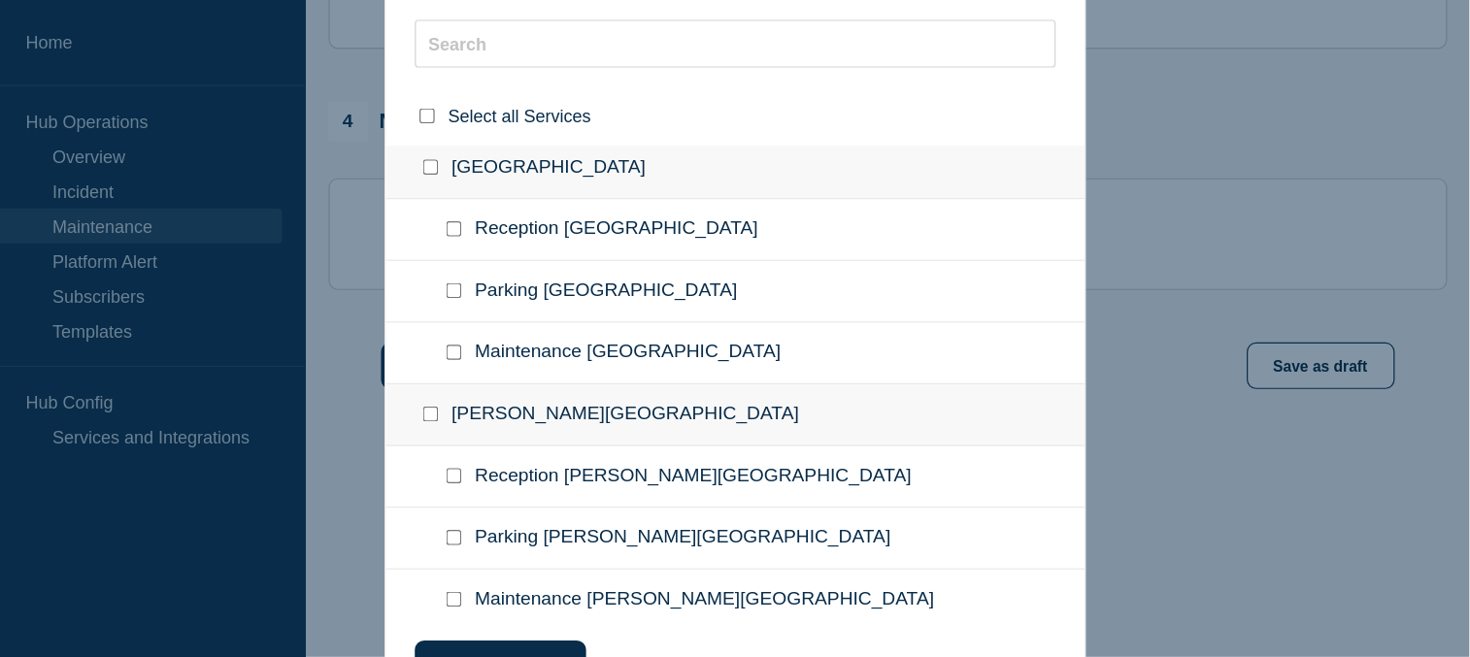
scroll to position [728, 0]
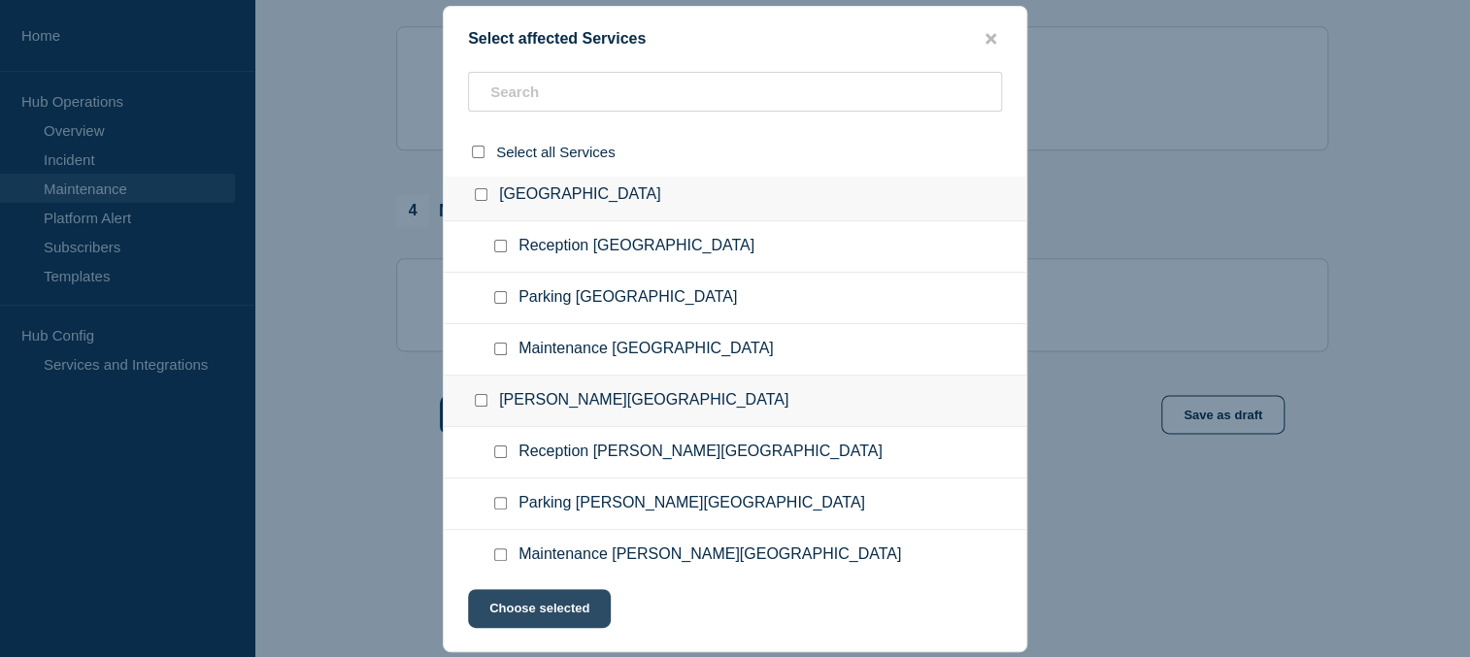
drag, startPoint x: 562, startPoint y: 618, endPoint x: 560, endPoint y: 601, distance: 16.6
click at [567, 437] on button "Choose selected" at bounding box center [539, 608] width 143 height 39
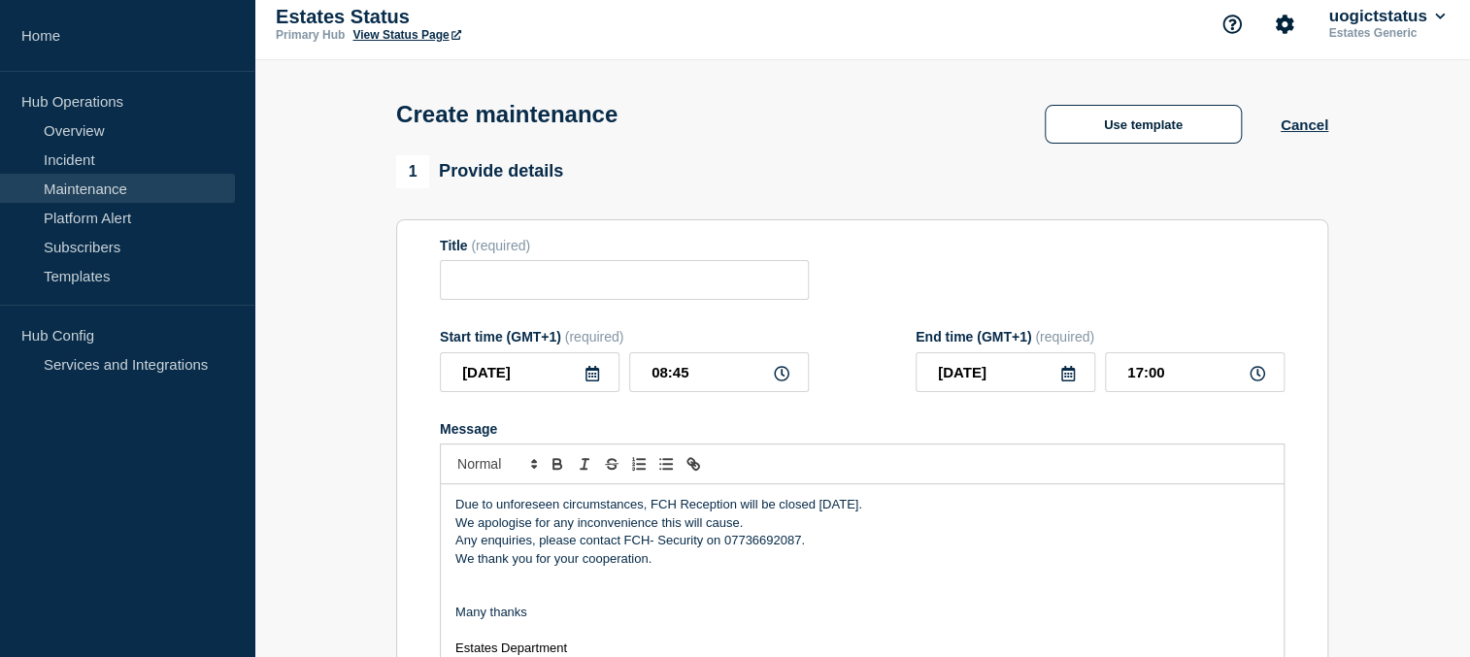
scroll to position [0, 0]
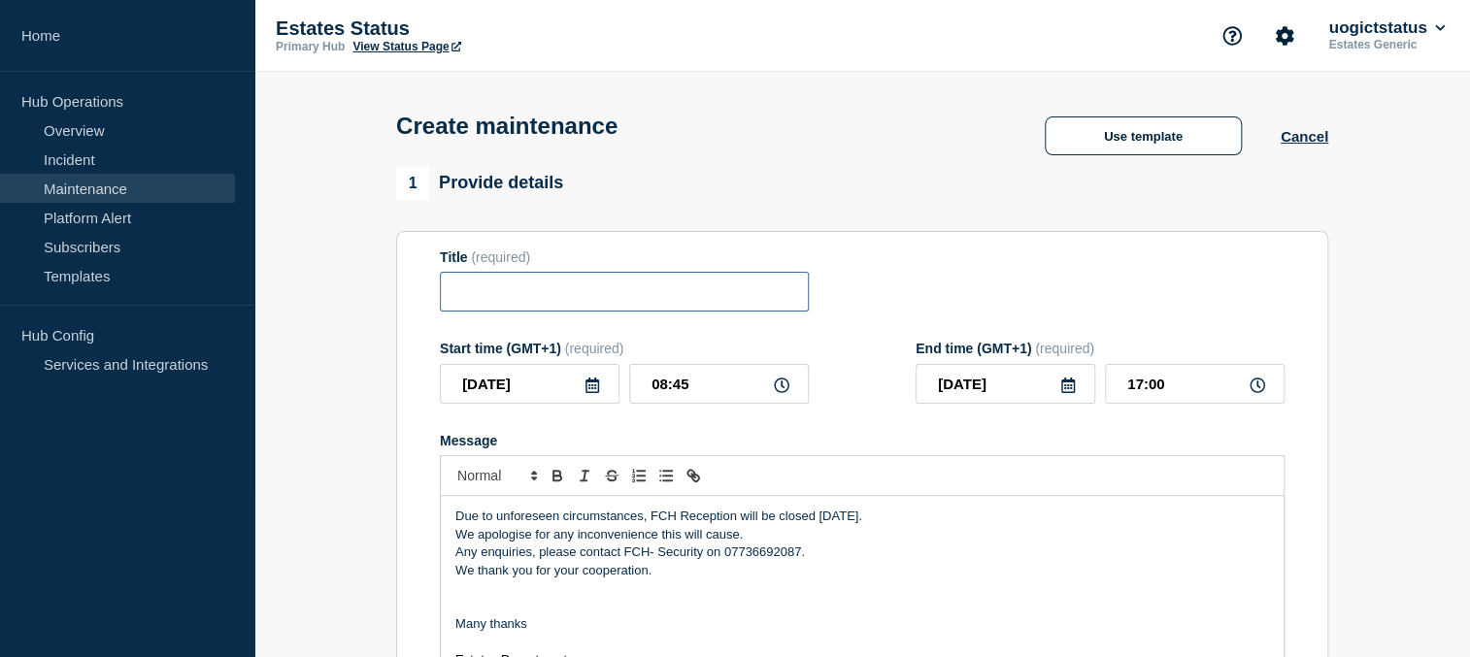
click at [497, 308] on input "Title" at bounding box center [624, 292] width 369 height 40
click at [566, 302] on input "FCH-RECEPTIION" at bounding box center [624, 292] width 369 height 40
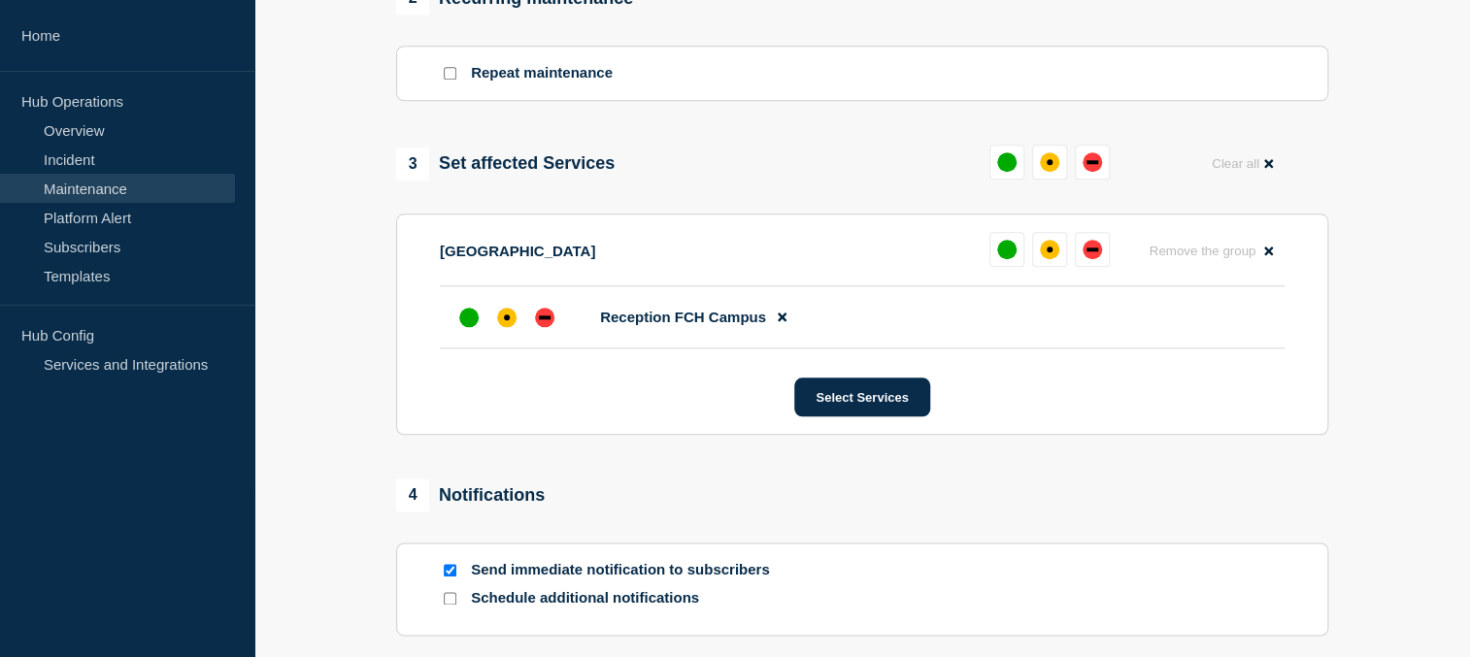
scroll to position [1143, 0]
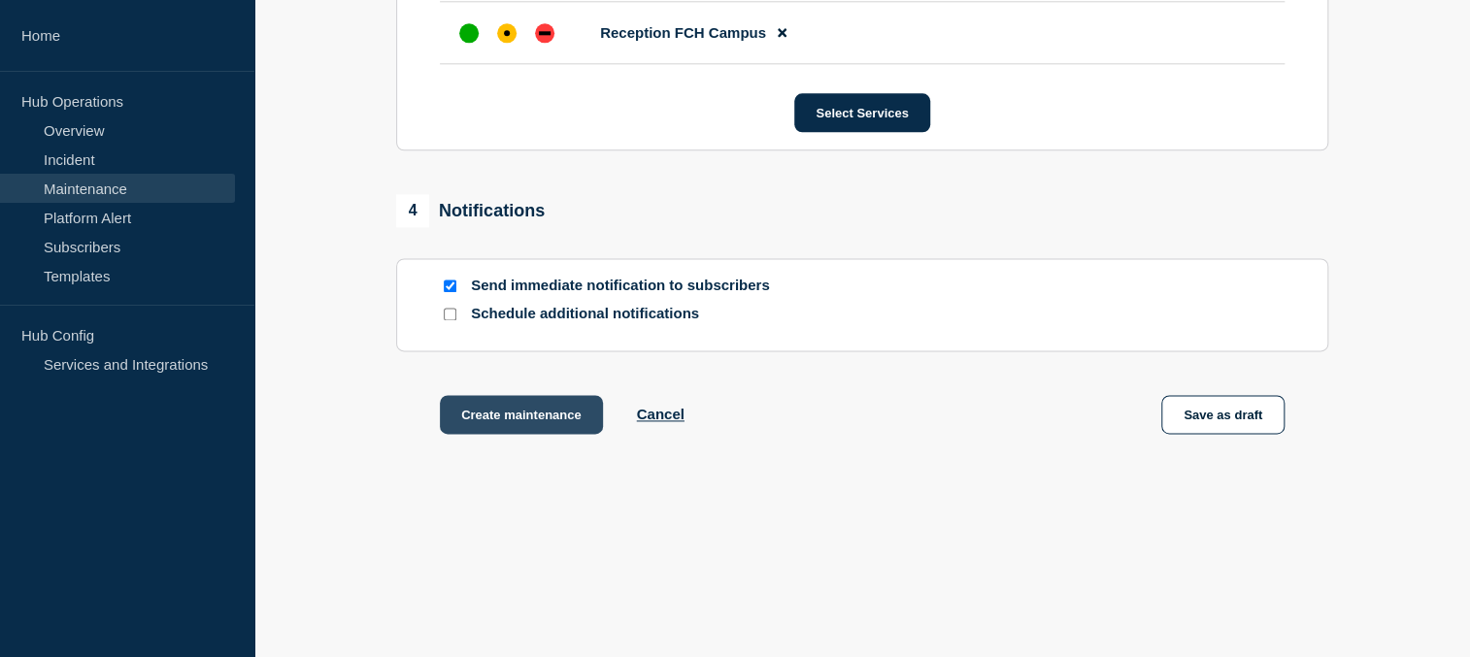
type input "FCH-RECEPTION"
click at [513, 430] on button "Create maintenance" at bounding box center [521, 414] width 163 height 39
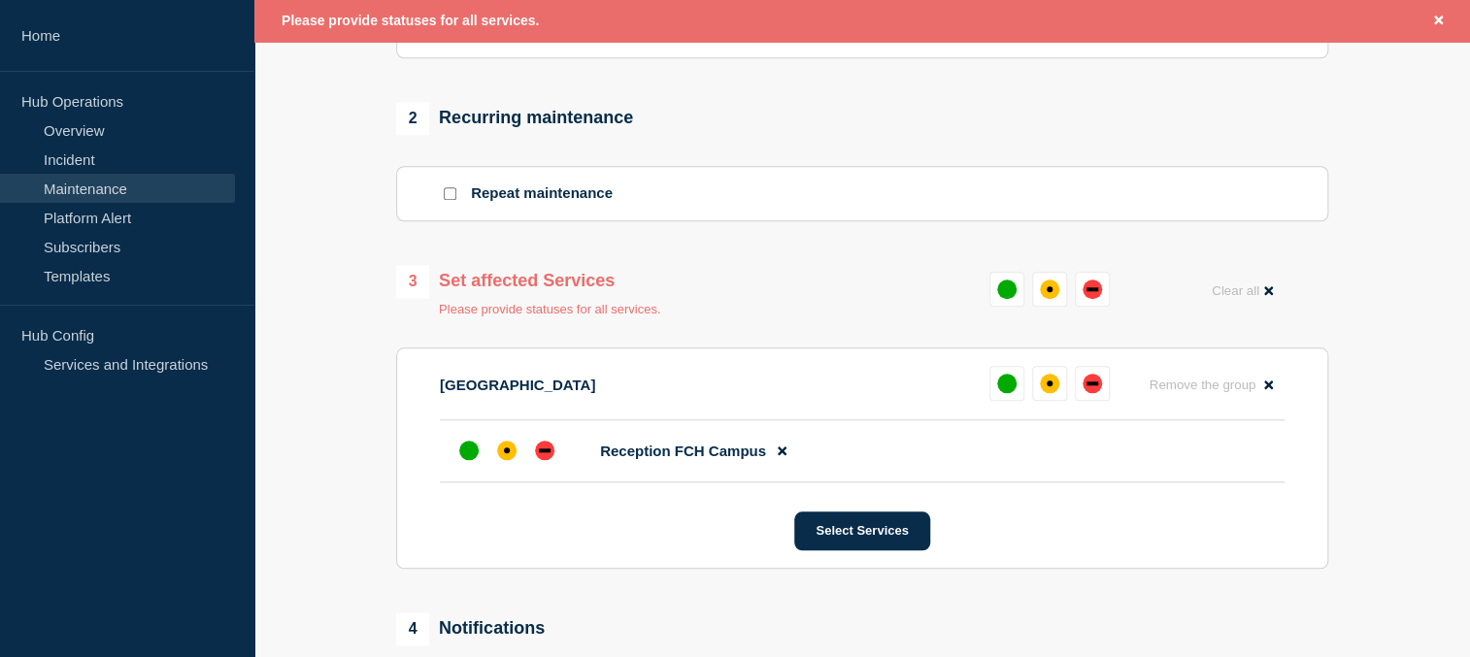
scroll to position [761, 0]
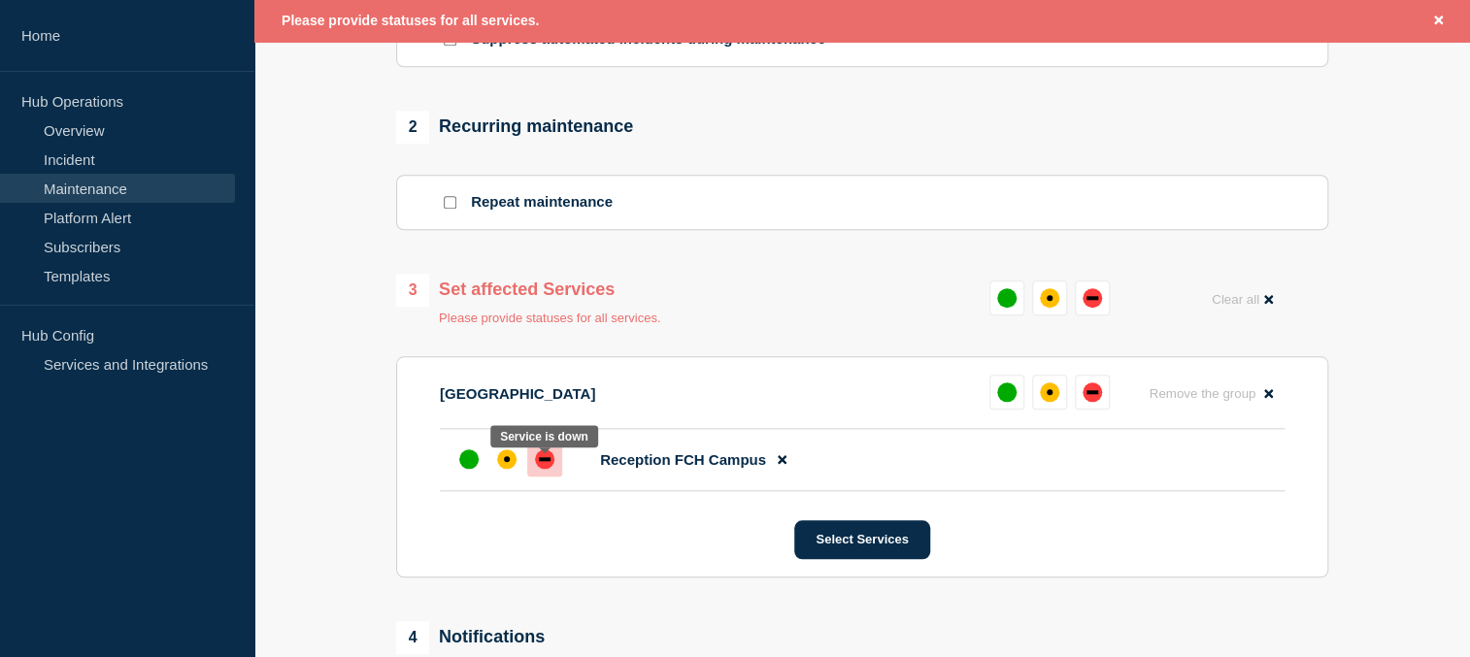
click at [546, 437] on div "down" at bounding box center [544, 459] width 19 height 19
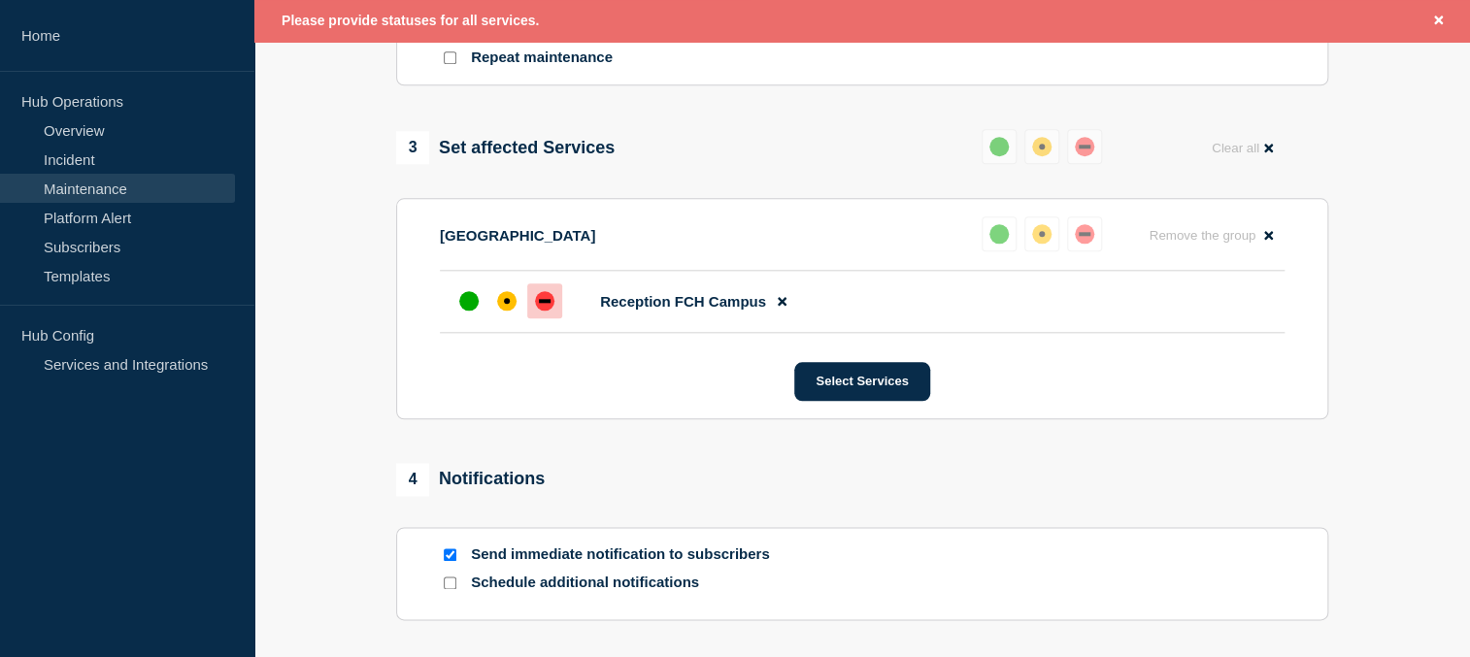
scroll to position [1053, 0]
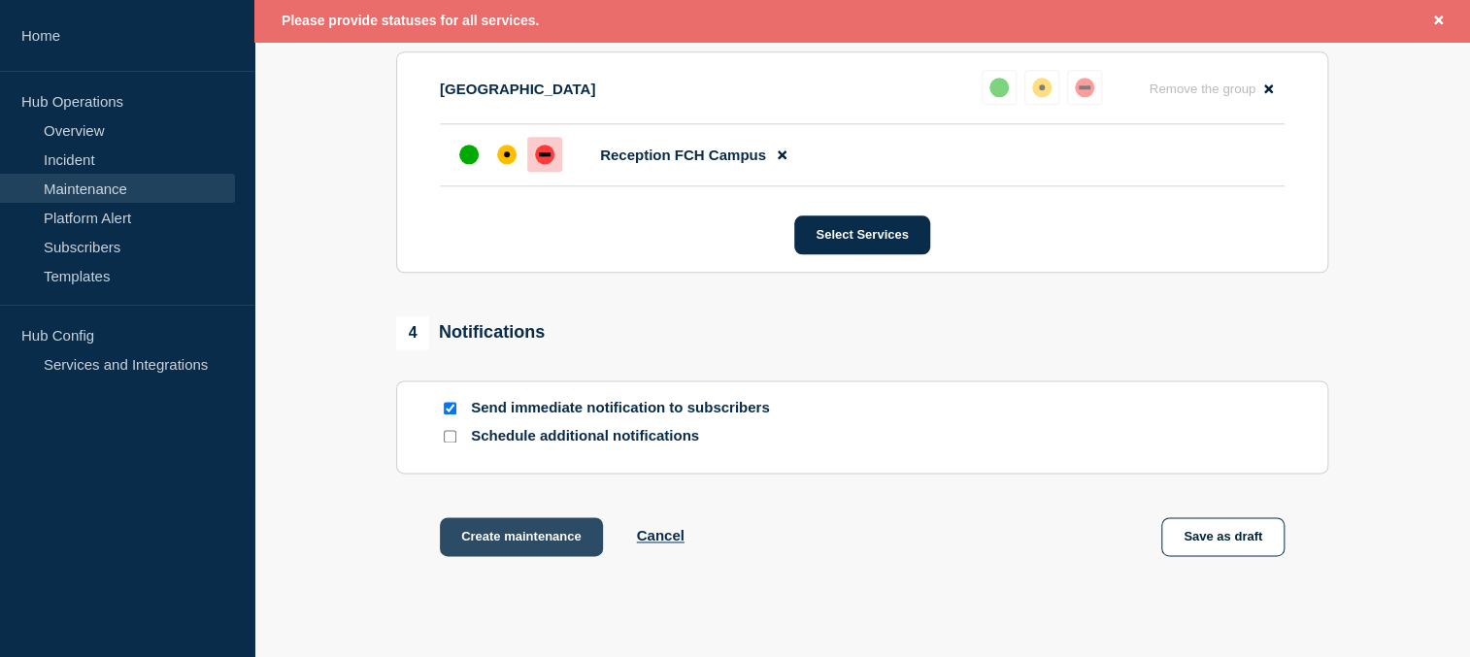
click at [543, 437] on button "Create maintenance" at bounding box center [521, 537] width 163 height 39
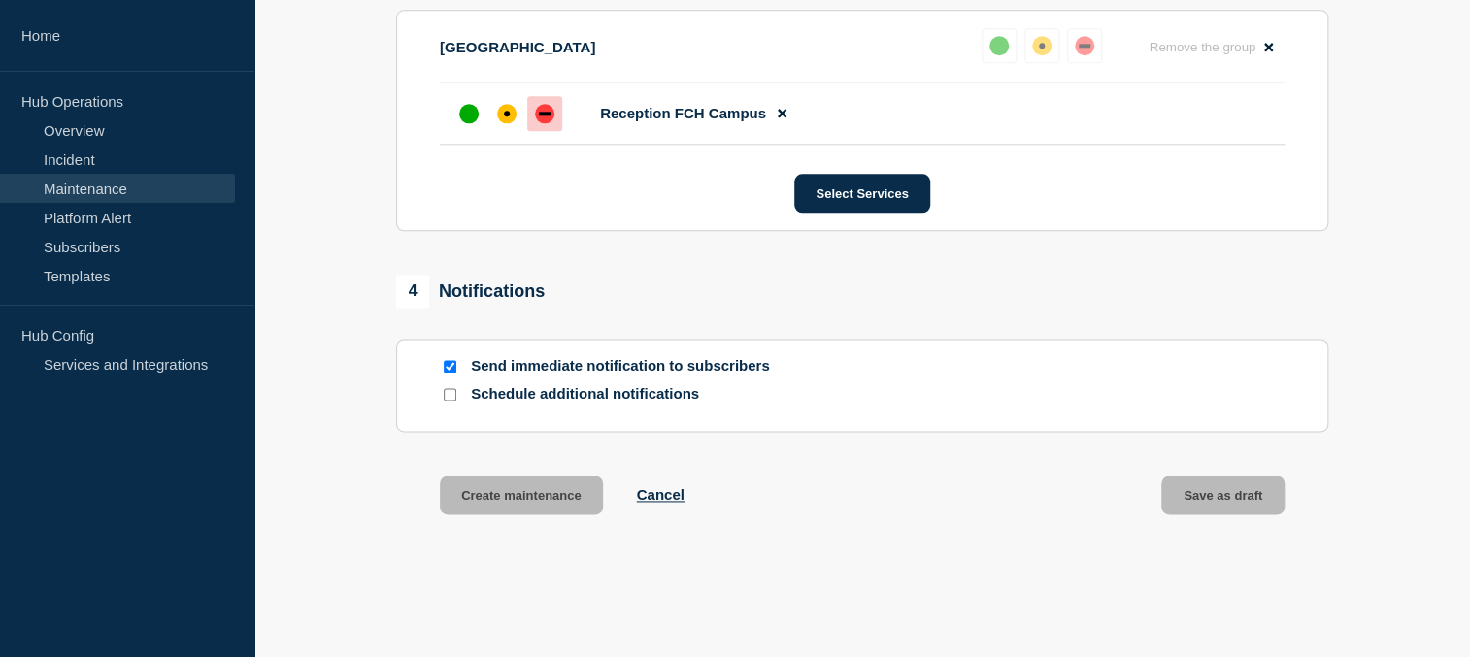
scroll to position [1011, 0]
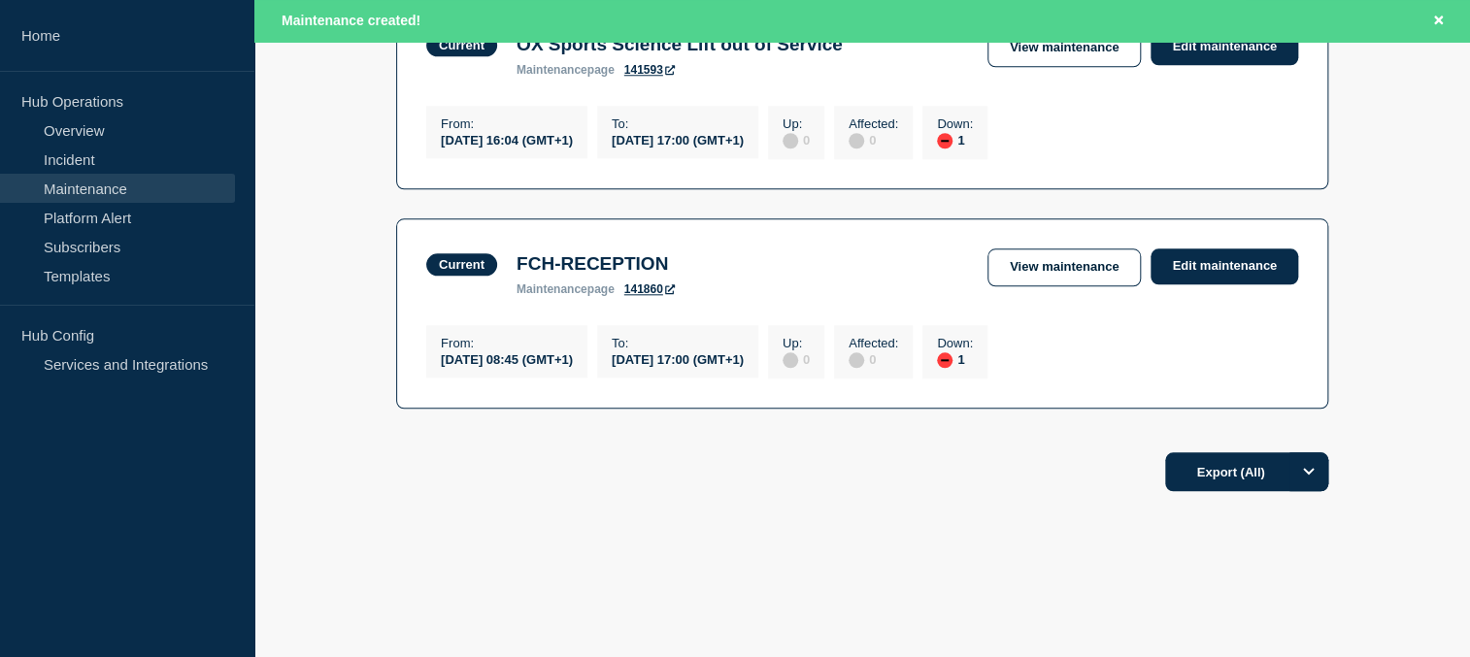
scroll to position [943, 0]
